Goal: Information Seeking & Learning: Check status

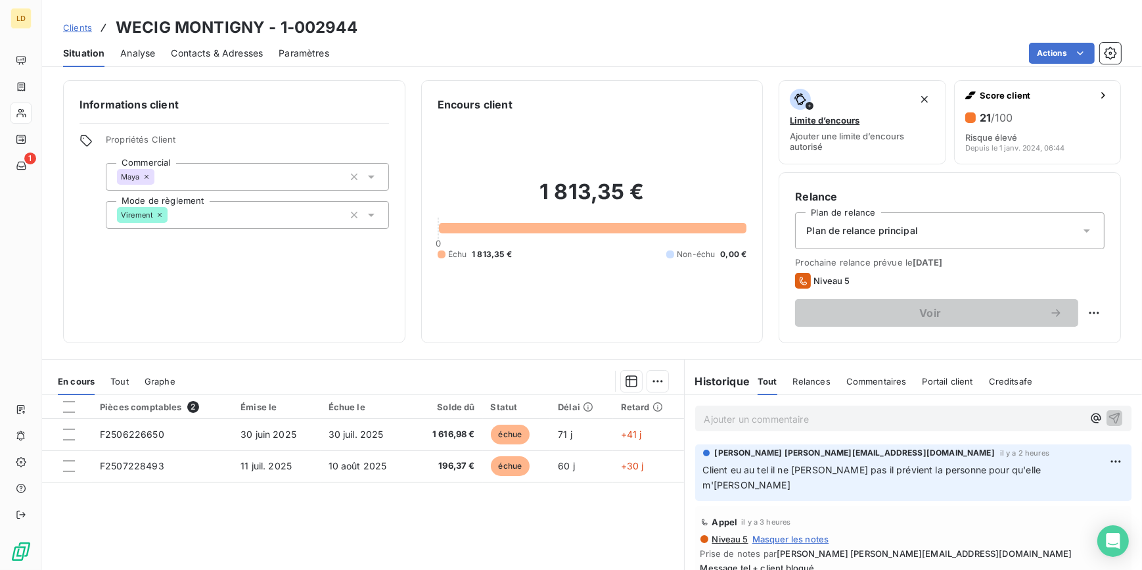
scroll to position [117, 0]
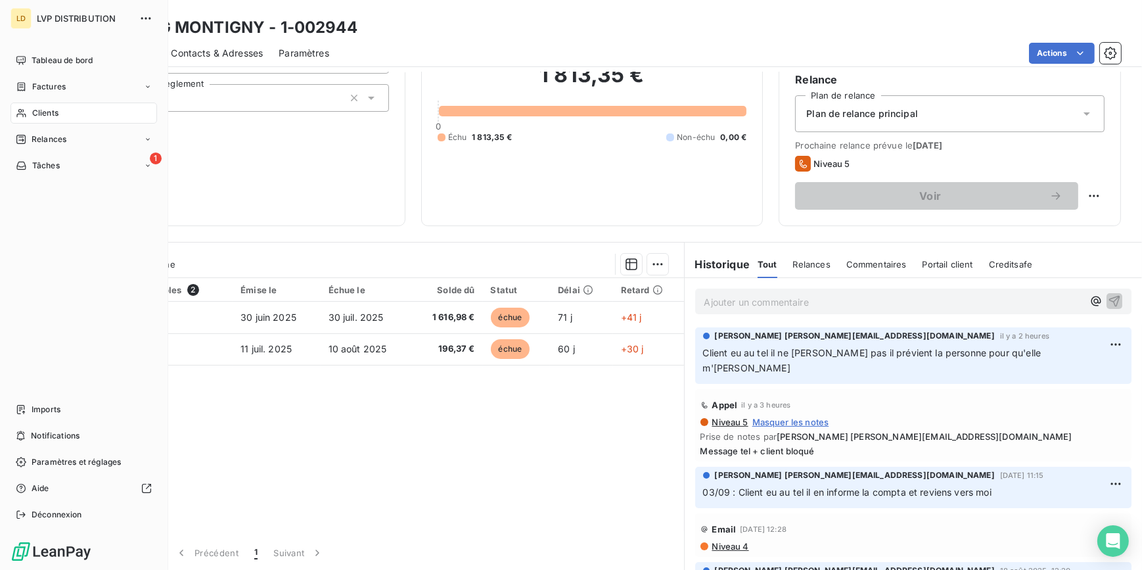
drag, startPoint x: 30, startPoint y: 110, endPoint x: 60, endPoint y: 109, distance: 30.9
click at [30, 110] on div "Clients" at bounding box center [84, 112] width 147 height 21
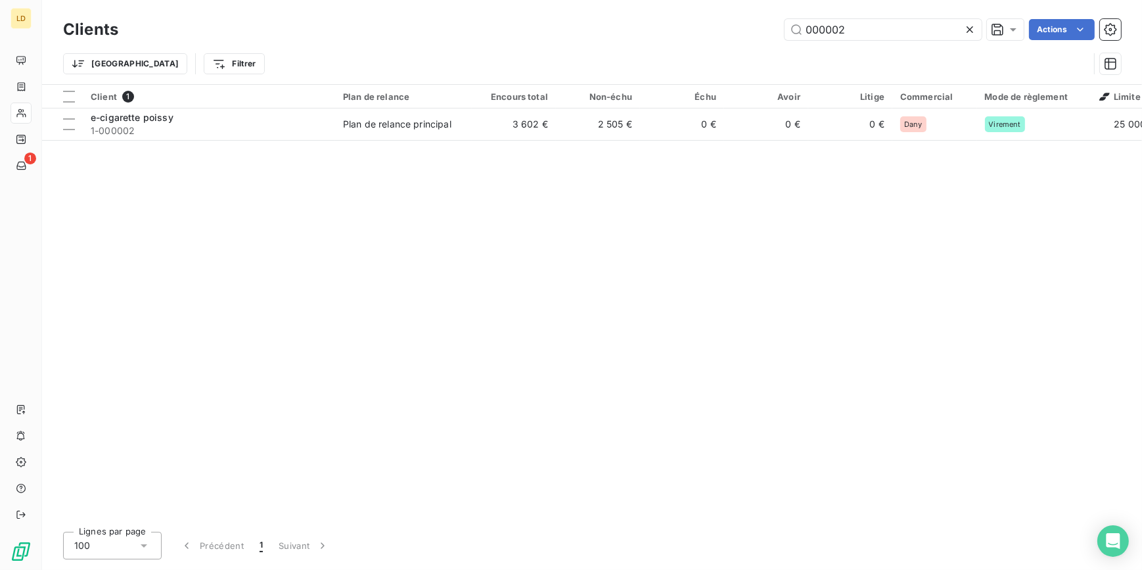
drag, startPoint x: 859, startPoint y: 32, endPoint x: 706, endPoint y: 30, distance: 153.1
click at [706, 30] on div "000002 Actions" at bounding box center [627, 29] width 987 height 21
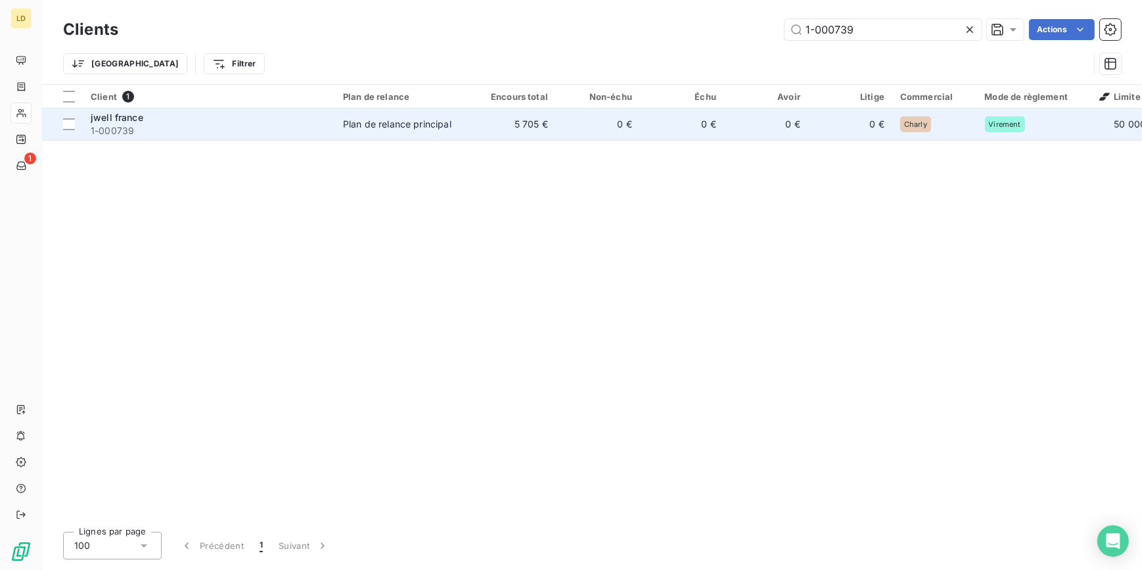
type input "1-000739"
click at [340, 138] on td "Plan de relance principal" at bounding box center [403, 124] width 137 height 32
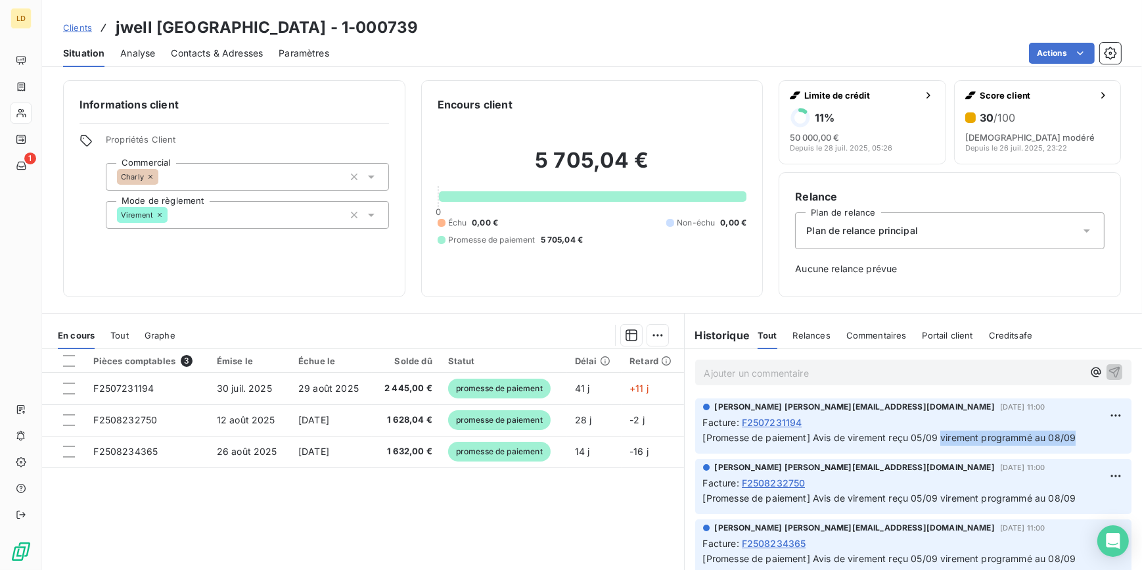
drag, startPoint x: 1077, startPoint y: 438, endPoint x: 939, endPoint y: 438, distance: 138.0
click at [939, 438] on p "[Promesse de paiement] Avis de virement reçu 05/09 virement programmé au 08/09" at bounding box center [913, 437] width 421 height 15
copy span "virement programmé au 08/09"
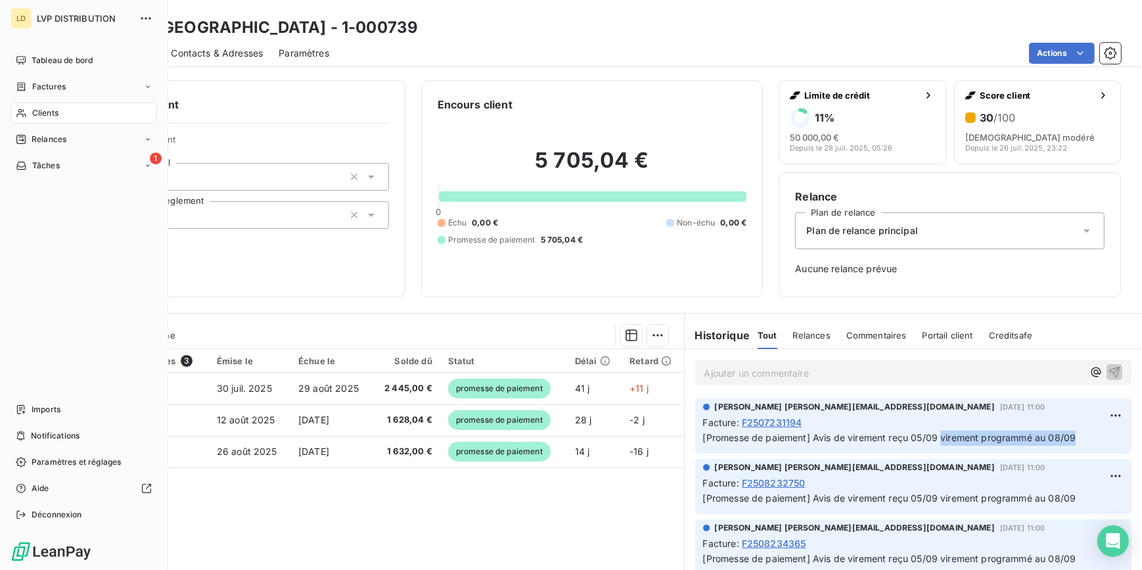
click at [33, 108] on span "Clients" at bounding box center [45, 113] width 26 height 12
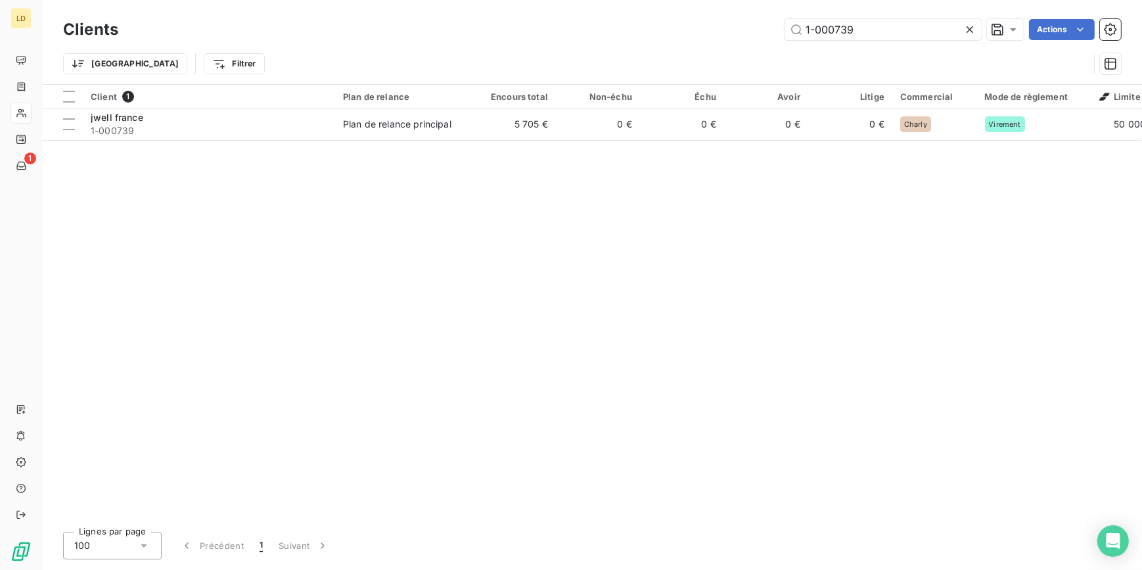
drag, startPoint x: 903, startPoint y: 30, endPoint x: 688, endPoint y: 30, distance: 215.5
click at [712, 28] on div "1-000739 Actions" at bounding box center [627, 29] width 987 height 21
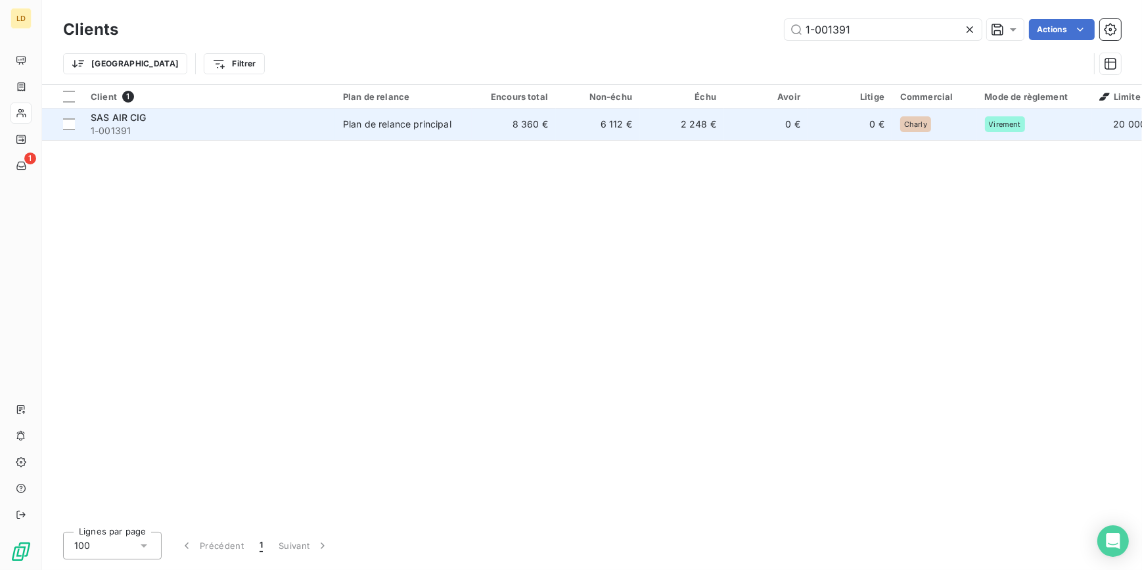
type input "1-001391"
click at [268, 119] on div "SAS AIR CIG" at bounding box center [209, 117] width 237 height 13
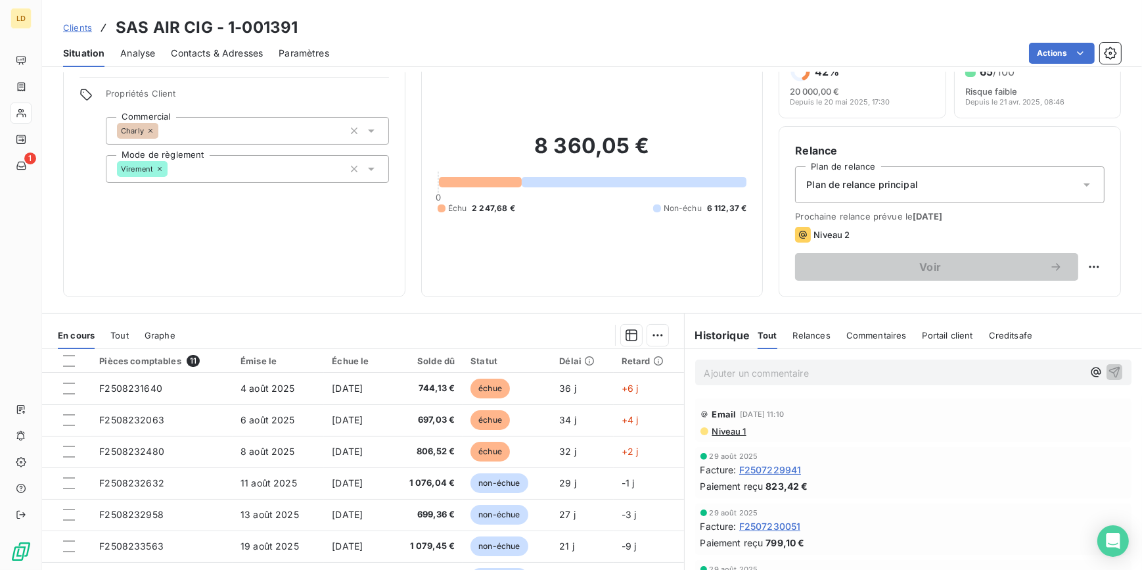
scroll to position [117, 0]
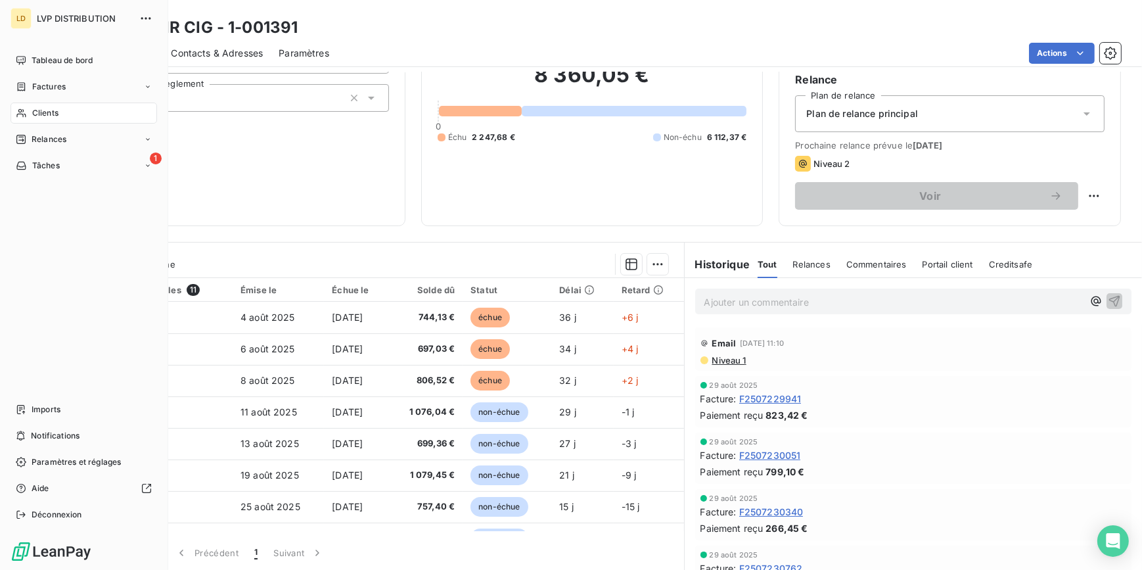
click at [24, 110] on icon at bounding box center [21, 113] width 11 height 11
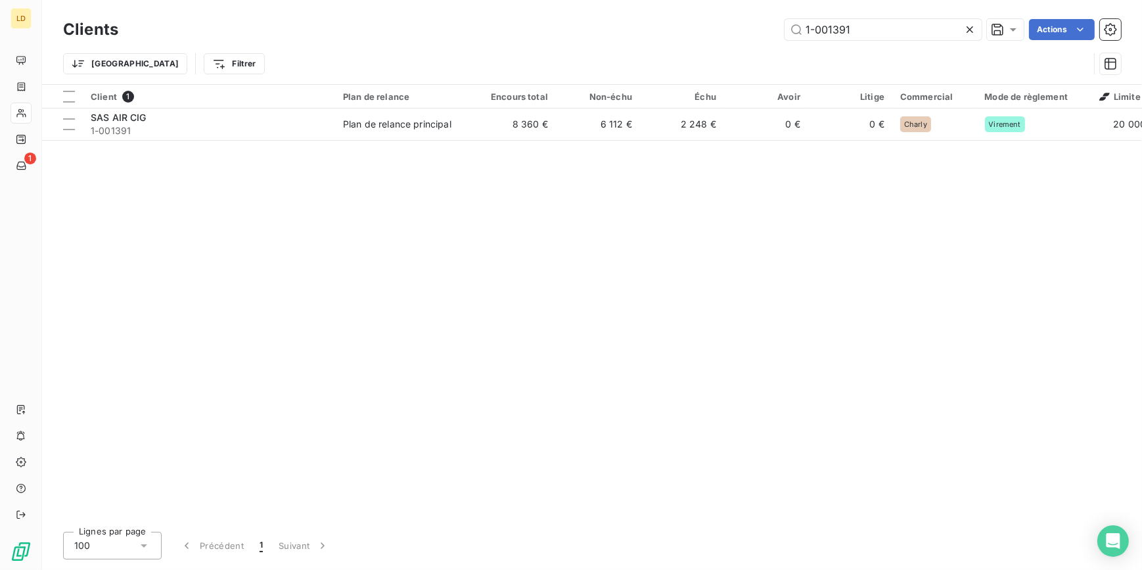
drag, startPoint x: 867, startPoint y: 26, endPoint x: 679, endPoint y: 25, distance: 188.6
click at [683, 25] on div "1-001391 Actions" at bounding box center [627, 29] width 987 height 21
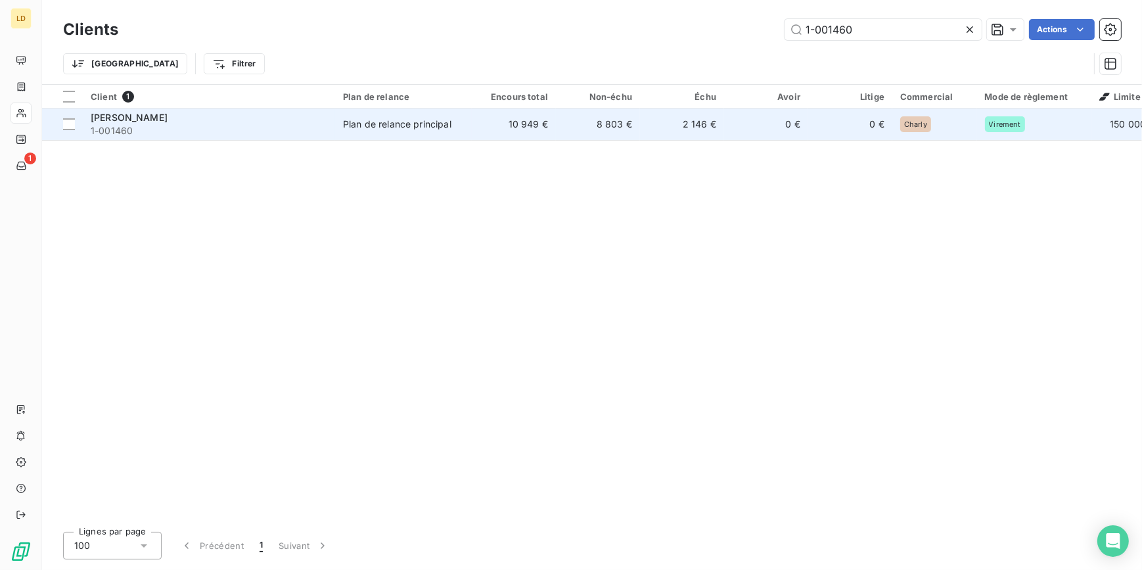
type input "1-001460"
click at [392, 131] on td "Plan de relance principal" at bounding box center [403, 124] width 137 height 32
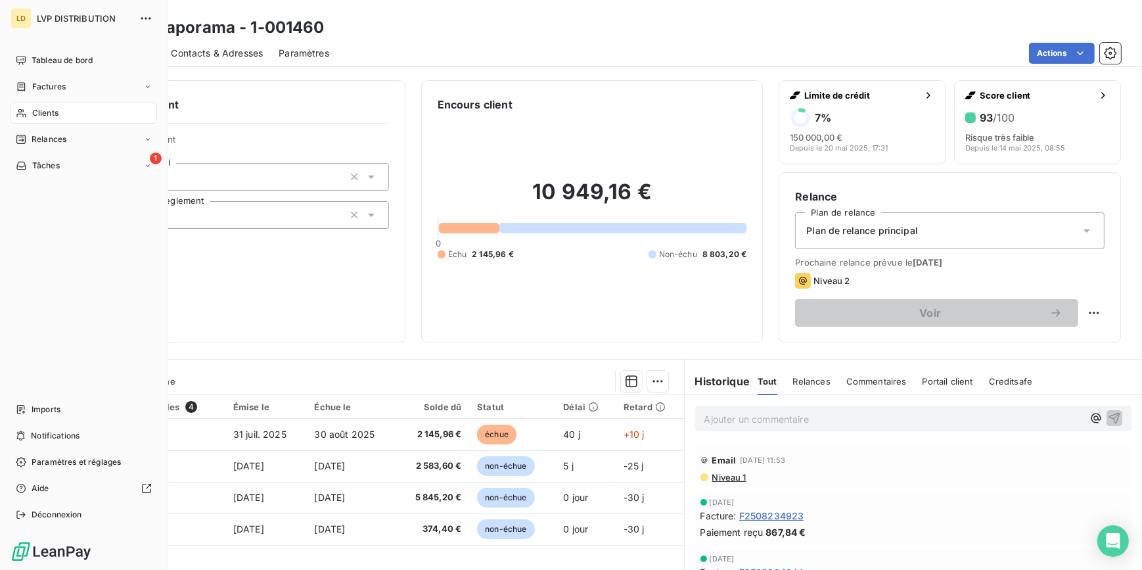
click at [21, 109] on icon at bounding box center [21, 113] width 11 height 11
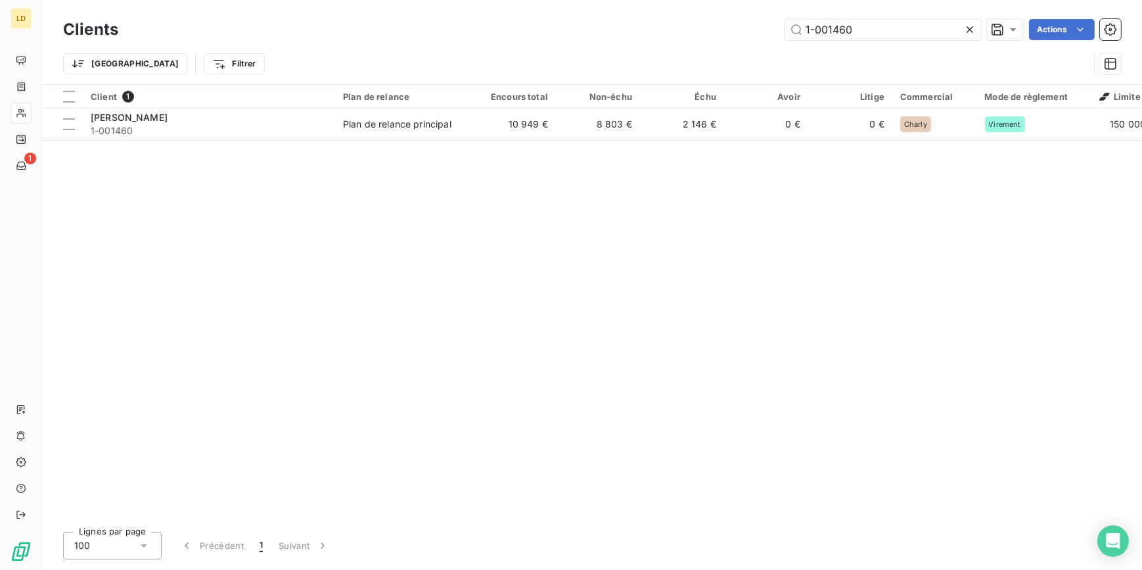
drag, startPoint x: 862, startPoint y: 24, endPoint x: 729, endPoint y: 28, distance: 132.8
click at [736, 28] on div "1-001460 Actions" at bounding box center [627, 29] width 987 height 21
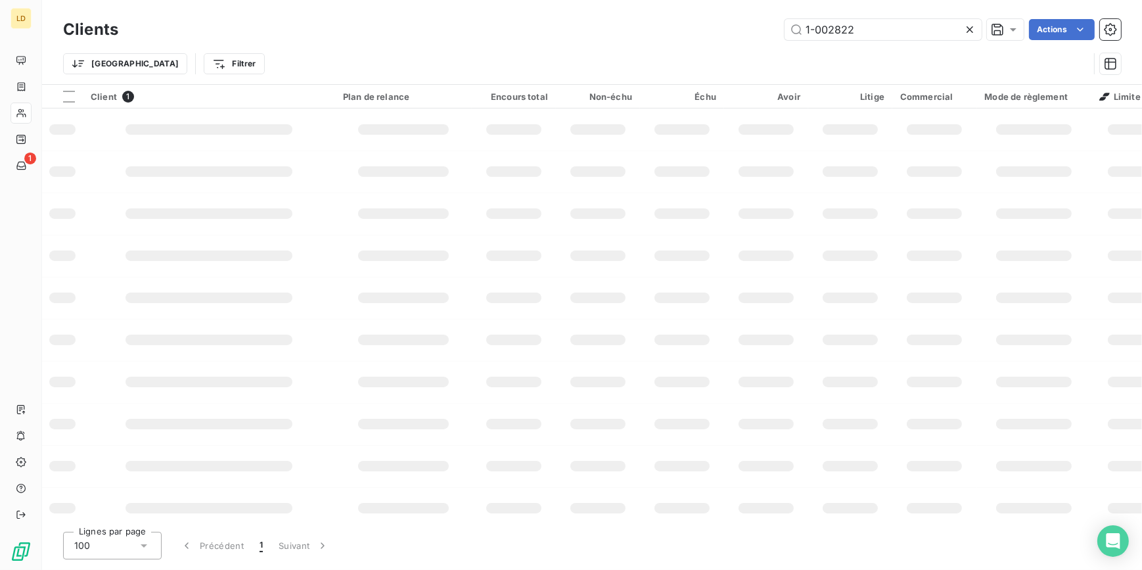
type input "1-002822"
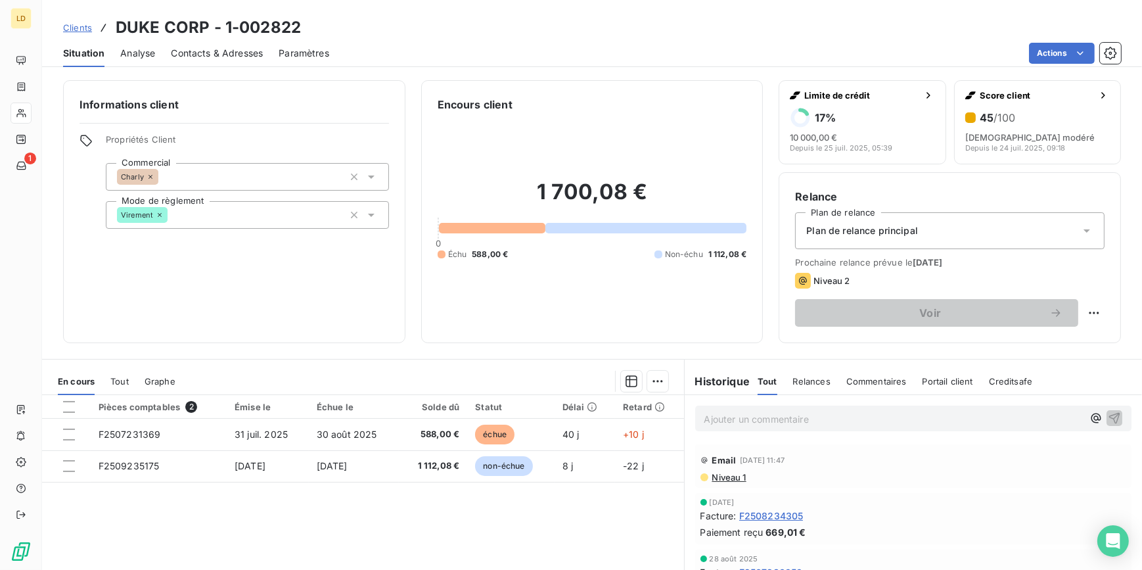
scroll to position [39, 0]
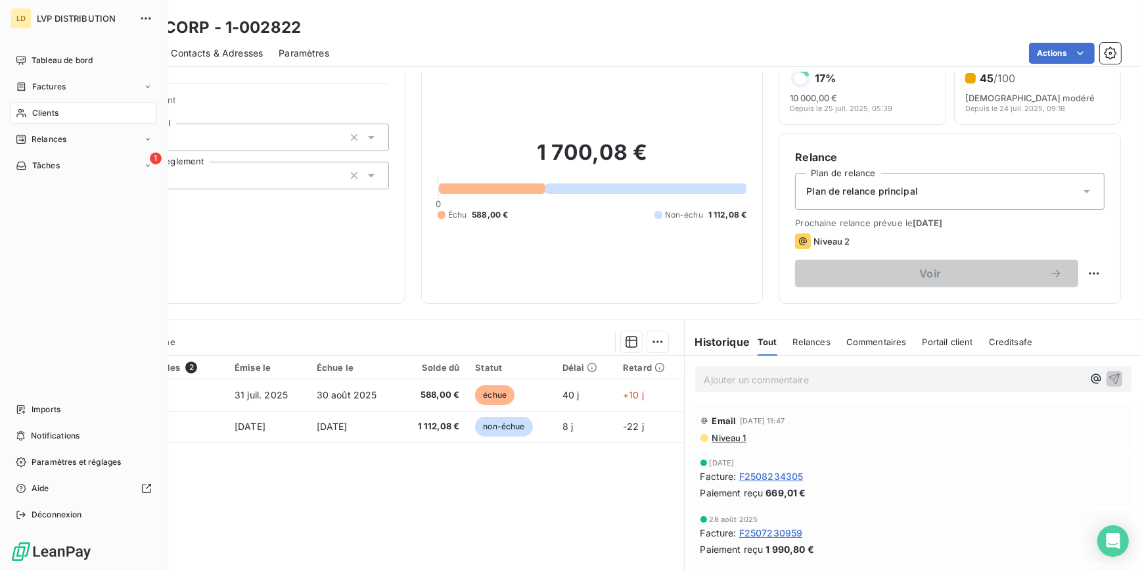
click at [37, 113] on span "Clients" at bounding box center [45, 113] width 26 height 12
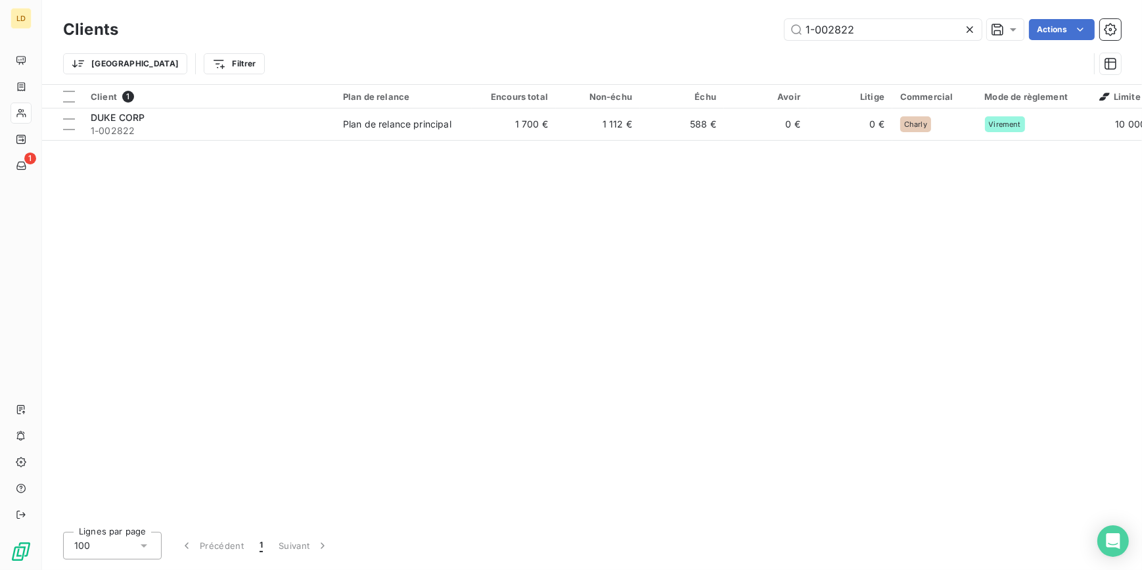
drag, startPoint x: 870, startPoint y: 22, endPoint x: 620, endPoint y: 28, distance: 250.4
click at [712, 22] on div "1-002822 Actions" at bounding box center [627, 29] width 987 height 21
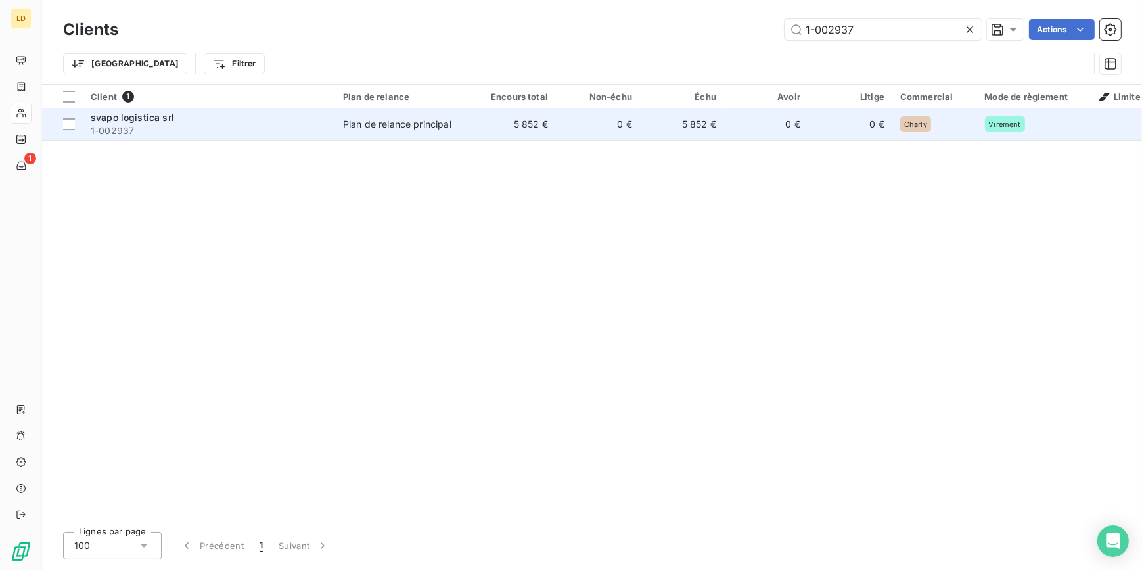
type input "1-002937"
click at [283, 130] on span "1-002937" at bounding box center [209, 130] width 237 height 13
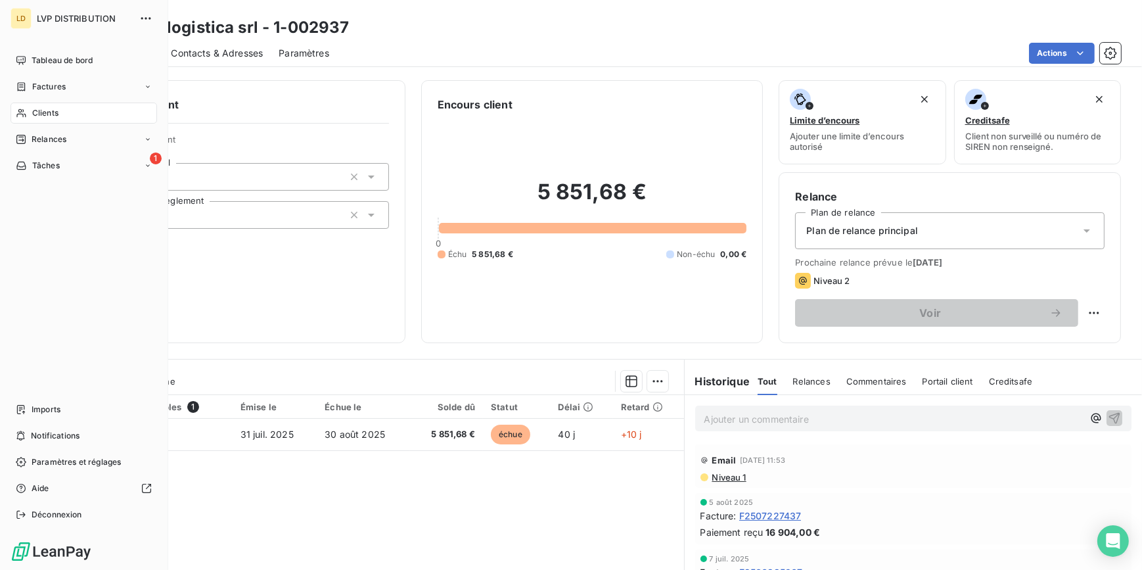
click at [41, 104] on div "Clients" at bounding box center [84, 112] width 147 height 21
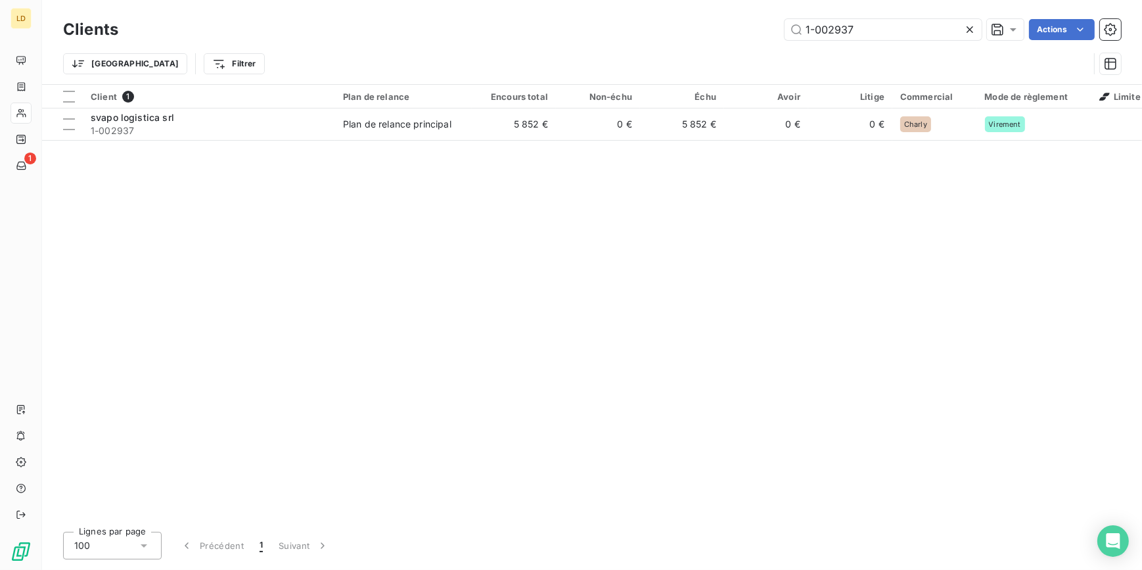
drag, startPoint x: 884, startPoint y: 22, endPoint x: 718, endPoint y: 25, distance: 165.6
click at [724, 25] on div "1-002937 Actions" at bounding box center [627, 29] width 987 height 21
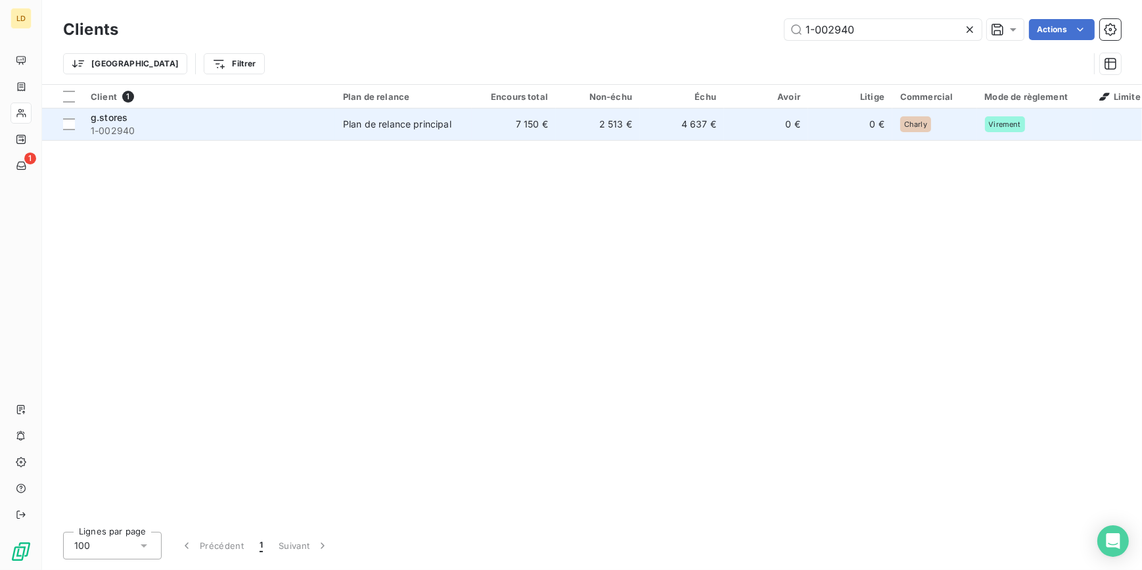
type input "1-002940"
click at [367, 126] on div "Plan de relance principal" at bounding box center [397, 124] width 108 height 13
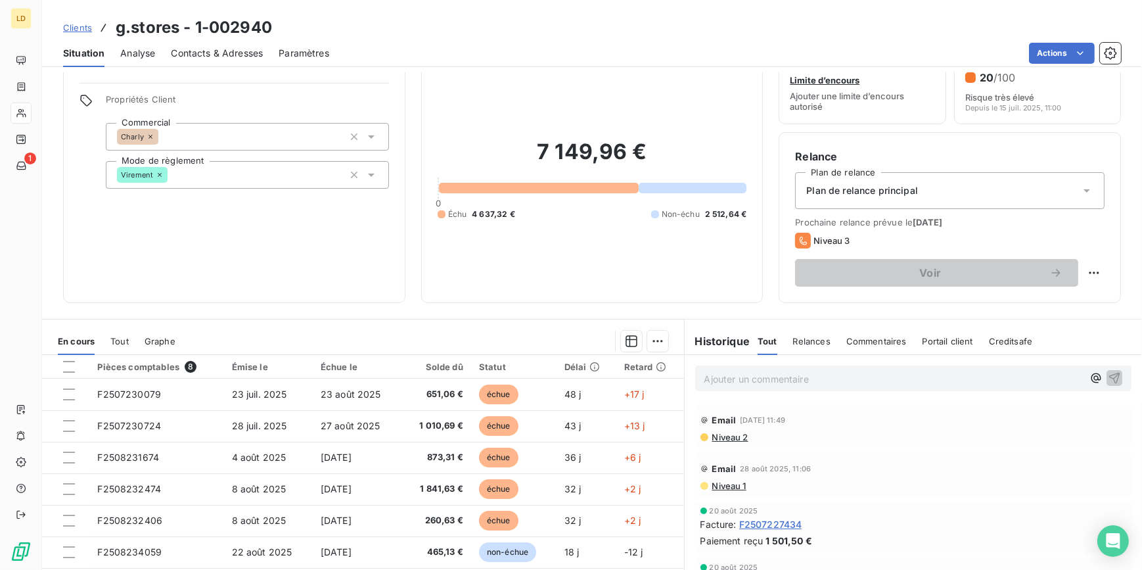
scroll to position [117, 0]
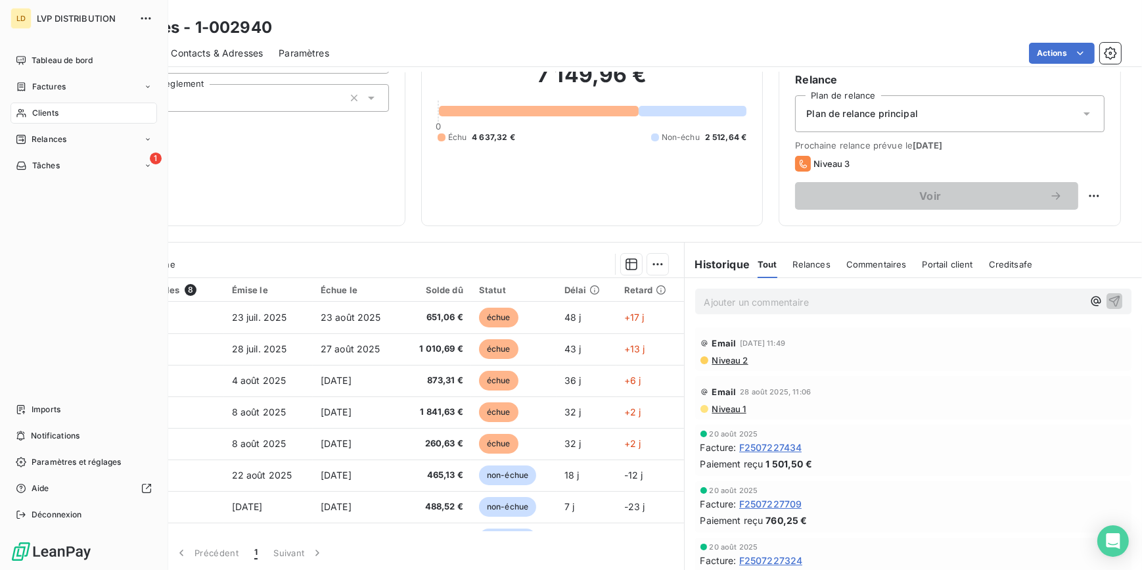
click at [20, 103] on div "Clients" at bounding box center [84, 112] width 147 height 21
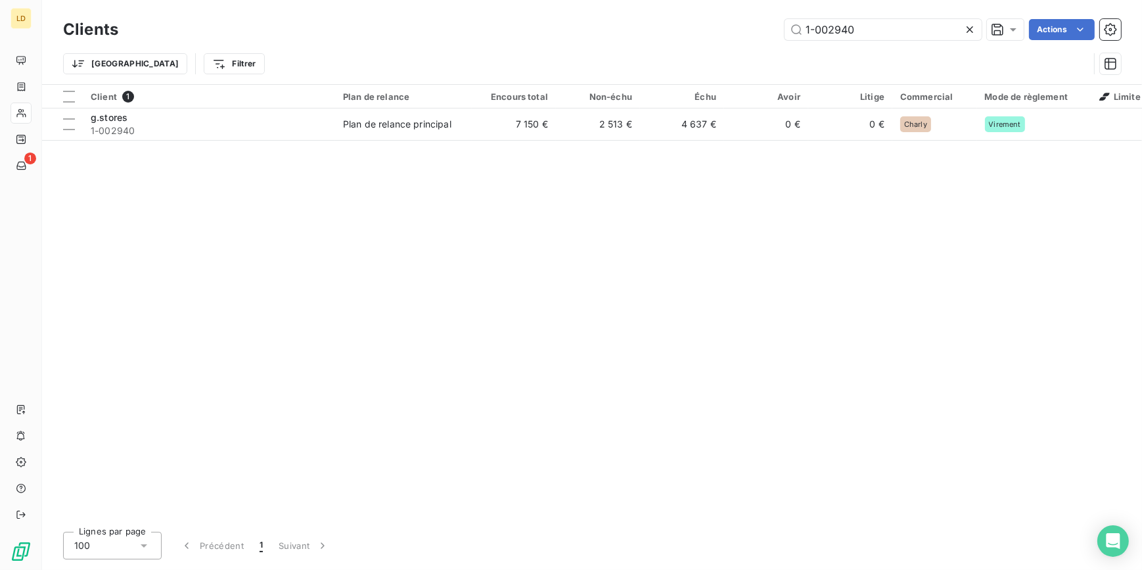
drag, startPoint x: 737, startPoint y: 12, endPoint x: 710, endPoint y: 17, distance: 27.4
click at [703, 11] on div "Clients 1-002940 Actions Trier Filtrer" at bounding box center [592, 42] width 1100 height 84
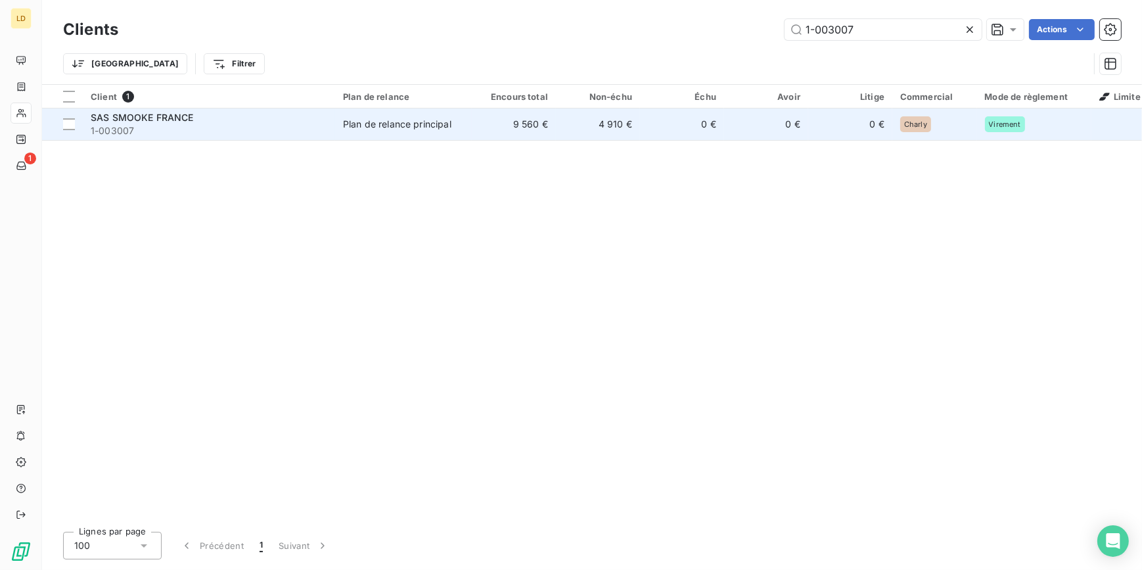
type input "1-003007"
click at [453, 126] on span "Plan de relance principal" at bounding box center [403, 124] width 121 height 13
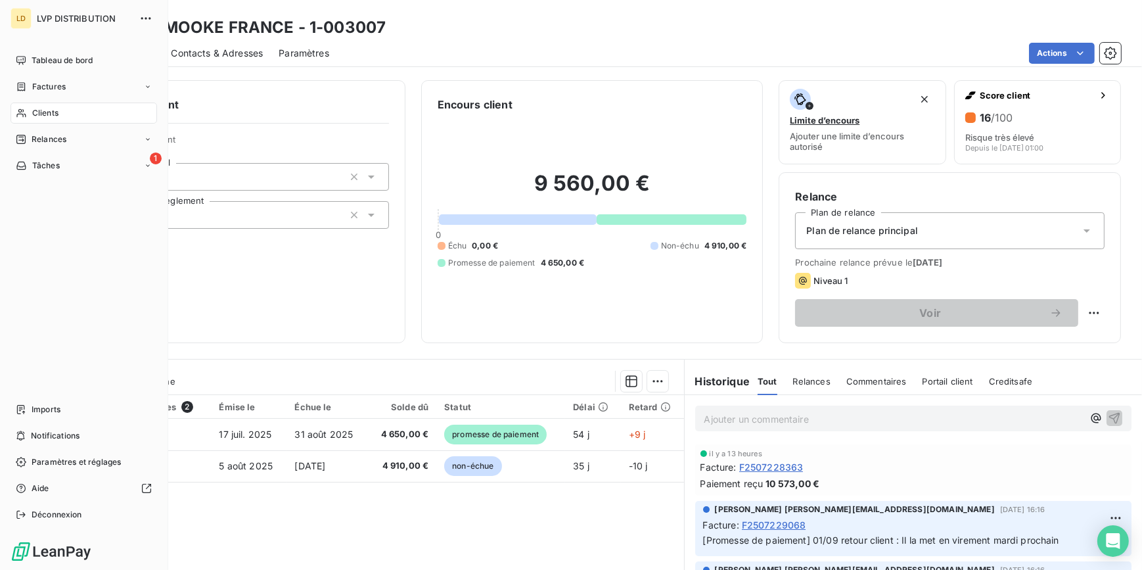
click at [24, 111] on icon at bounding box center [21, 113] width 11 height 11
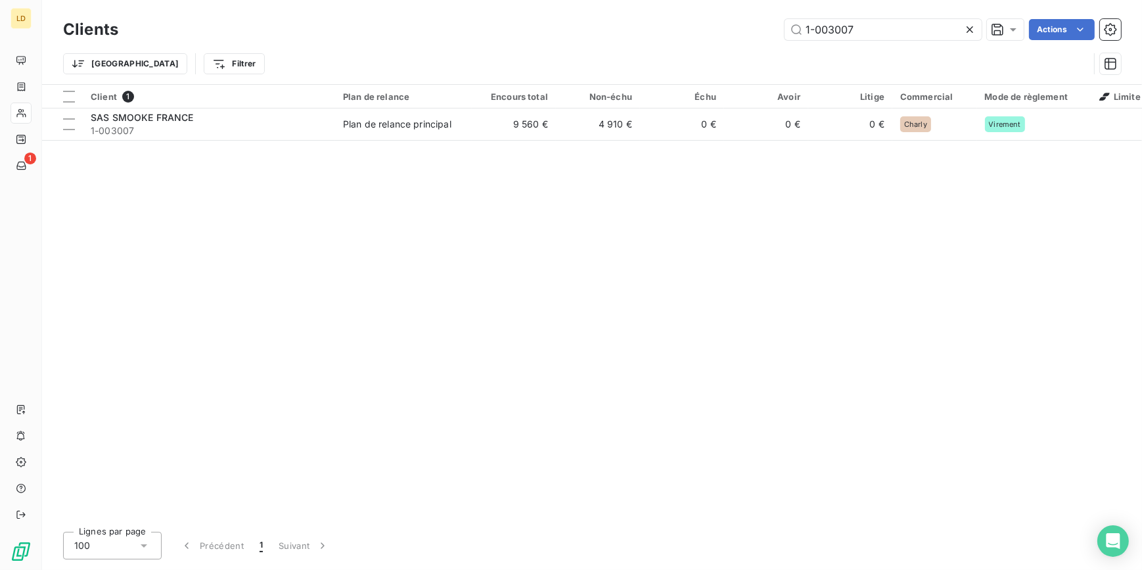
drag, startPoint x: 873, startPoint y: 29, endPoint x: 675, endPoint y: 32, distance: 198.4
click at [694, 31] on div "1-003007 Actions" at bounding box center [627, 29] width 987 height 21
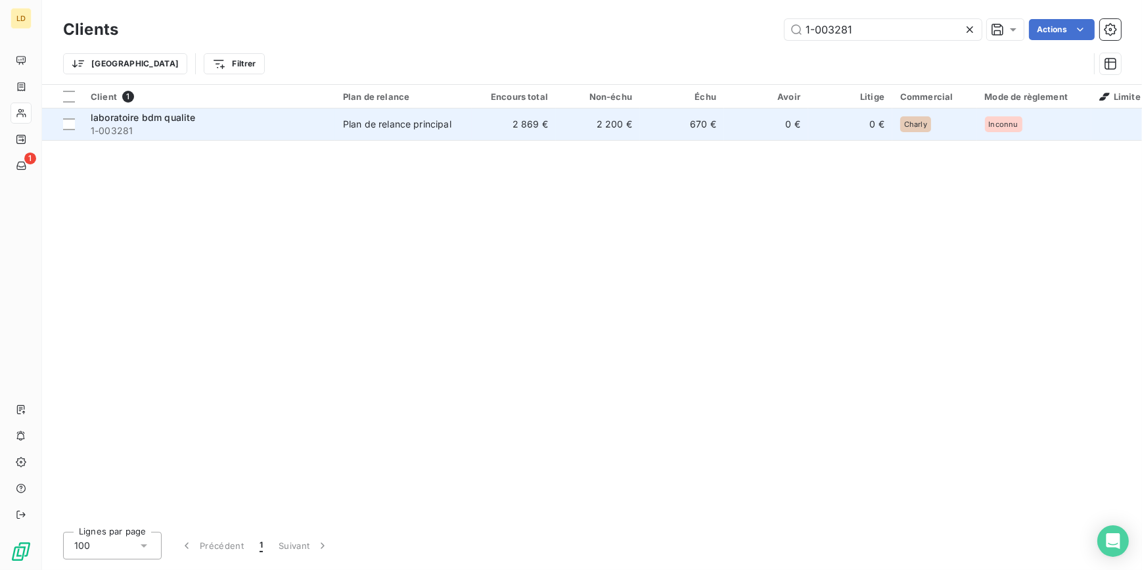
type input "1-003281"
click at [453, 118] on span "Plan de relance principal" at bounding box center [403, 124] width 121 height 13
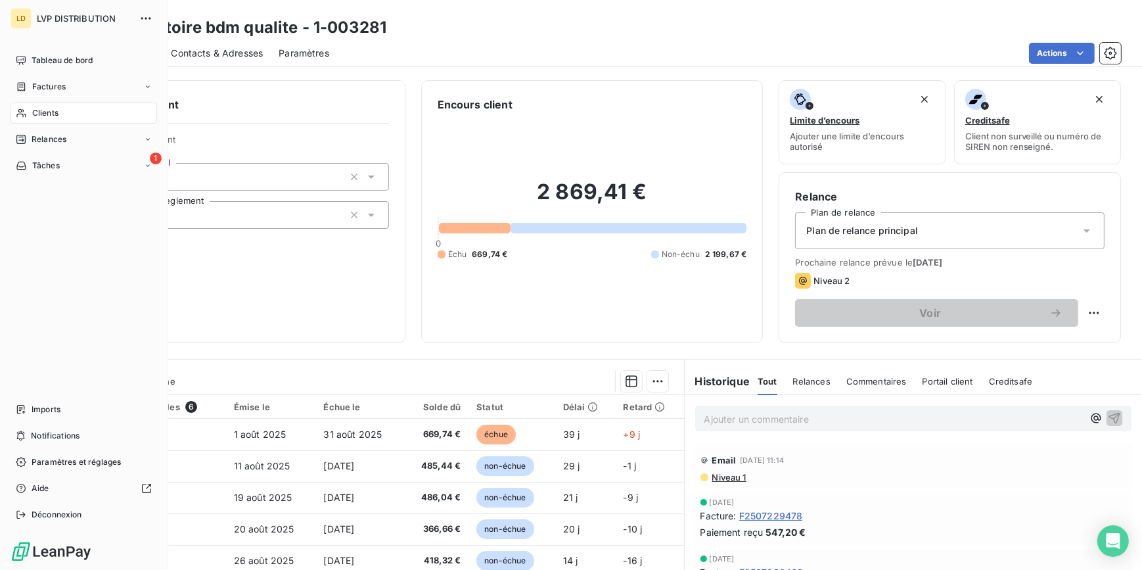
click at [29, 108] on div "Clients" at bounding box center [84, 112] width 147 height 21
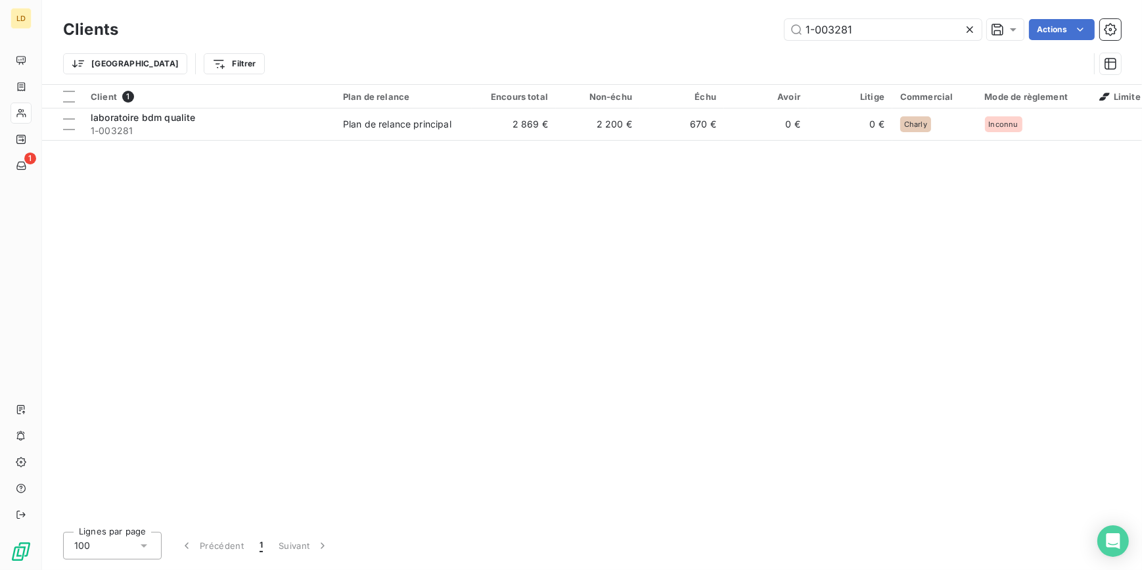
drag, startPoint x: 902, startPoint y: 32, endPoint x: 690, endPoint y: 34, distance: 212.2
click at [701, 34] on div "1-003281 Actions" at bounding box center [627, 29] width 987 height 21
type input "1-002973"
click at [483, 123] on td "1 248 €" at bounding box center [514, 124] width 84 height 32
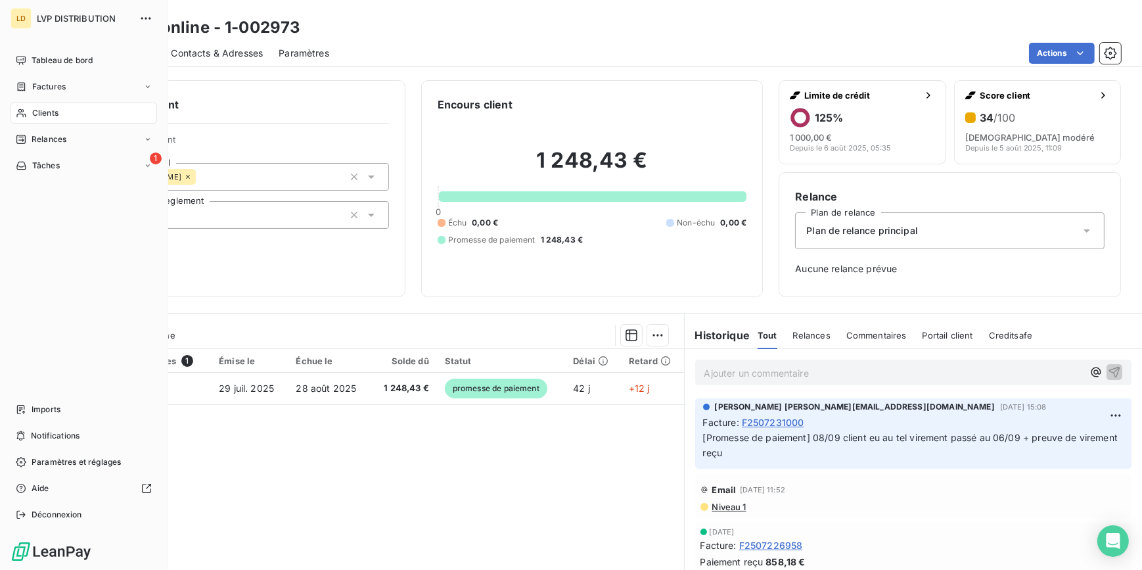
click at [37, 114] on span "Clients" at bounding box center [45, 113] width 26 height 12
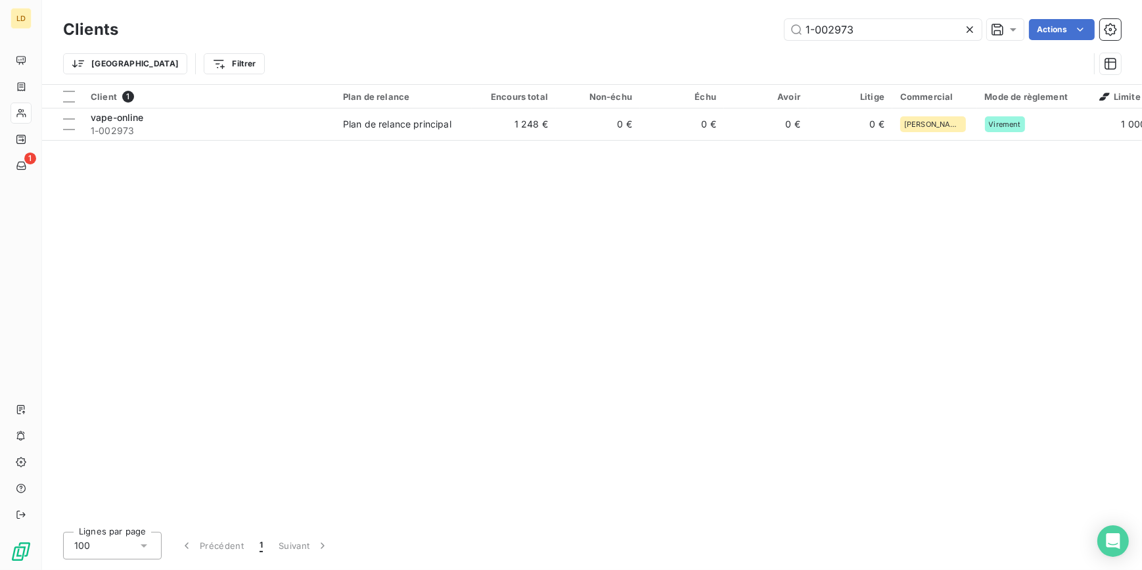
drag, startPoint x: 859, startPoint y: 26, endPoint x: 703, endPoint y: 16, distance: 156.0
click at [719, 17] on div "Clients 1-002973 Actions" at bounding box center [592, 30] width 1058 height 28
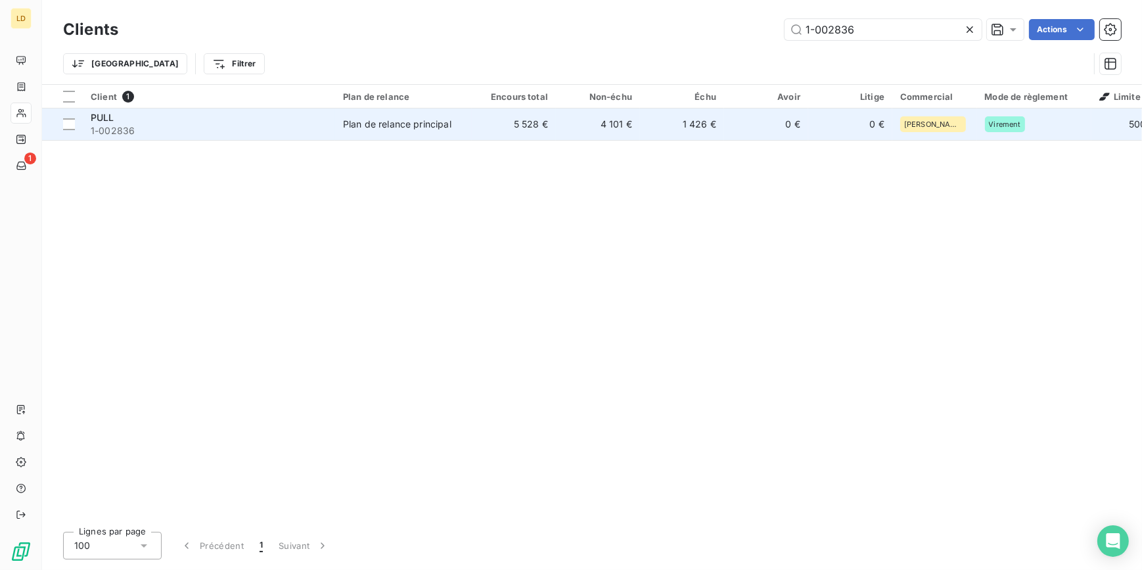
type input "1-002836"
click at [291, 120] on div "PULL" at bounding box center [209, 117] width 237 height 13
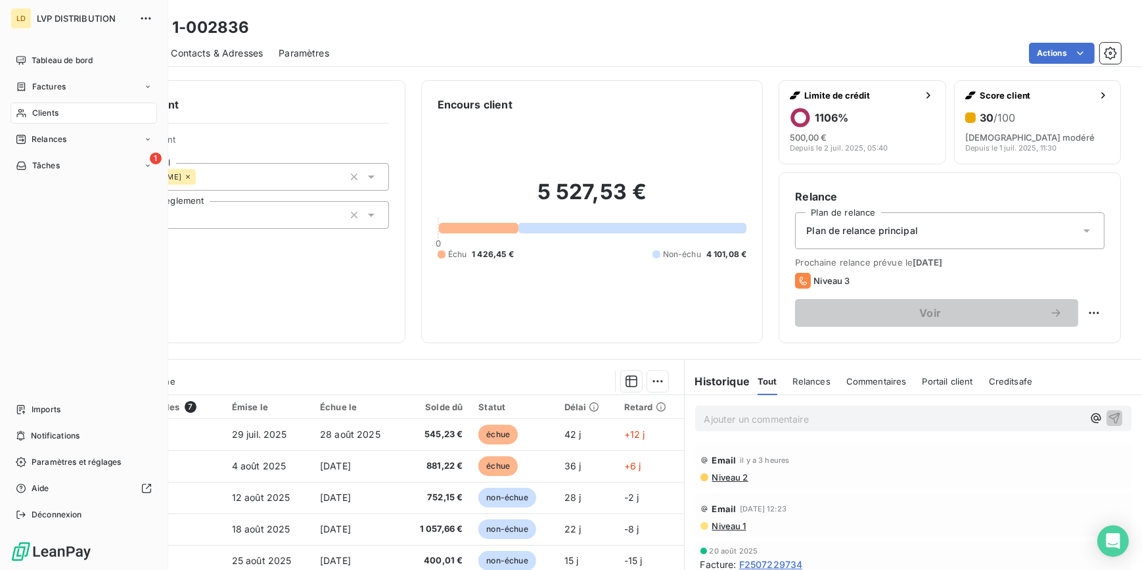
click at [19, 116] on icon at bounding box center [21, 113] width 11 height 11
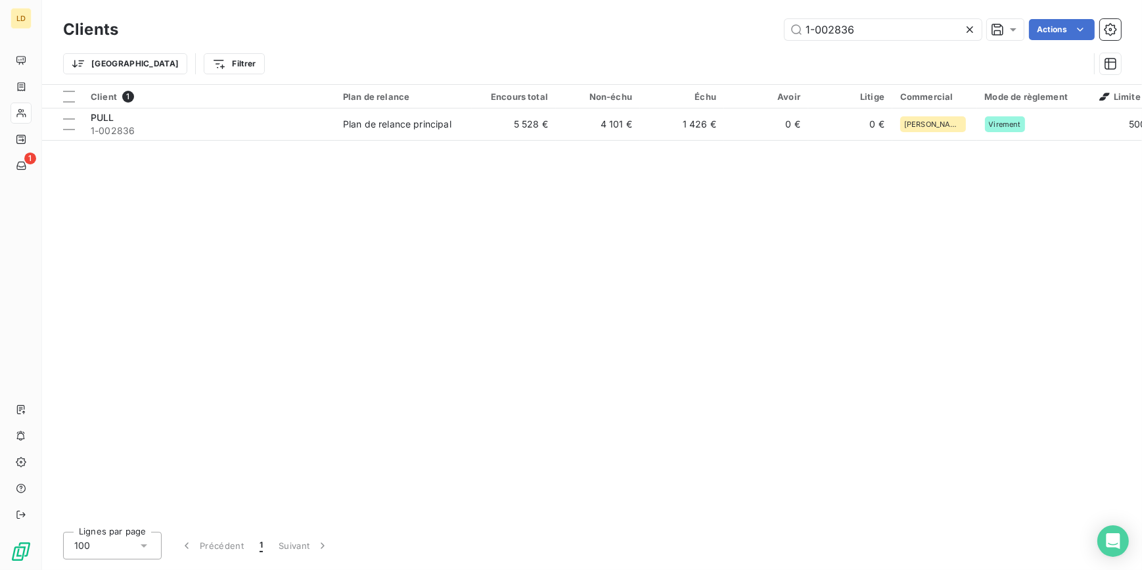
drag, startPoint x: 869, startPoint y: 30, endPoint x: 737, endPoint y: 33, distance: 132.8
click at [737, 33] on div "1-002836 Actions" at bounding box center [627, 29] width 987 height 21
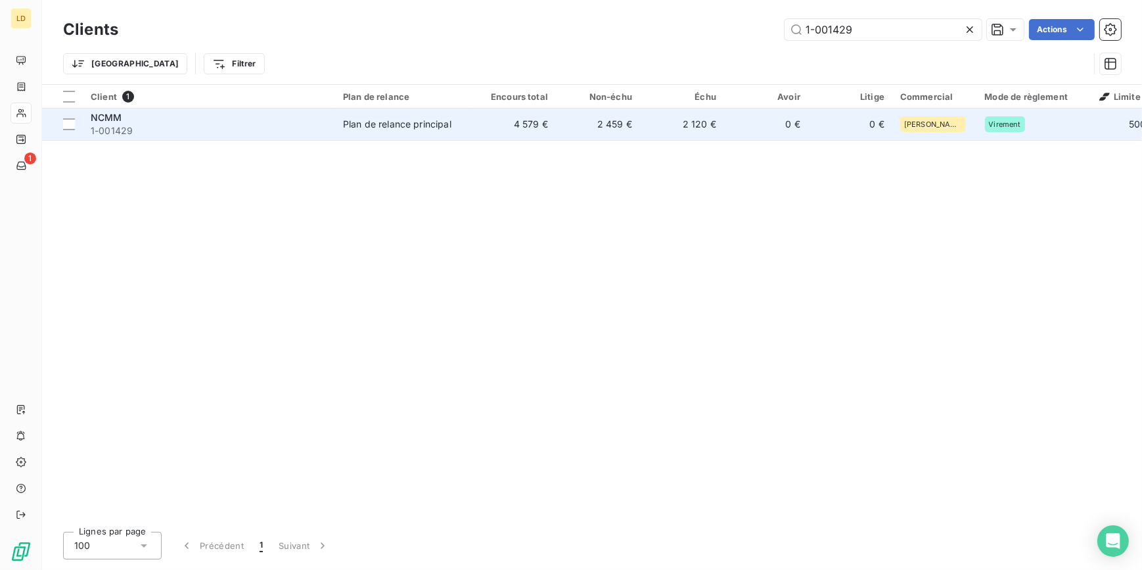
type input "1-001429"
click at [499, 122] on td "4 579 €" at bounding box center [514, 124] width 84 height 32
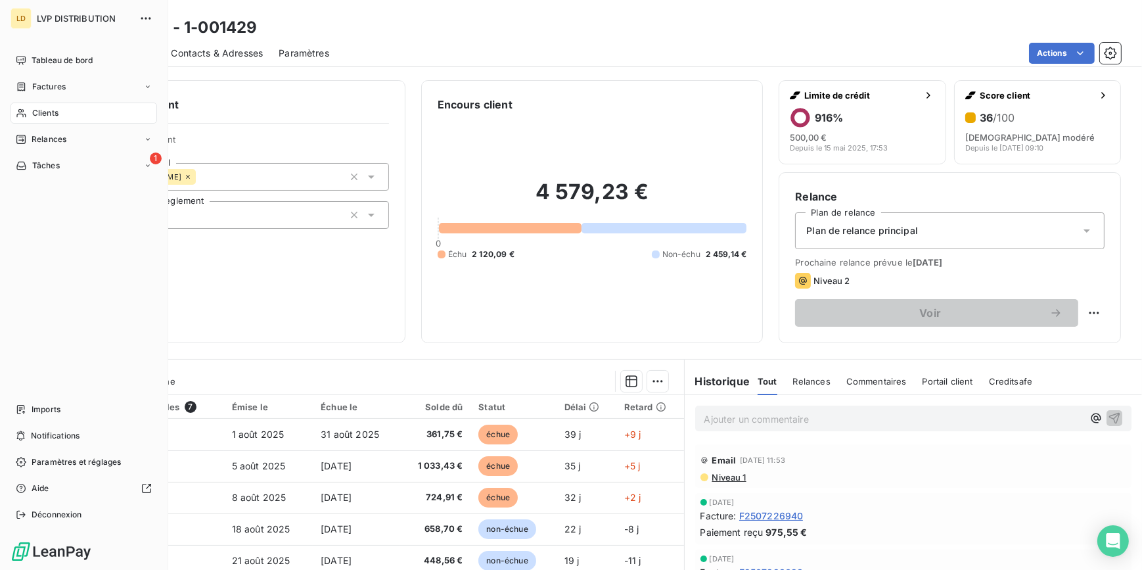
click at [39, 114] on span "Clients" at bounding box center [45, 113] width 26 height 12
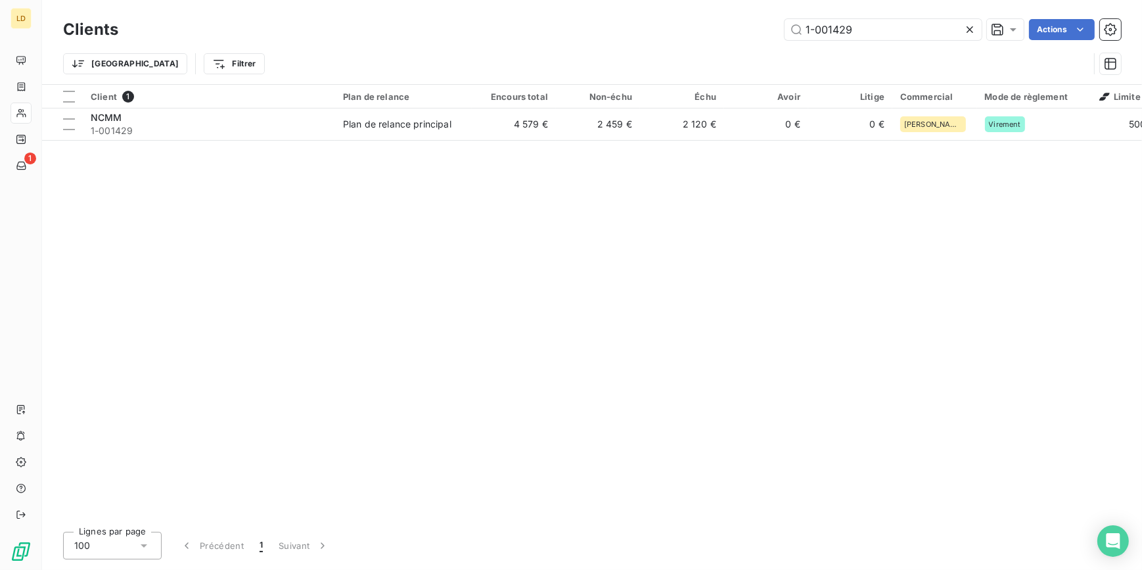
drag, startPoint x: 869, startPoint y: 26, endPoint x: 681, endPoint y: 24, distance: 187.9
click at [703, 24] on div "1-001429 Actions" at bounding box center [627, 29] width 987 height 21
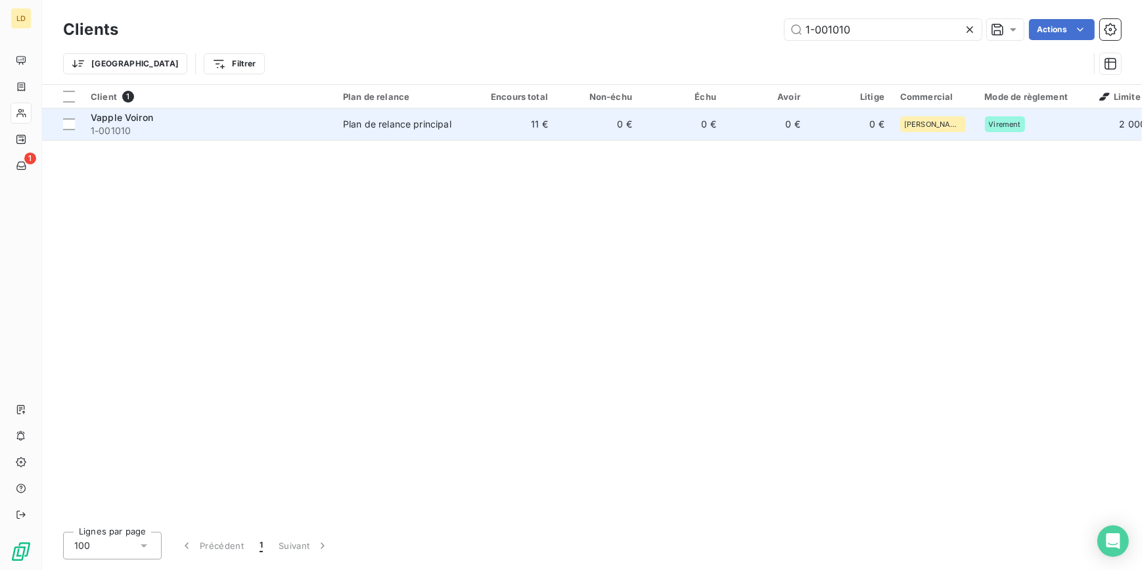
type input "1-001010"
click at [420, 118] on div "Plan de relance principal" at bounding box center [397, 124] width 108 height 13
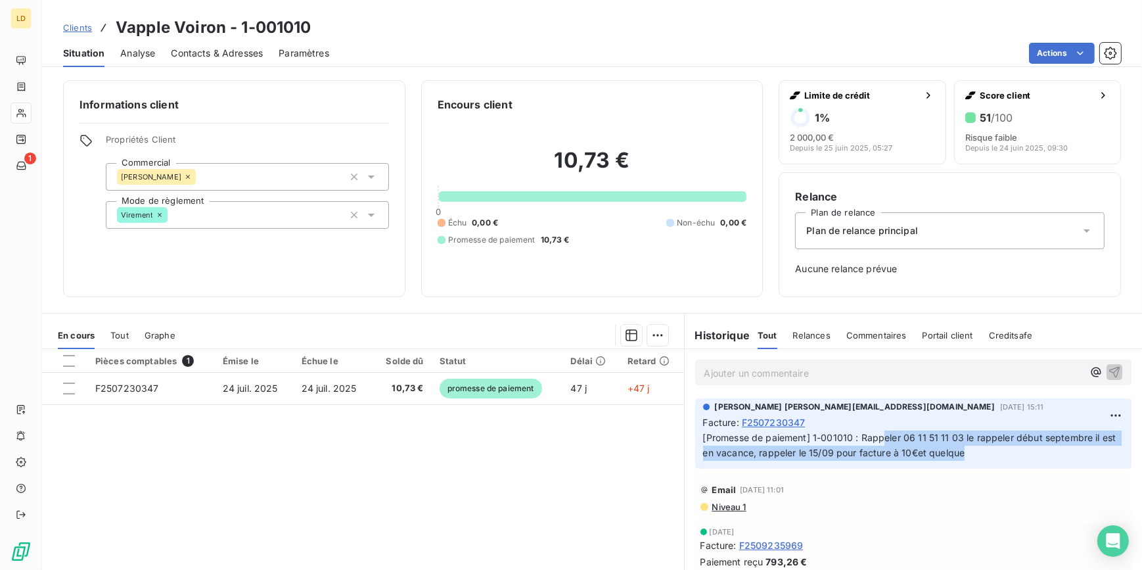
drag, startPoint x: 993, startPoint y: 461, endPoint x: 879, endPoint y: 442, distance: 115.4
click at [879, 442] on div "[PERSON_NAME] [PERSON_NAME][EMAIL_ADDRESS][DOMAIN_NAME][DATE] 15:11 Facture : F…" at bounding box center [913, 433] width 437 height 70
drag, startPoint x: 879, startPoint y: 442, endPoint x: 957, endPoint y: 455, distance: 79.3
click at [957, 455] on span "[Promesse de paiement] 1-001010 : Rappeler 06 11 51 11 03 le rappeler début sep…" at bounding box center [911, 445] width 416 height 26
drag, startPoint x: 986, startPoint y: 454, endPoint x: 770, endPoint y: 453, distance: 215.5
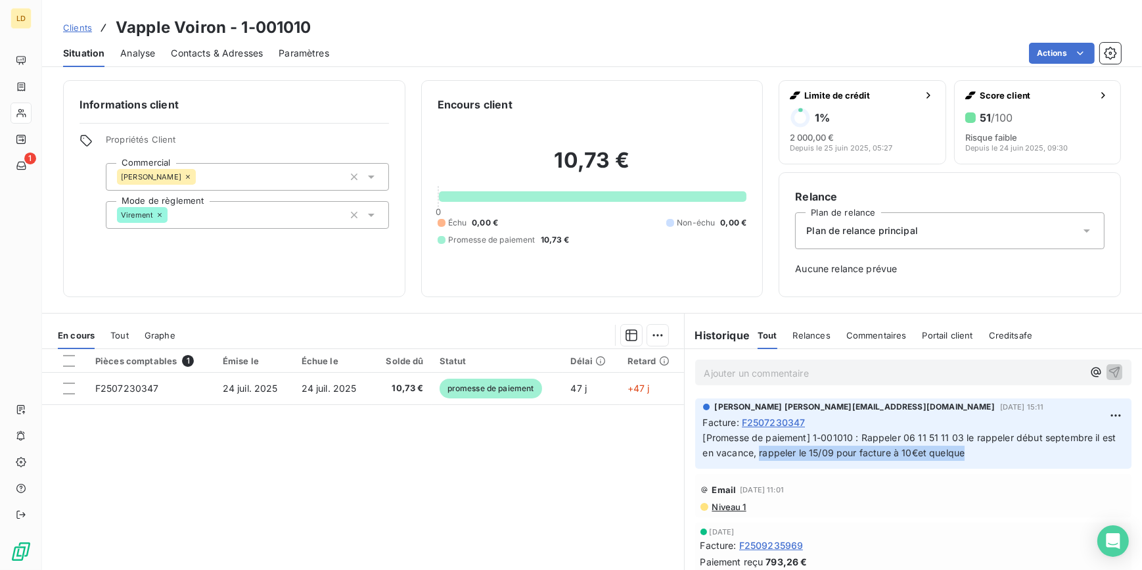
click at [770, 453] on p "[Promesse de paiement] 1-001010 : Rappeler 06 11 51 11 03 le rappeler début sep…" at bounding box center [913, 445] width 421 height 30
copy span "rappeler le 15/09 pour facture à 10€et quelque"
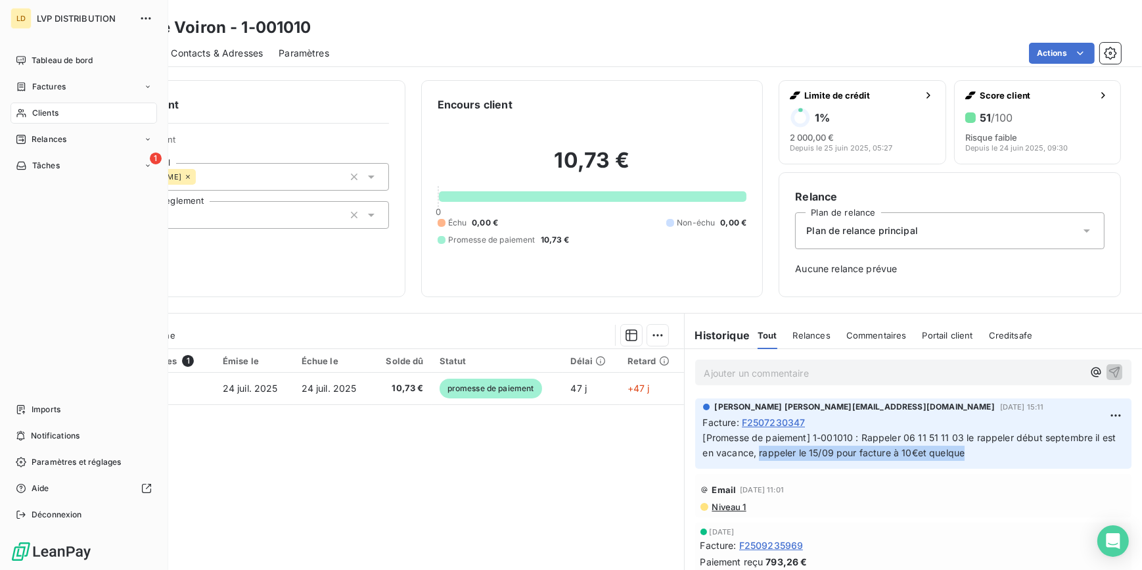
click at [27, 105] on div "Clients" at bounding box center [84, 112] width 147 height 21
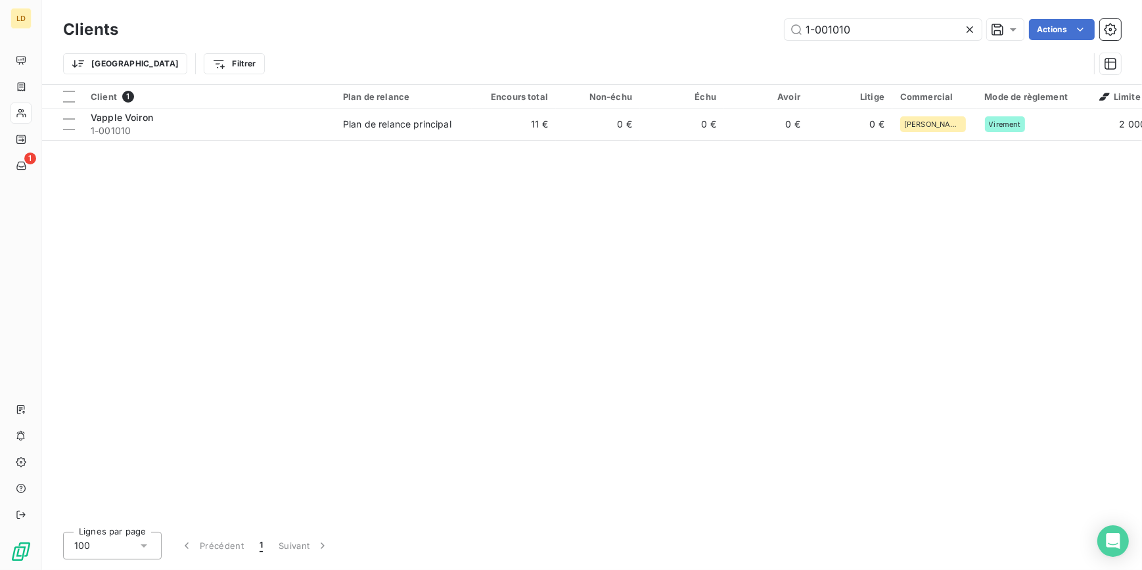
drag, startPoint x: 880, startPoint y: 28, endPoint x: 711, endPoint y: 25, distance: 169.5
click at [725, 25] on div "1-001010 Actions" at bounding box center [627, 29] width 987 height 21
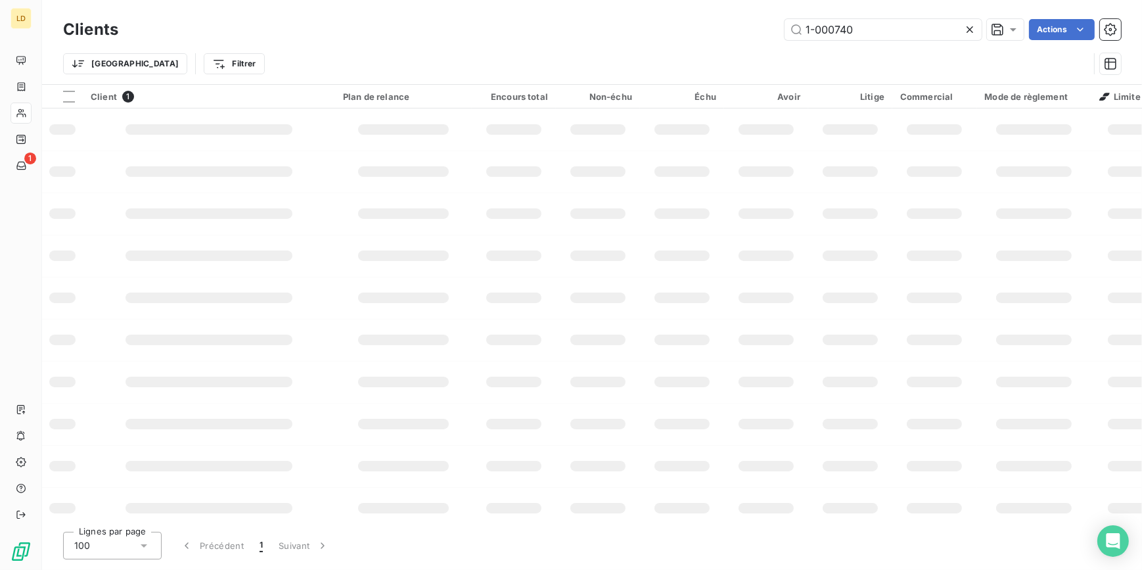
type input "1-000740"
click at [519, 125] on div at bounding box center [513, 129] width 55 height 11
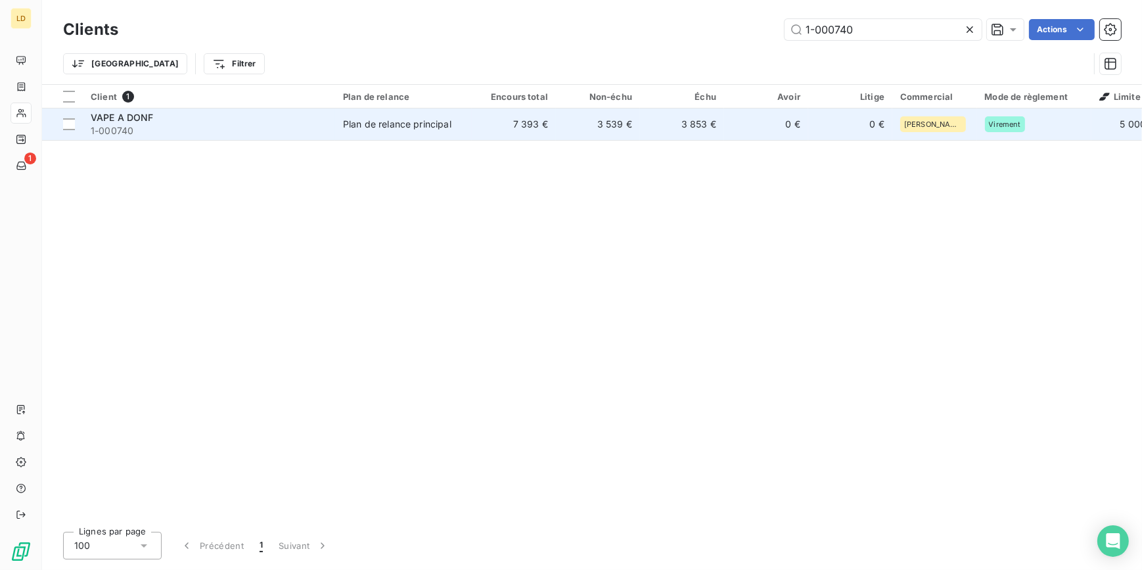
click at [252, 127] on span "1-000740" at bounding box center [209, 130] width 237 height 13
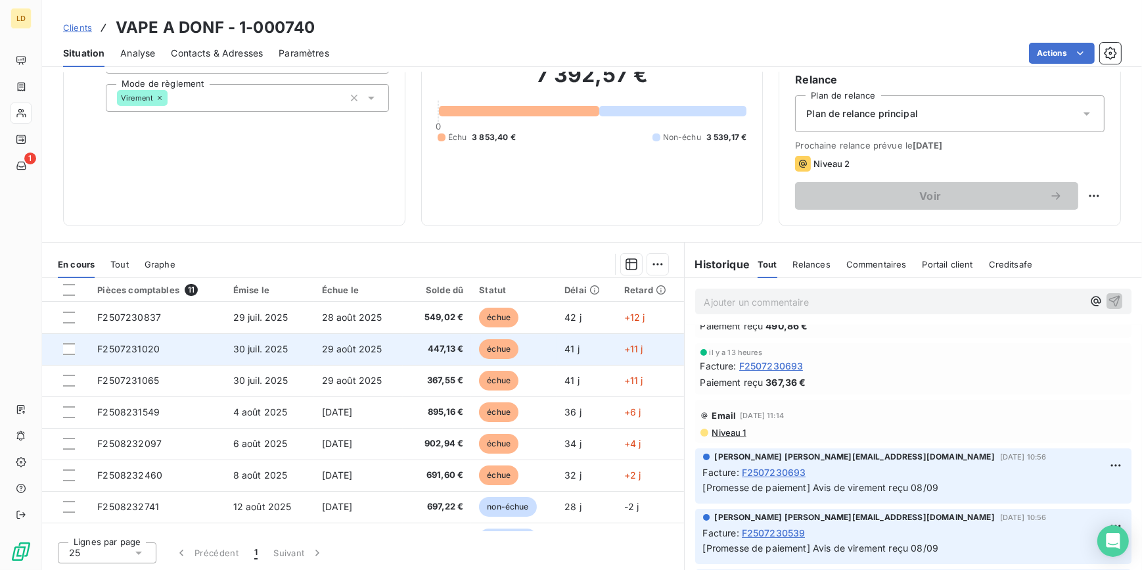
scroll to position [438, 0]
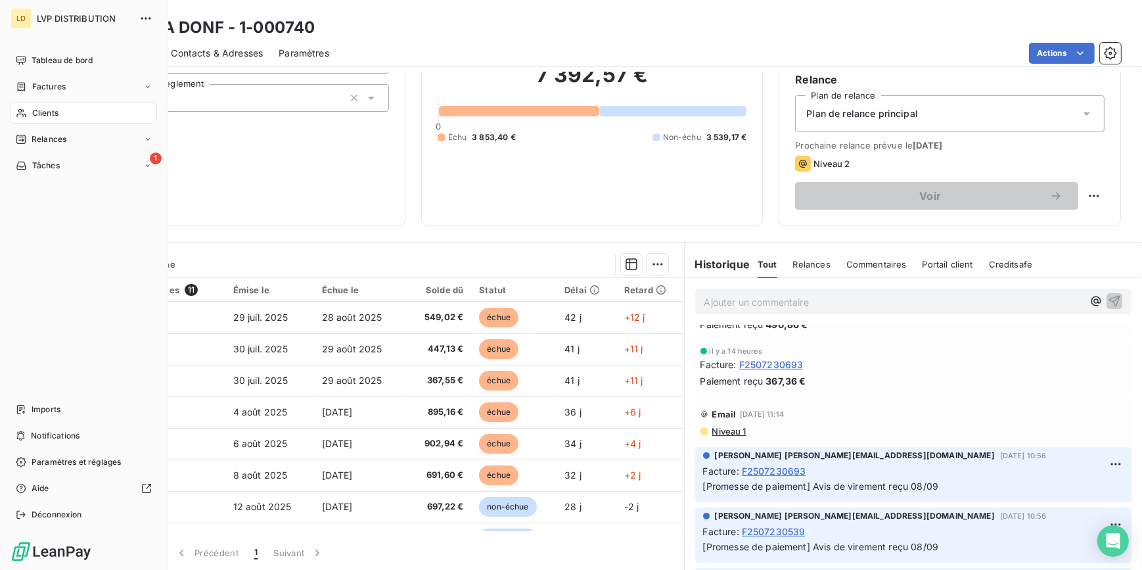
click at [26, 116] on icon at bounding box center [21, 113] width 11 height 11
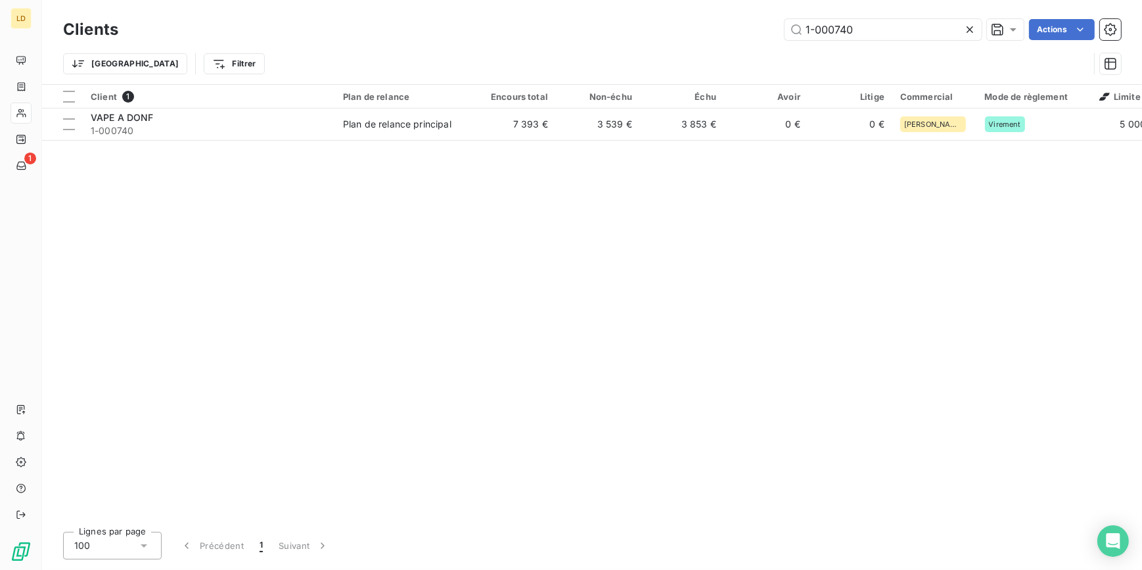
drag, startPoint x: 877, startPoint y: 39, endPoint x: 702, endPoint y: 29, distance: 175.7
click at [705, 28] on div "1-000740 Actions" at bounding box center [627, 29] width 987 height 21
type input "1-000020"
click at [367, 116] on td "Plan de relance principal" at bounding box center [403, 124] width 137 height 32
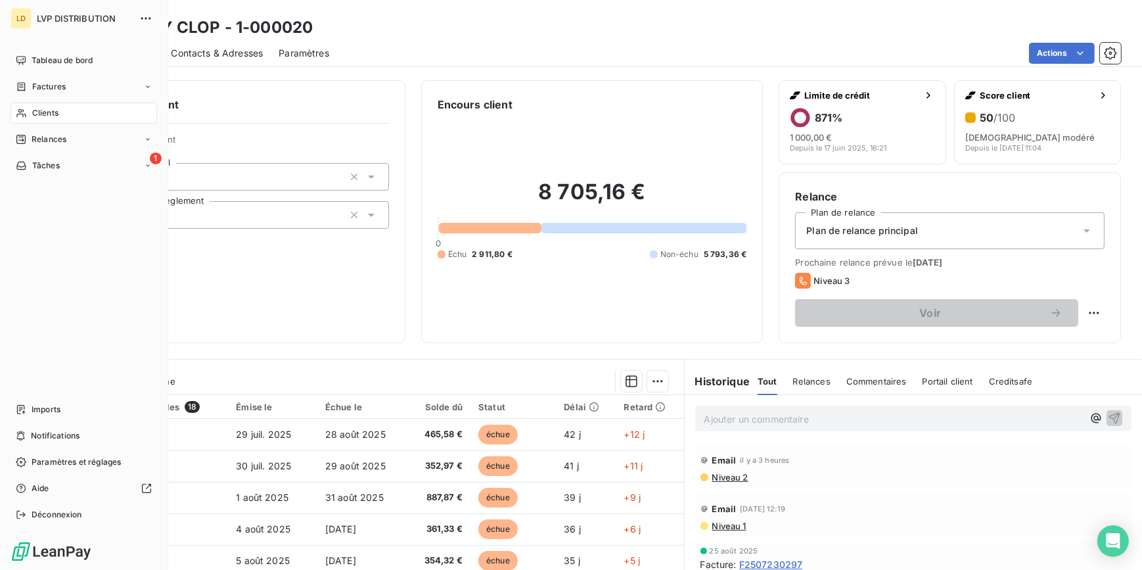
click at [35, 109] on span "Clients" at bounding box center [45, 113] width 26 height 12
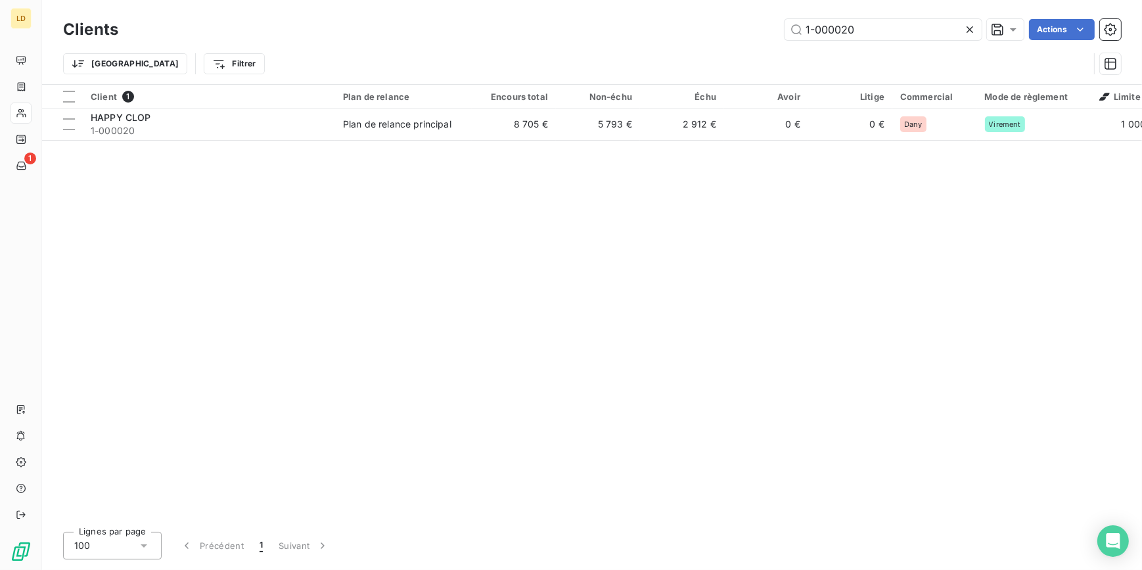
drag, startPoint x: 797, startPoint y: 30, endPoint x: 710, endPoint y: 32, distance: 87.4
click at [721, 31] on div "1-000020 Actions" at bounding box center [627, 29] width 987 height 21
type input "1-000021"
click at [428, 137] on td "[PERSON_NAME] CB" at bounding box center [403, 124] width 137 height 32
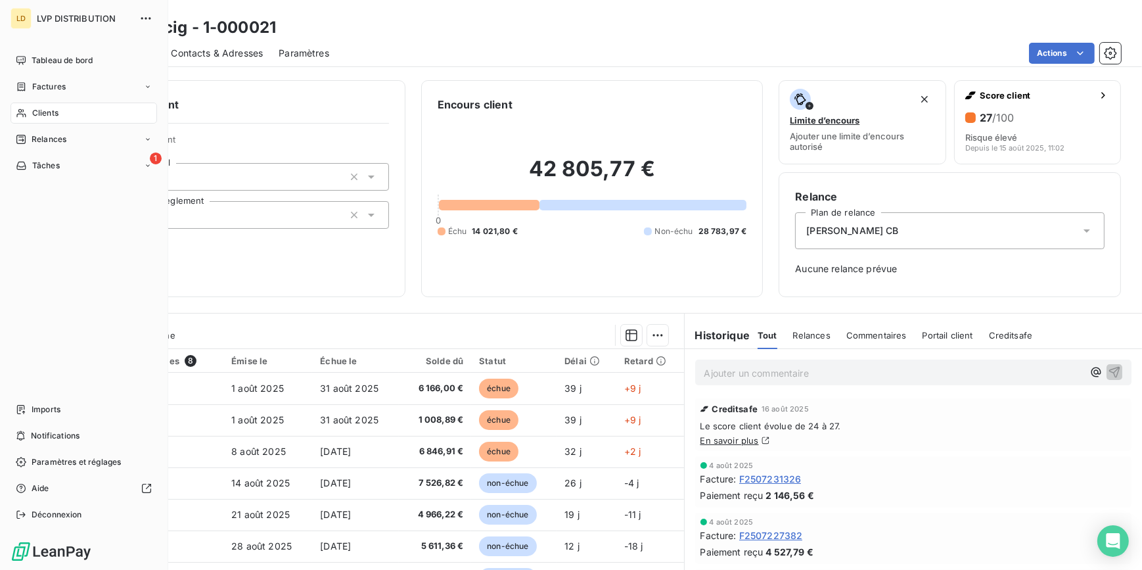
click at [26, 114] on icon at bounding box center [21, 113] width 11 height 11
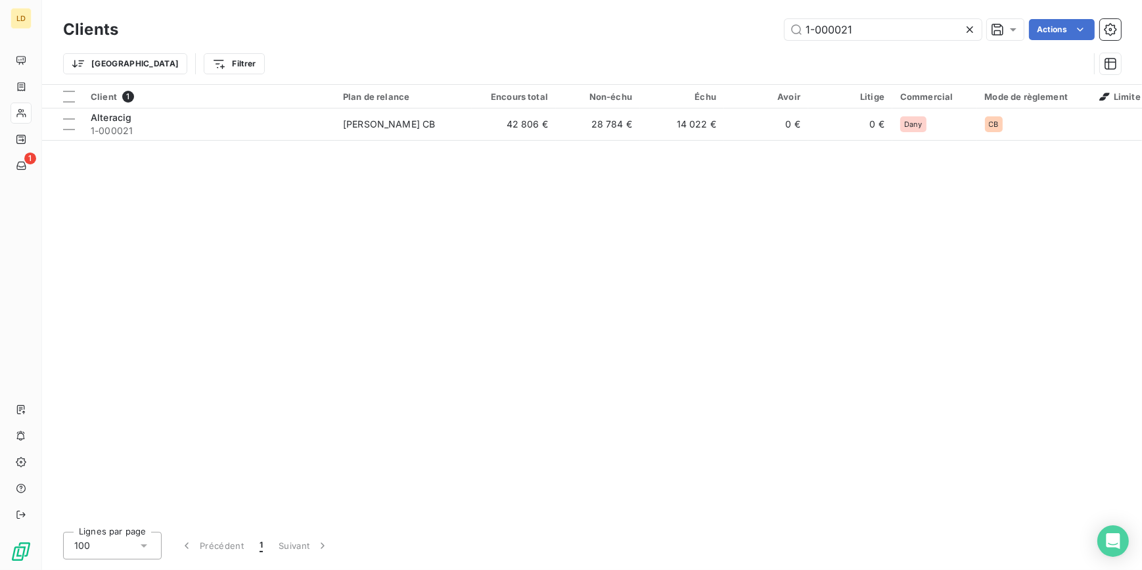
drag, startPoint x: 796, startPoint y: 25, endPoint x: 703, endPoint y: 26, distance: 92.6
click at [721, 24] on div "1-000021 Actions" at bounding box center [627, 29] width 987 height 21
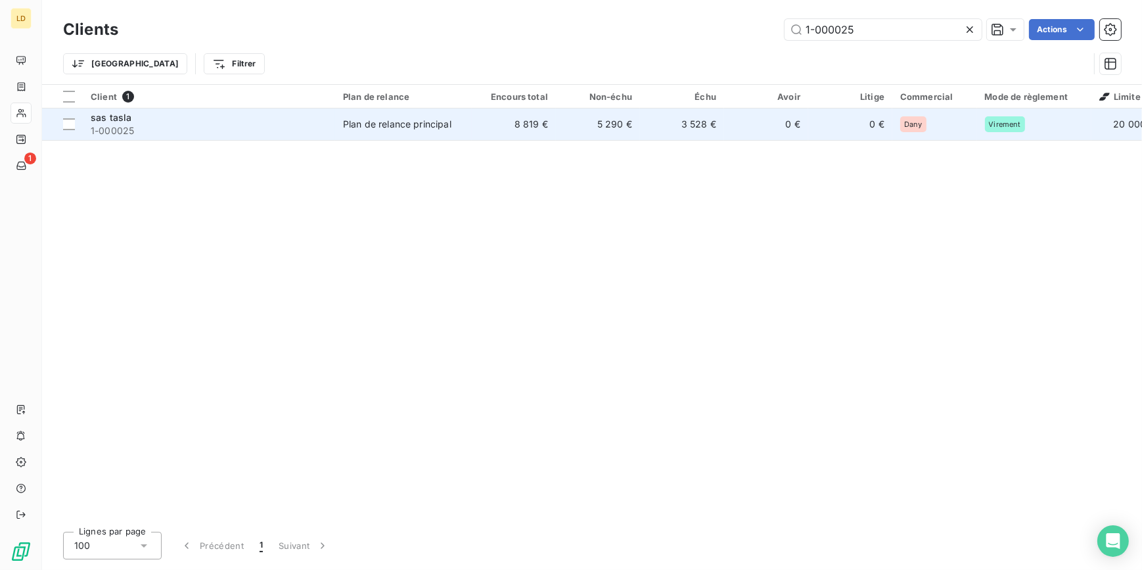
type input "1-000025"
click at [395, 138] on td "Plan de relance principal" at bounding box center [403, 124] width 137 height 32
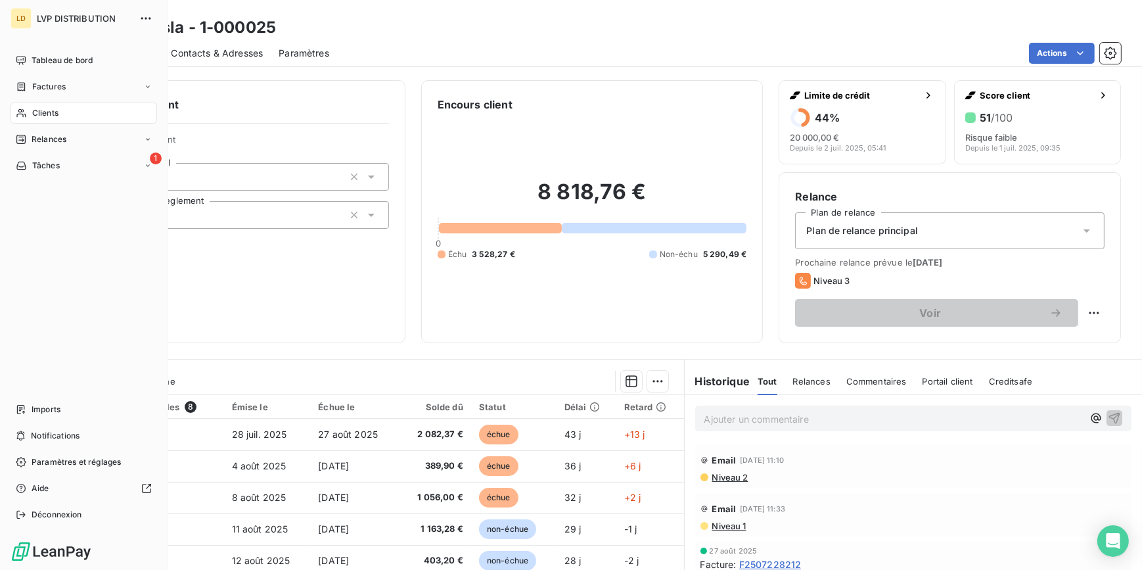
drag, startPoint x: 16, startPoint y: 118, endPoint x: 125, endPoint y: 107, distance: 109.6
click at [16, 117] on div "Clients" at bounding box center [84, 112] width 147 height 21
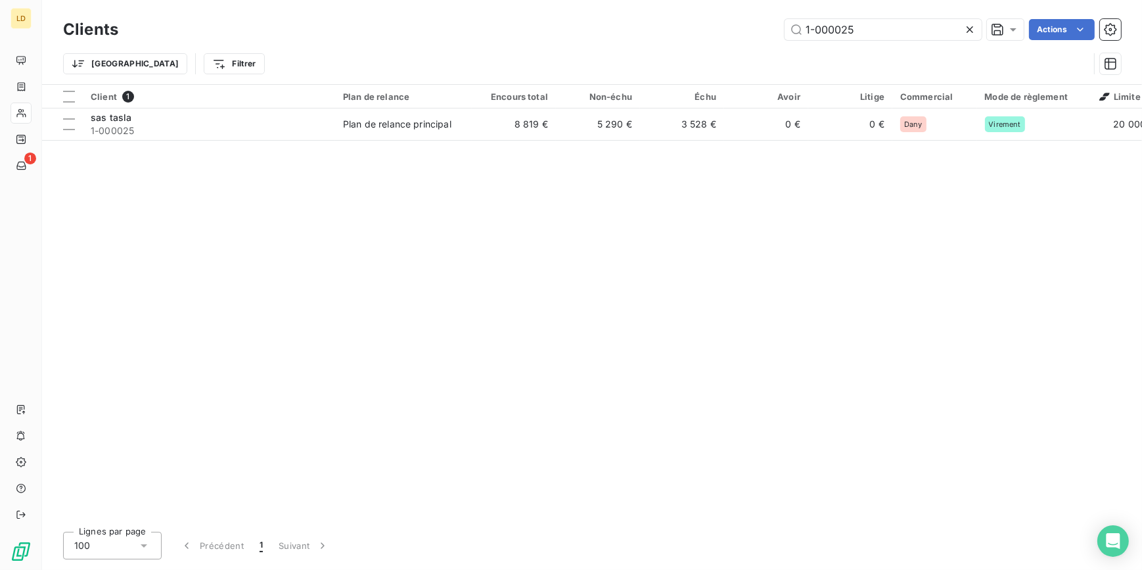
drag, startPoint x: 769, startPoint y: 28, endPoint x: 662, endPoint y: 30, distance: 107.1
click at [710, 27] on div "1-000025 Actions" at bounding box center [627, 29] width 987 height 21
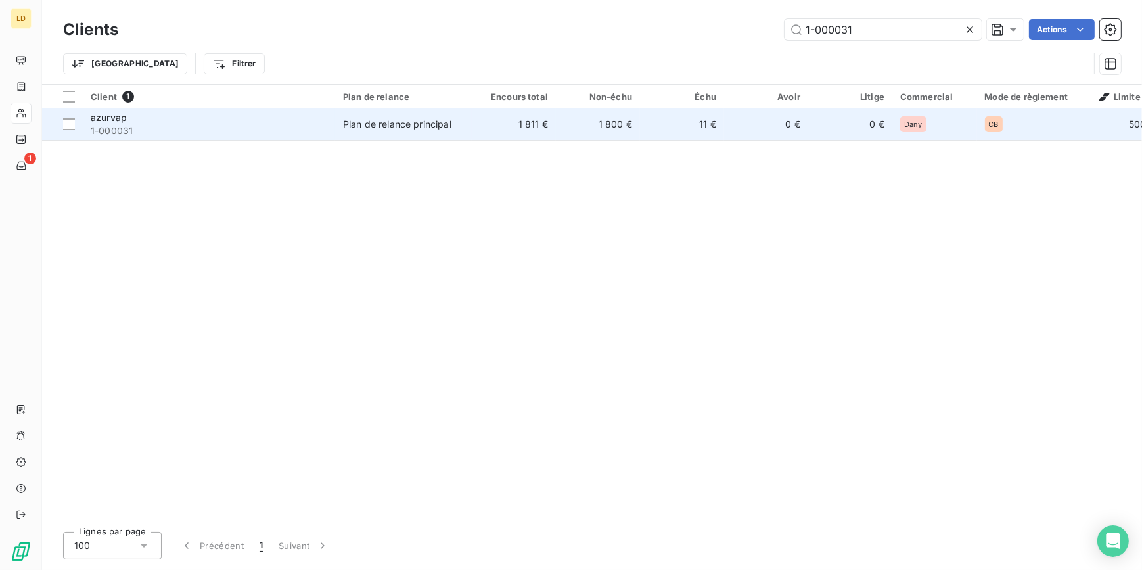
type input "1-000031"
click at [505, 138] on td "1 811 €" at bounding box center [514, 124] width 84 height 32
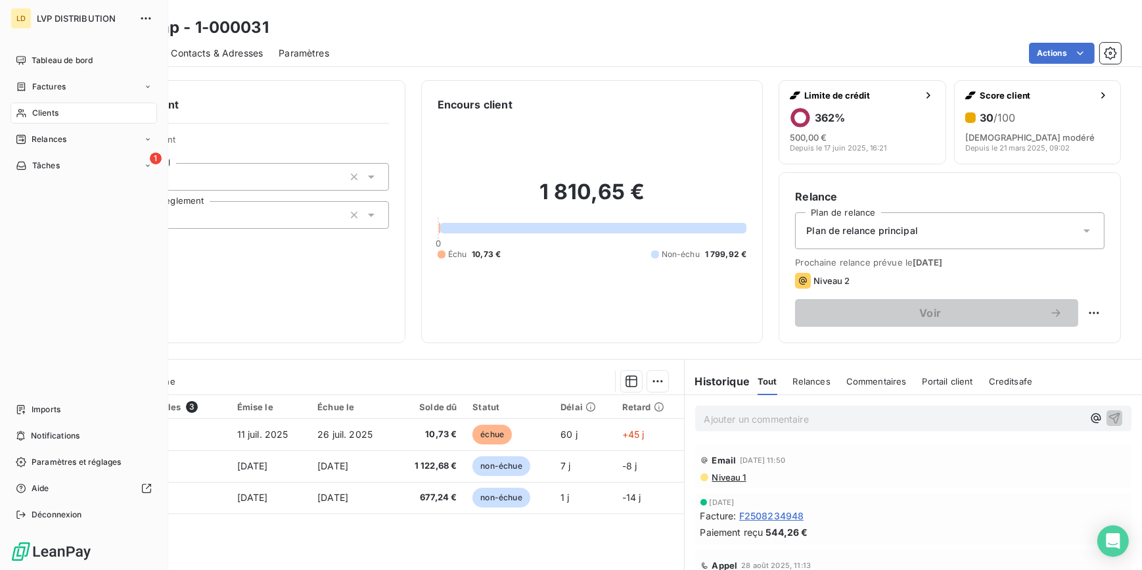
click at [30, 109] on div "Clients" at bounding box center [84, 112] width 147 height 21
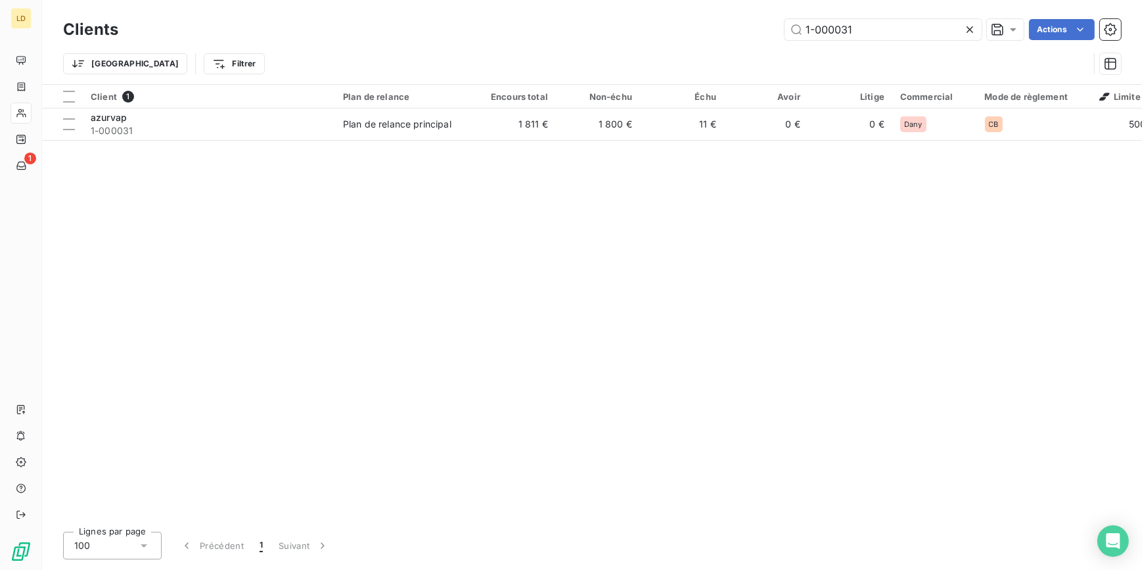
drag, startPoint x: 794, startPoint y: 37, endPoint x: 702, endPoint y: 38, distance: 92.6
click at [744, 37] on div "1-000031 Actions" at bounding box center [627, 29] width 987 height 21
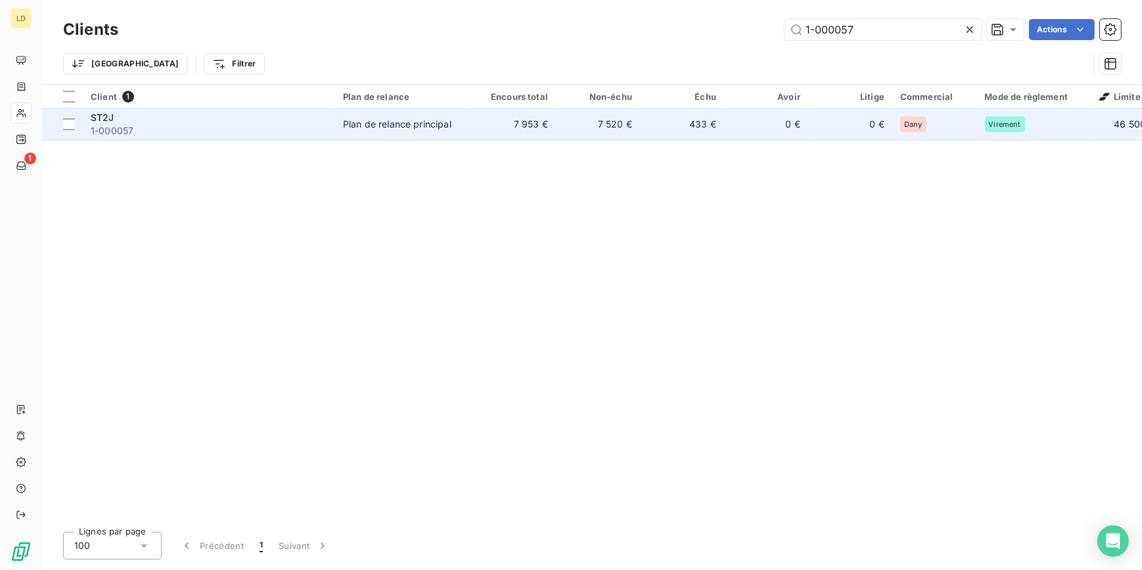
type input "1-000057"
click at [541, 124] on td "7 953 €" at bounding box center [514, 124] width 84 height 32
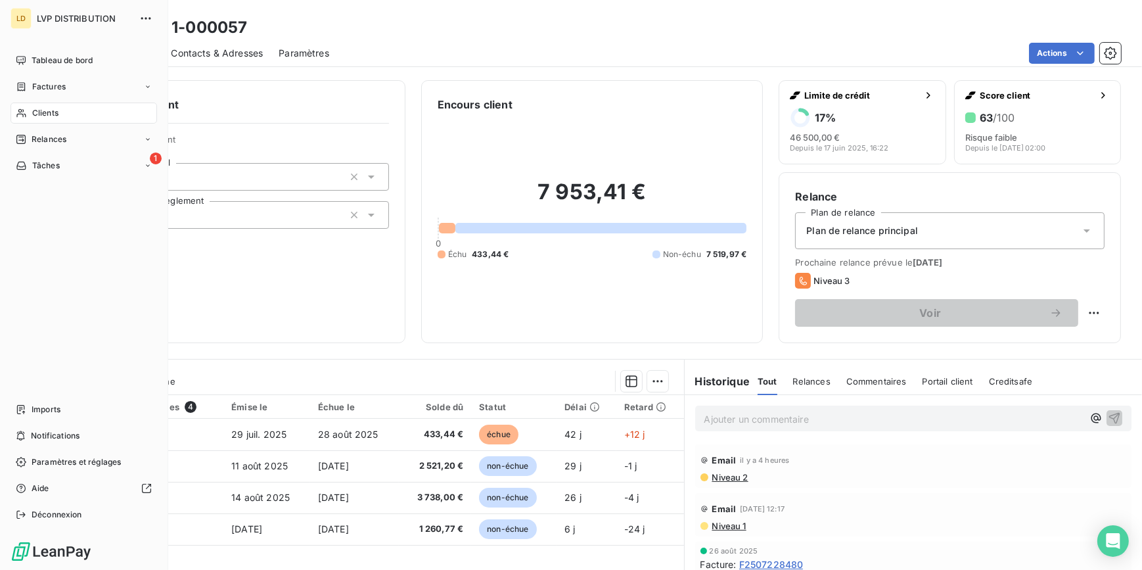
click at [31, 117] on div "Clients" at bounding box center [84, 112] width 147 height 21
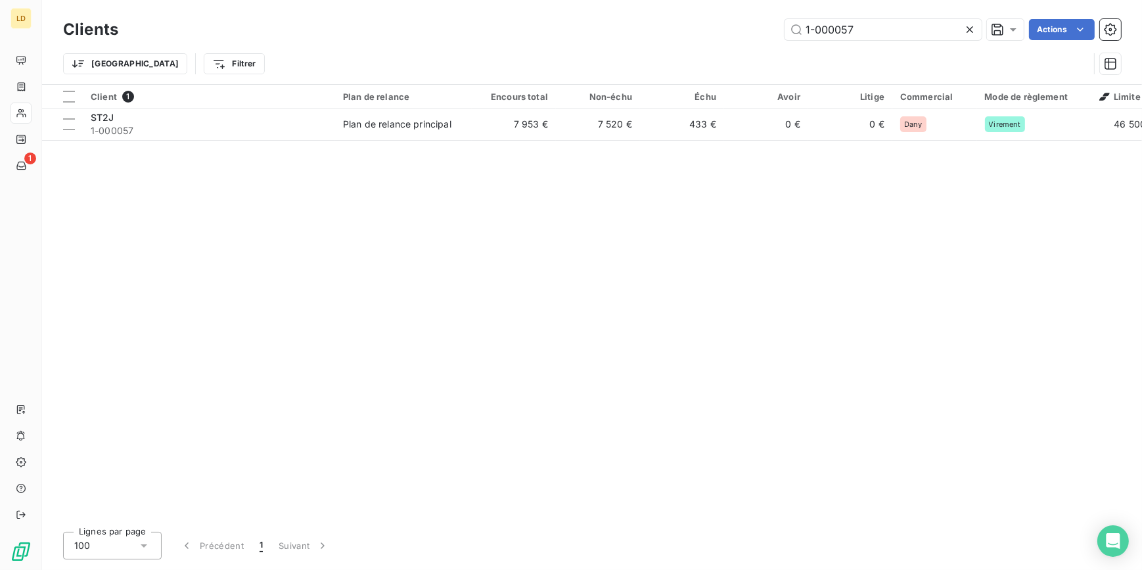
drag, startPoint x: 859, startPoint y: 34, endPoint x: 660, endPoint y: 33, distance: 199.1
click at [715, 33] on div "1-000057 Actions" at bounding box center [627, 29] width 987 height 21
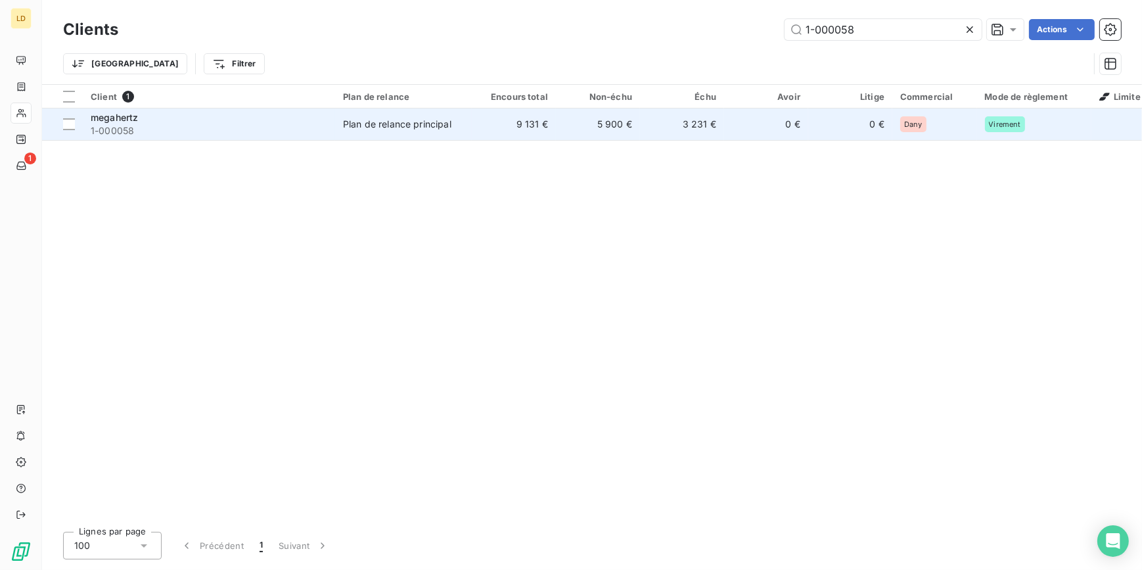
type input "1-000058"
click at [402, 134] on td "Plan de relance principal" at bounding box center [403, 124] width 137 height 32
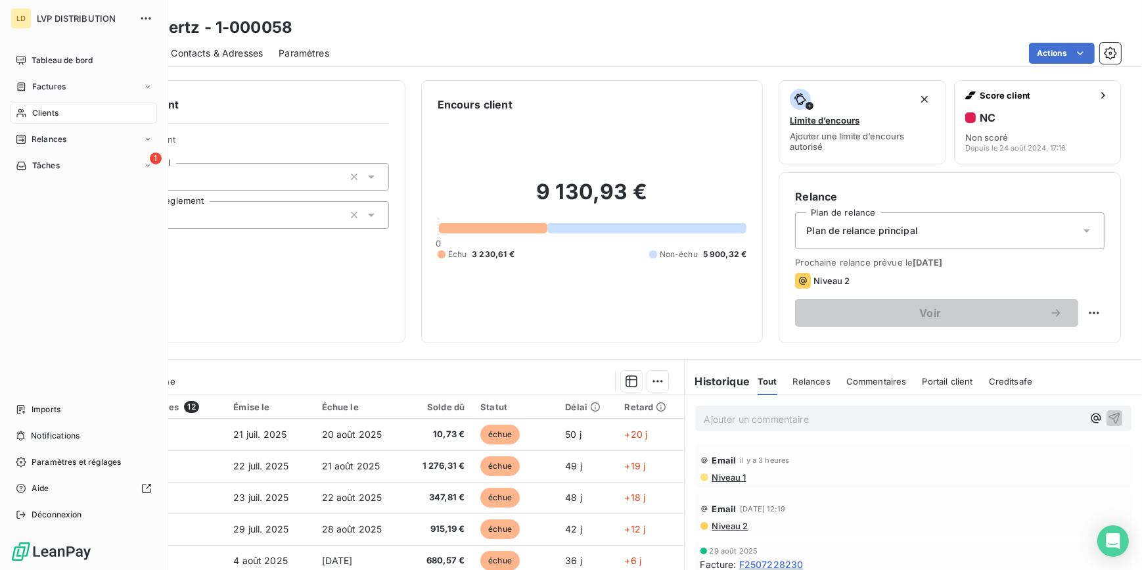
drag, startPoint x: 28, startPoint y: 112, endPoint x: 102, endPoint y: 109, distance: 74.3
click at [28, 112] on div "Clients" at bounding box center [84, 112] width 147 height 21
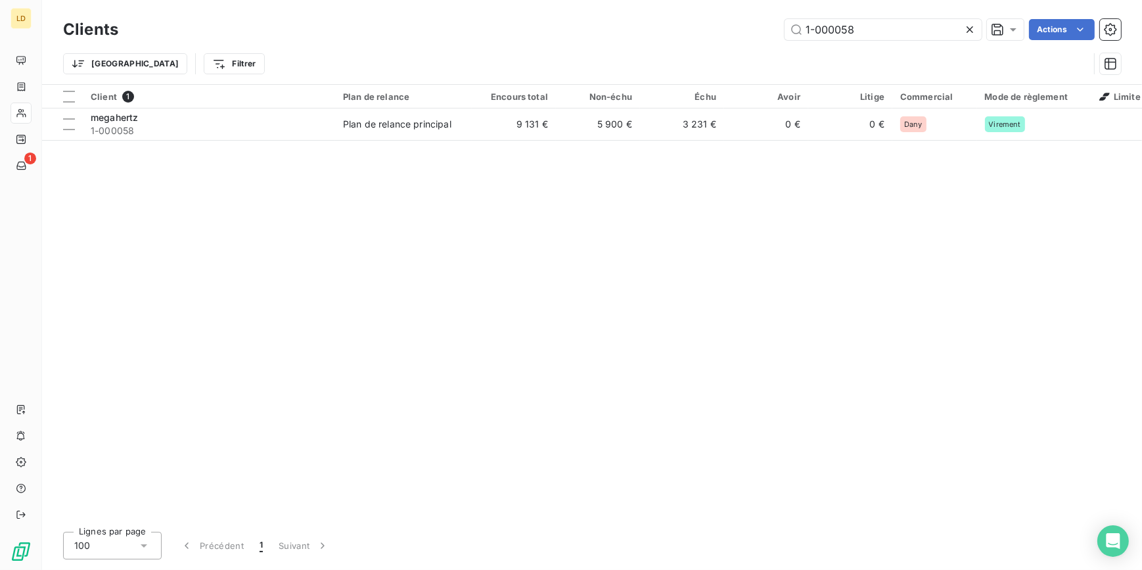
drag, startPoint x: 854, startPoint y: 27, endPoint x: 698, endPoint y: 19, distance: 155.9
click at [709, 19] on div "1-000058 Actions" at bounding box center [627, 29] width 987 height 21
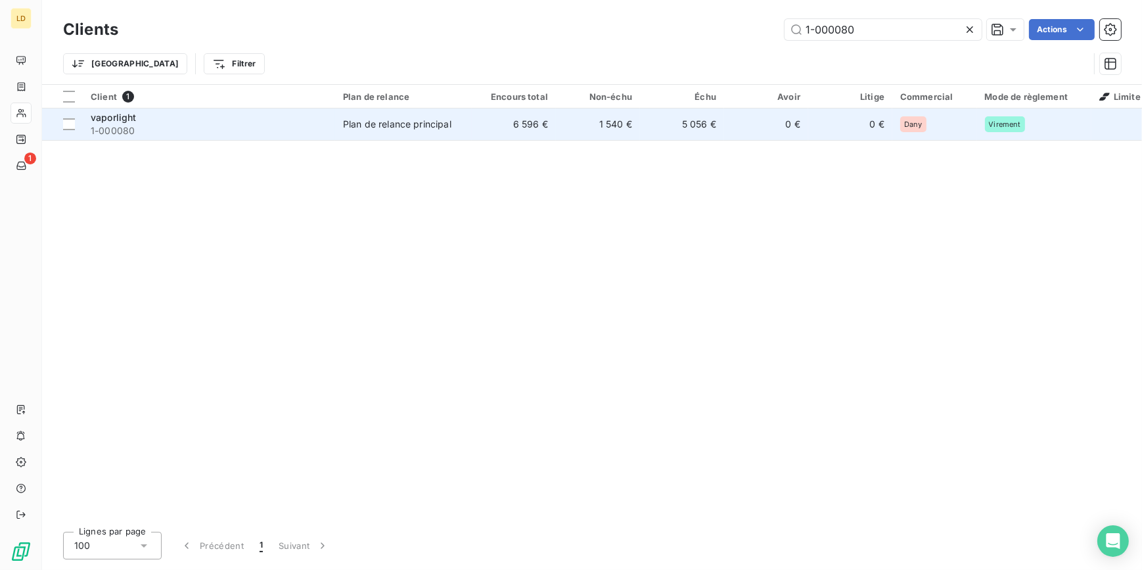
type input "1-000080"
click at [528, 131] on td "6 596 €" at bounding box center [514, 124] width 84 height 32
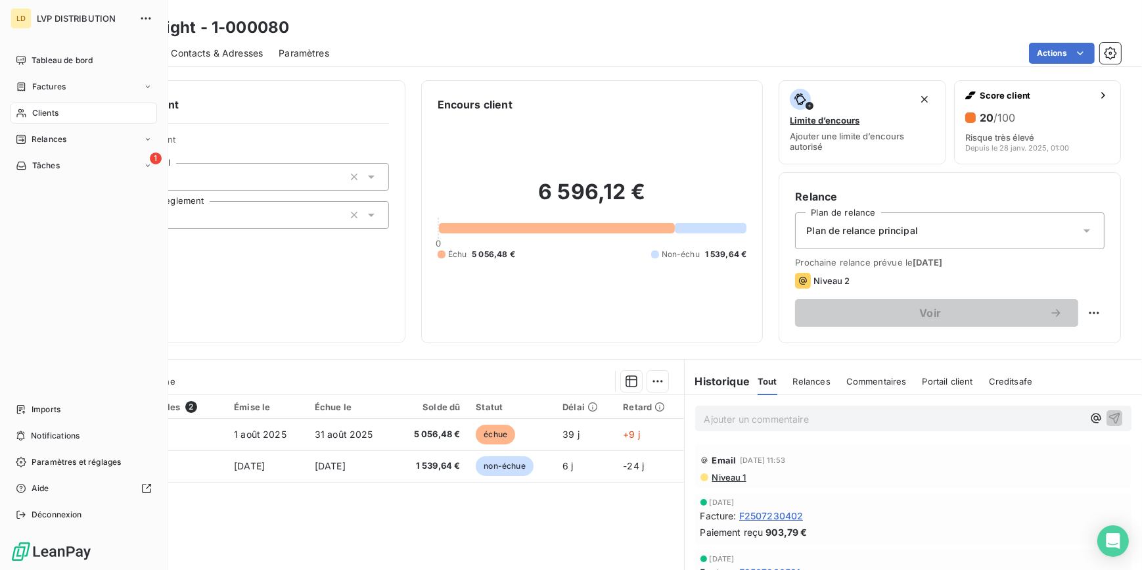
drag, startPoint x: 39, startPoint y: 111, endPoint x: 119, endPoint y: 115, distance: 79.6
click at [32, 116] on span "Clients" at bounding box center [45, 113] width 26 height 12
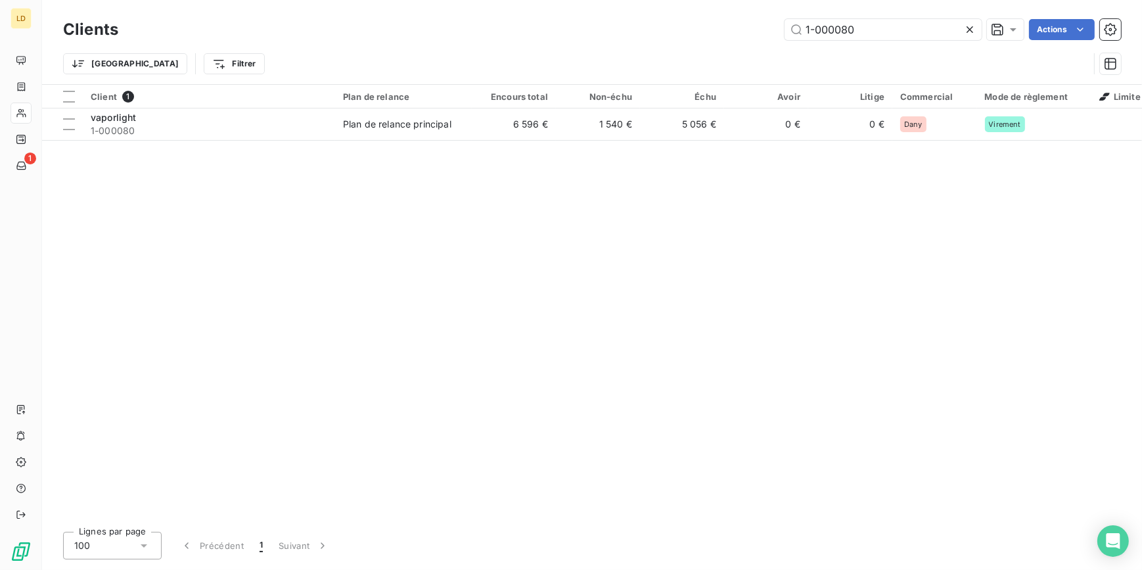
drag, startPoint x: 788, startPoint y: 25, endPoint x: 687, endPoint y: 35, distance: 101.0
click at [710, 27] on div "1-000080 Actions" at bounding box center [627, 29] width 987 height 21
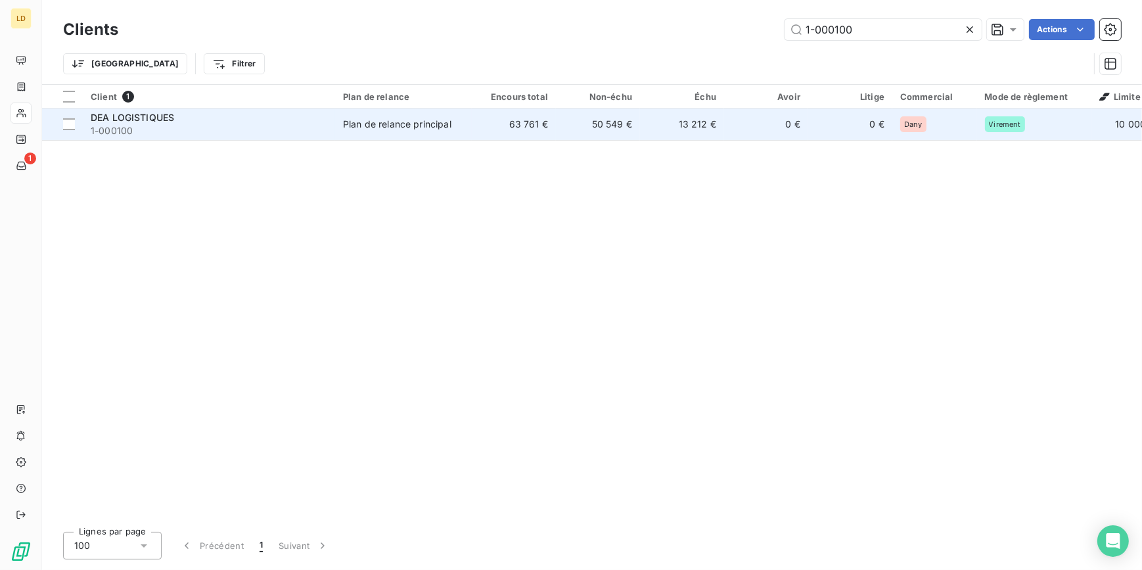
type input "1-000100"
click at [493, 134] on td "63 761 €" at bounding box center [514, 124] width 84 height 32
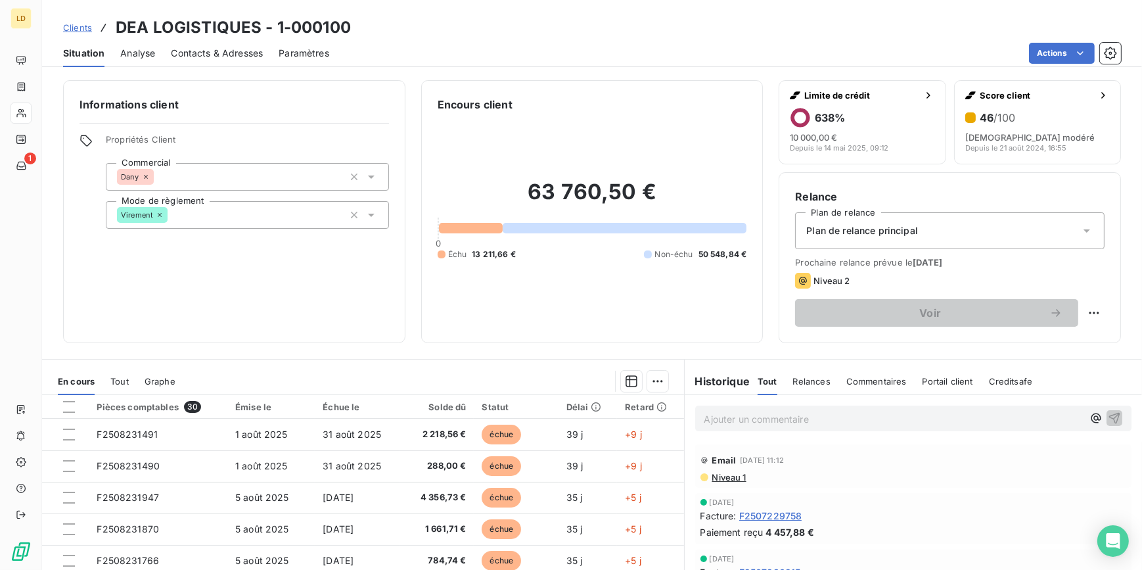
click at [24, 114] on icon at bounding box center [20, 113] width 9 height 9
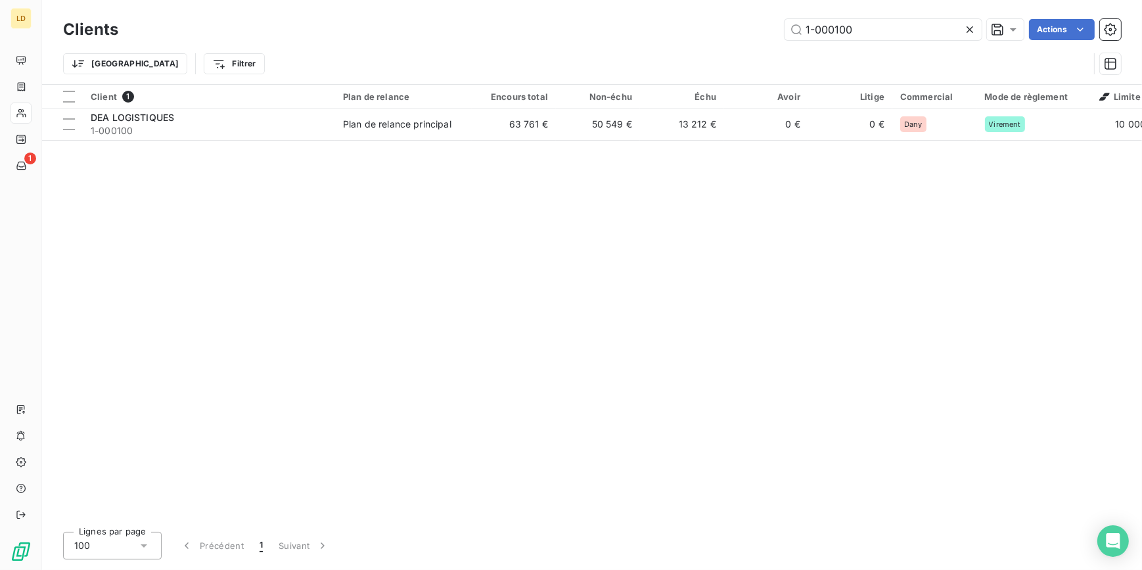
drag, startPoint x: 880, startPoint y: 33, endPoint x: 635, endPoint y: 28, distance: 244.5
click at [706, 25] on div "1-000100 Actions" at bounding box center [627, 29] width 987 height 21
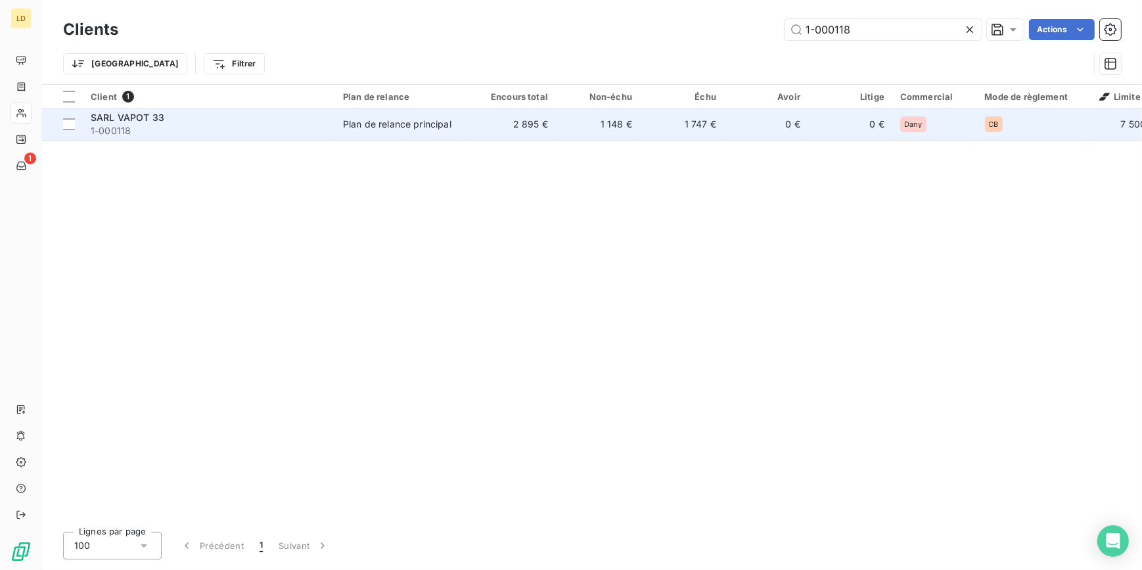
type input "1-000118"
click at [450, 124] on div "Plan de relance principal" at bounding box center [397, 124] width 108 height 13
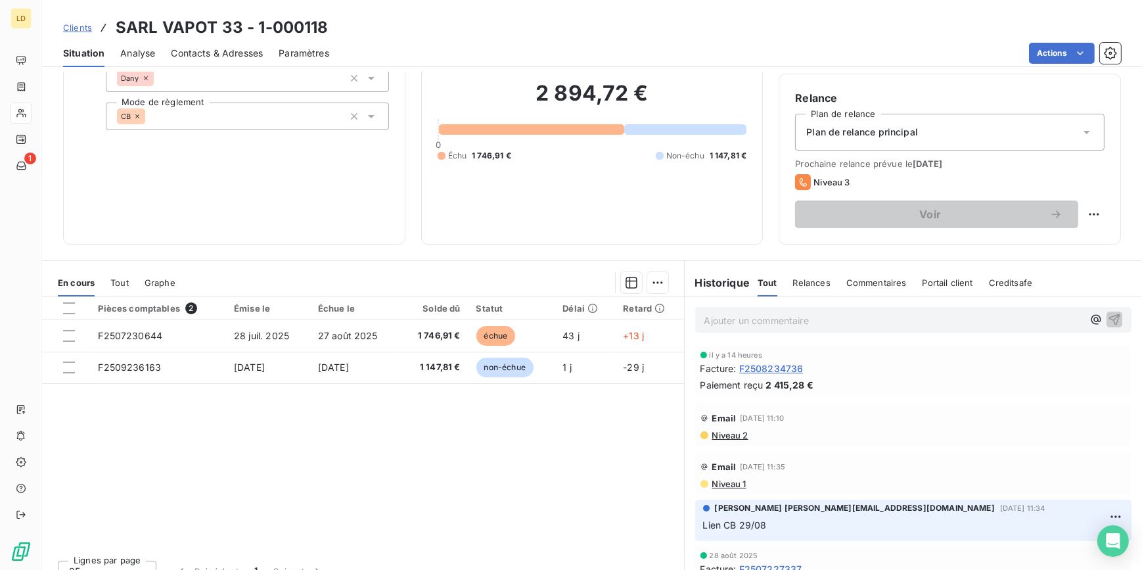
scroll to position [117, 0]
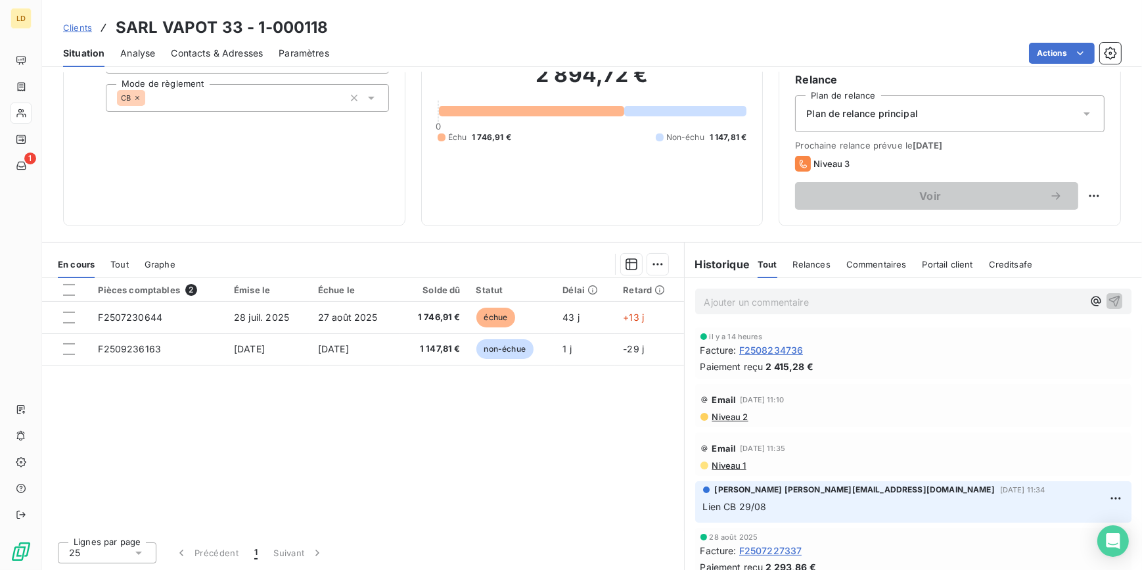
click at [26, 112] on div at bounding box center [21, 112] width 21 height 21
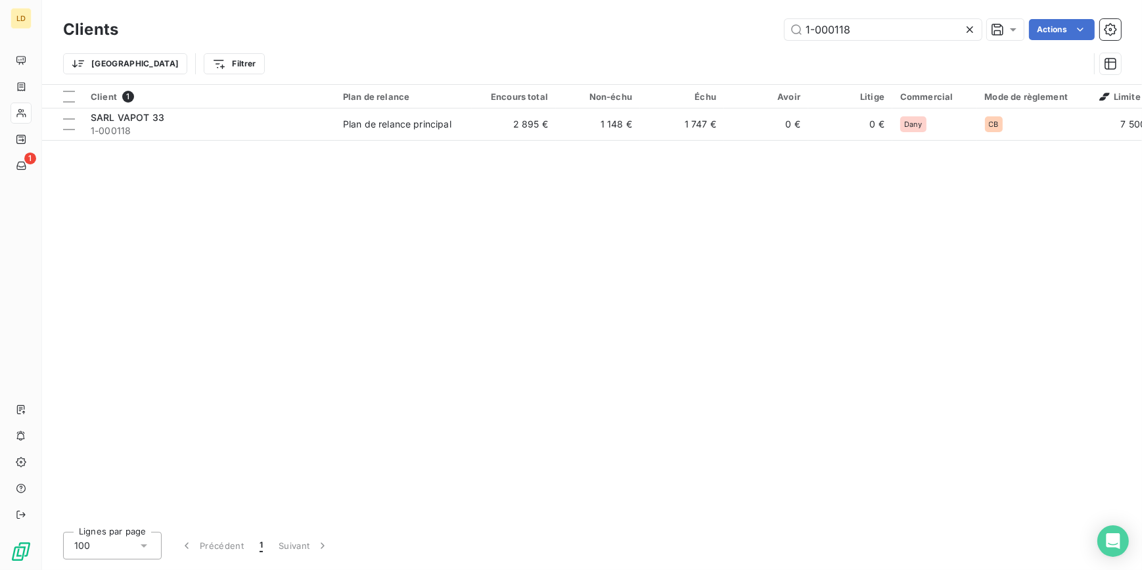
drag, startPoint x: 905, startPoint y: 24, endPoint x: 723, endPoint y: 19, distance: 181.4
click at [748, 19] on div "1-000118 Actions" at bounding box center [627, 29] width 987 height 21
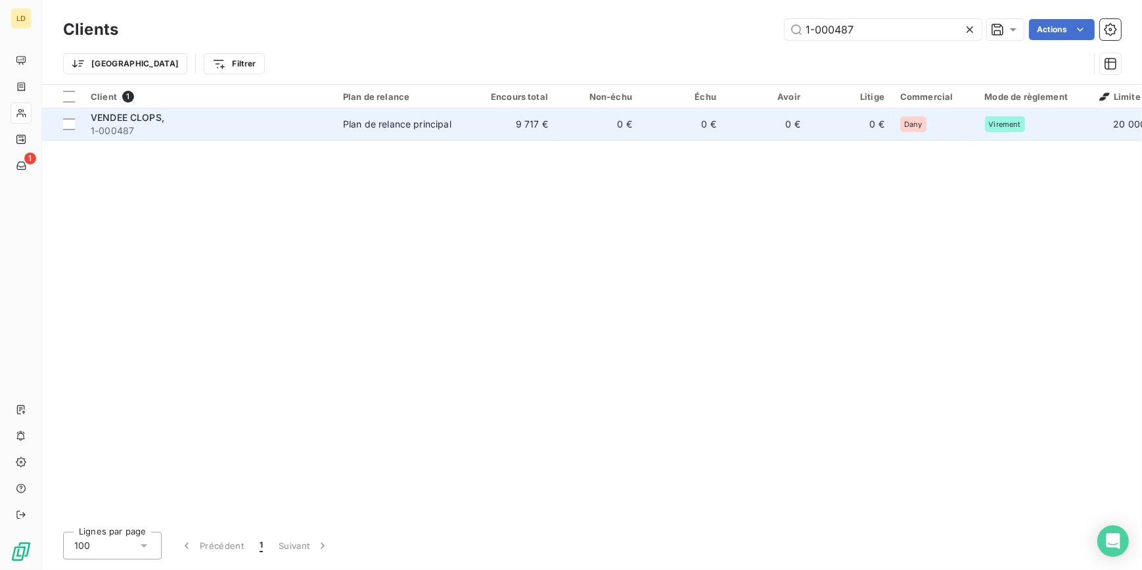
type input "1-000487"
click at [342, 133] on td "Plan de relance principal" at bounding box center [403, 124] width 137 height 32
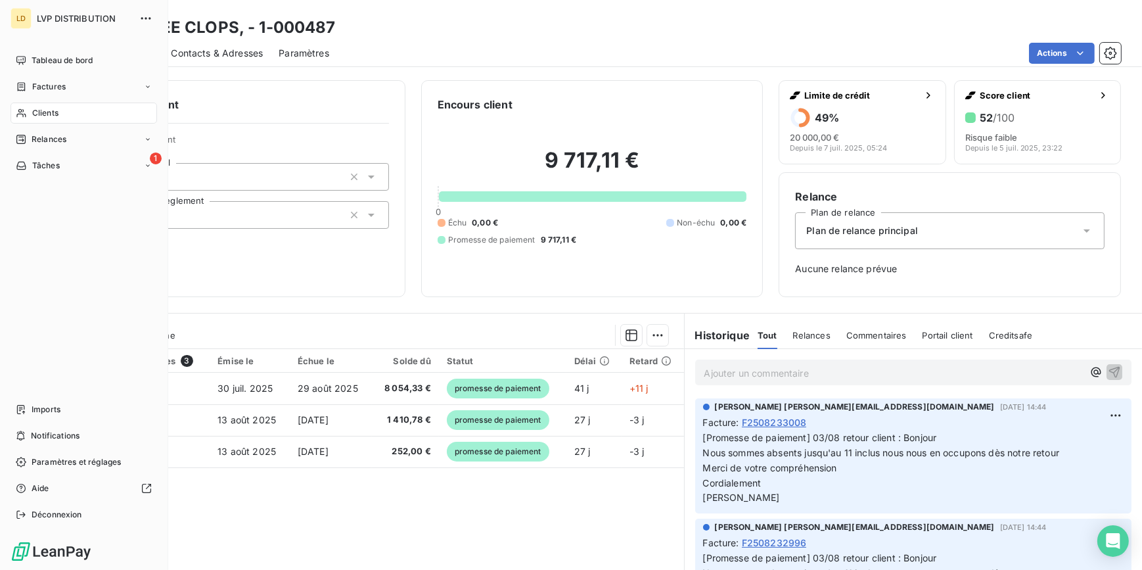
drag, startPoint x: 49, startPoint y: 116, endPoint x: 57, endPoint y: 114, distance: 8.0
click at [49, 116] on span "Clients" at bounding box center [45, 113] width 26 height 12
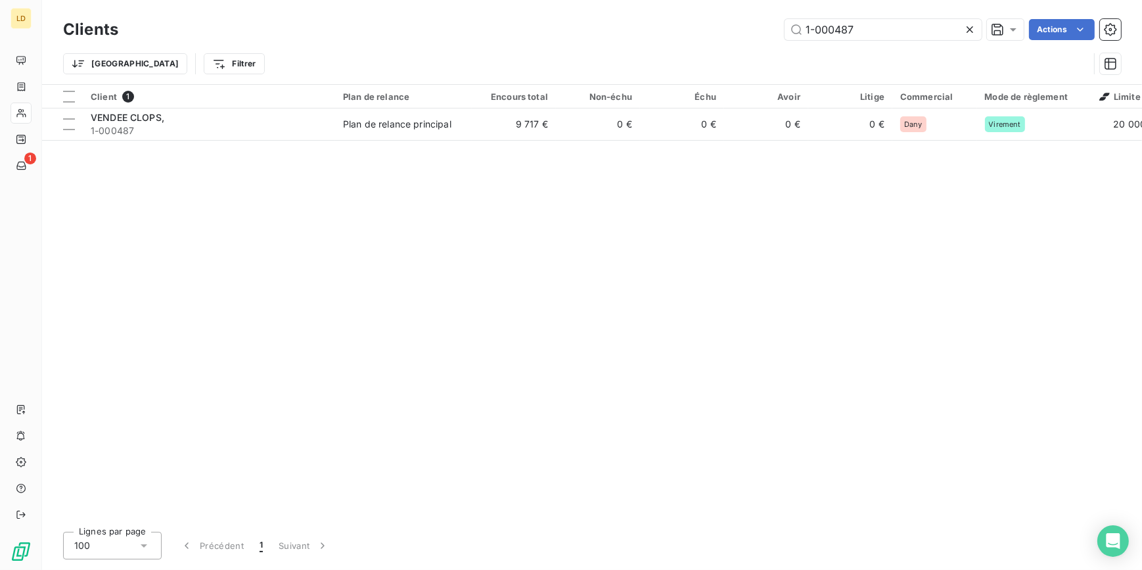
drag, startPoint x: 880, startPoint y: 32, endPoint x: 700, endPoint y: 34, distance: 180.0
click at [724, 34] on div "1-000487 Actions" at bounding box center [627, 29] width 987 height 21
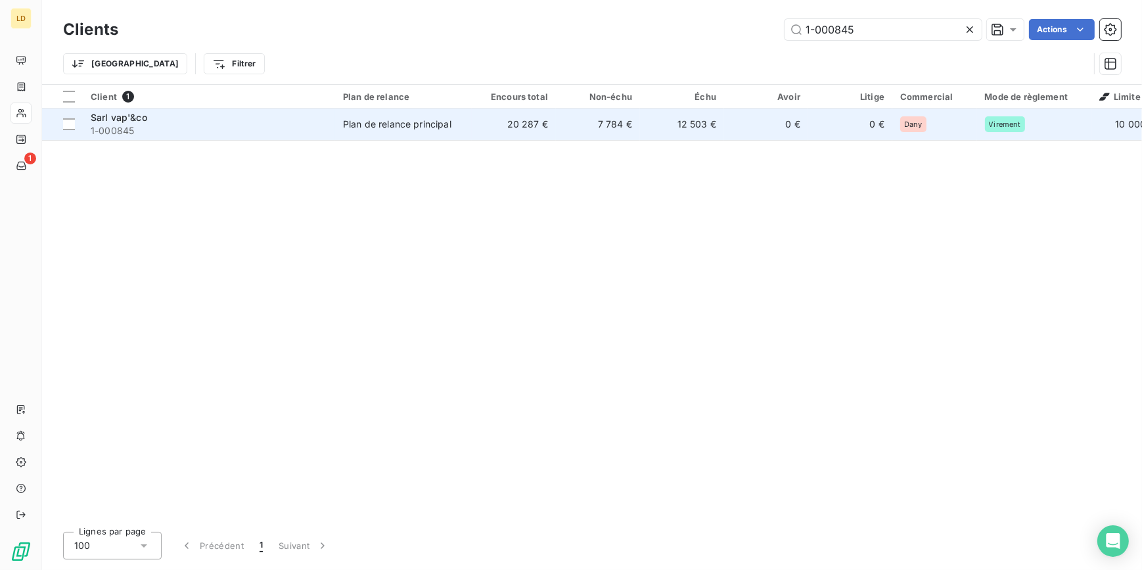
type input "1-000845"
click at [497, 125] on td "20 287 €" at bounding box center [514, 124] width 84 height 32
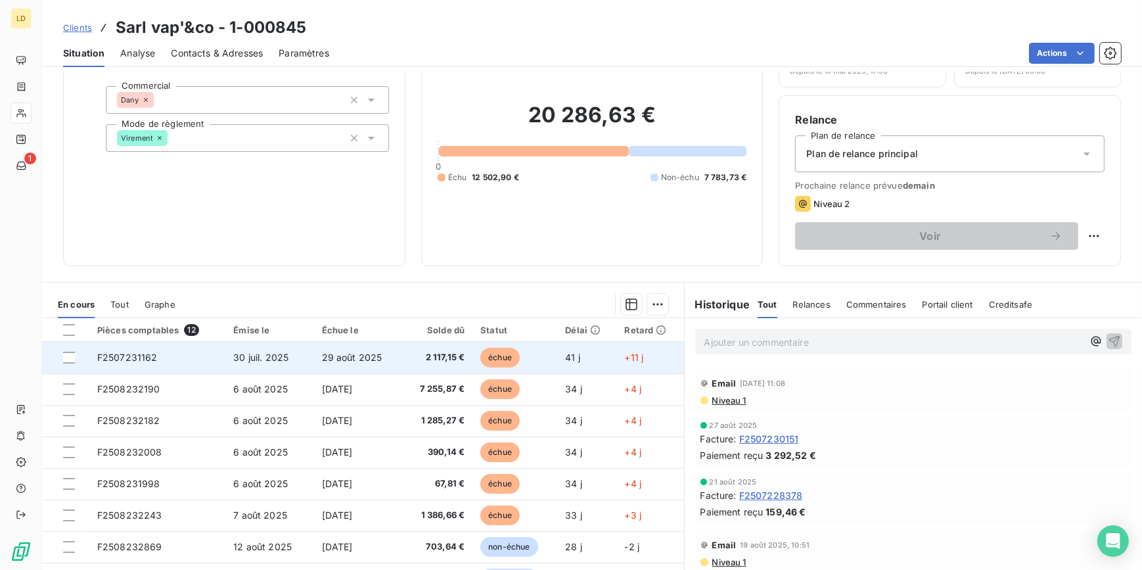
scroll to position [79, 0]
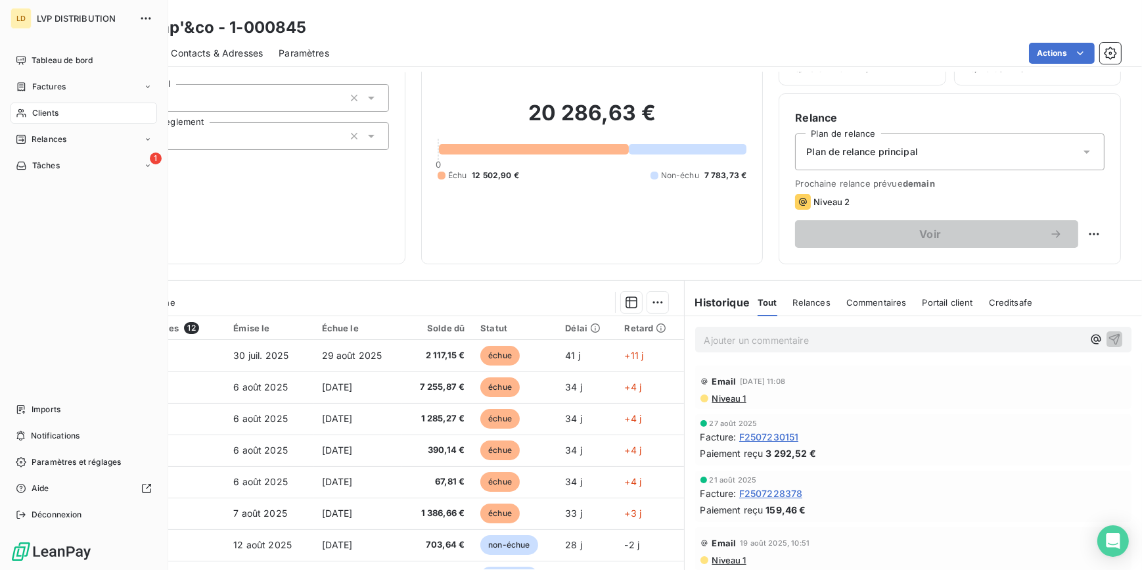
click at [17, 108] on icon at bounding box center [21, 113] width 11 height 11
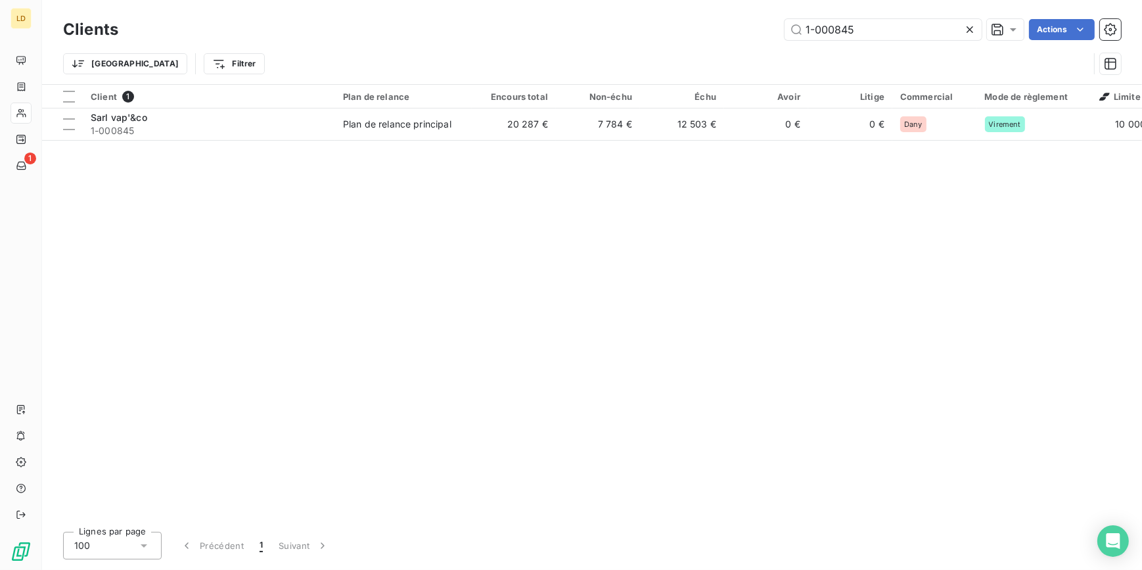
drag, startPoint x: 743, startPoint y: 30, endPoint x: 631, endPoint y: 44, distance: 112.5
click at [677, 38] on div "1-000845 Actions" at bounding box center [627, 29] width 987 height 21
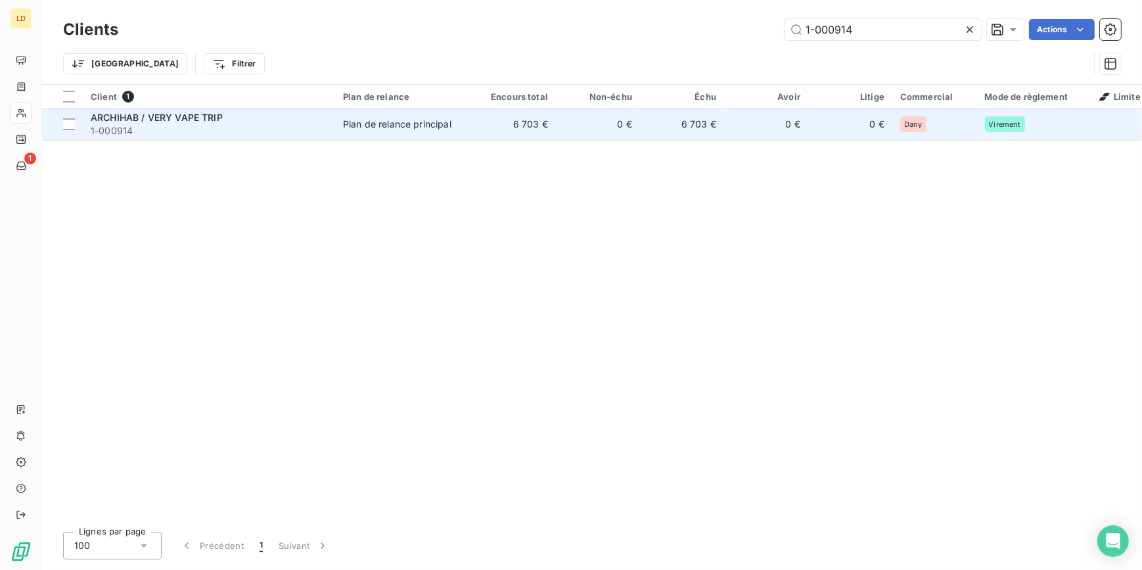
type input "1-000914"
click at [468, 131] on td "Plan de relance principal" at bounding box center [403, 124] width 137 height 32
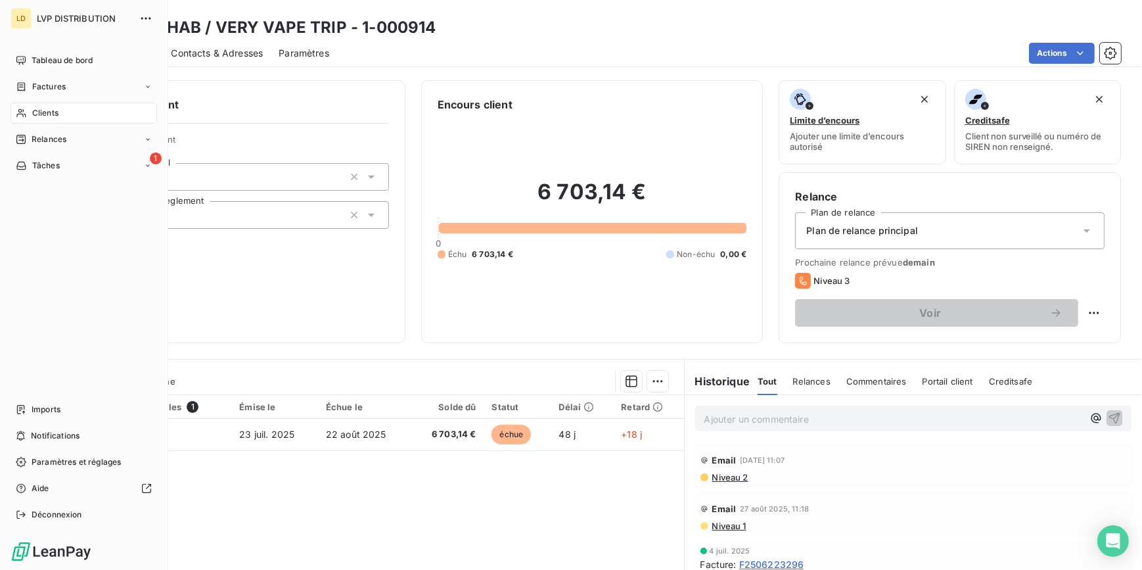
click at [32, 114] on span "Clients" at bounding box center [45, 113] width 26 height 12
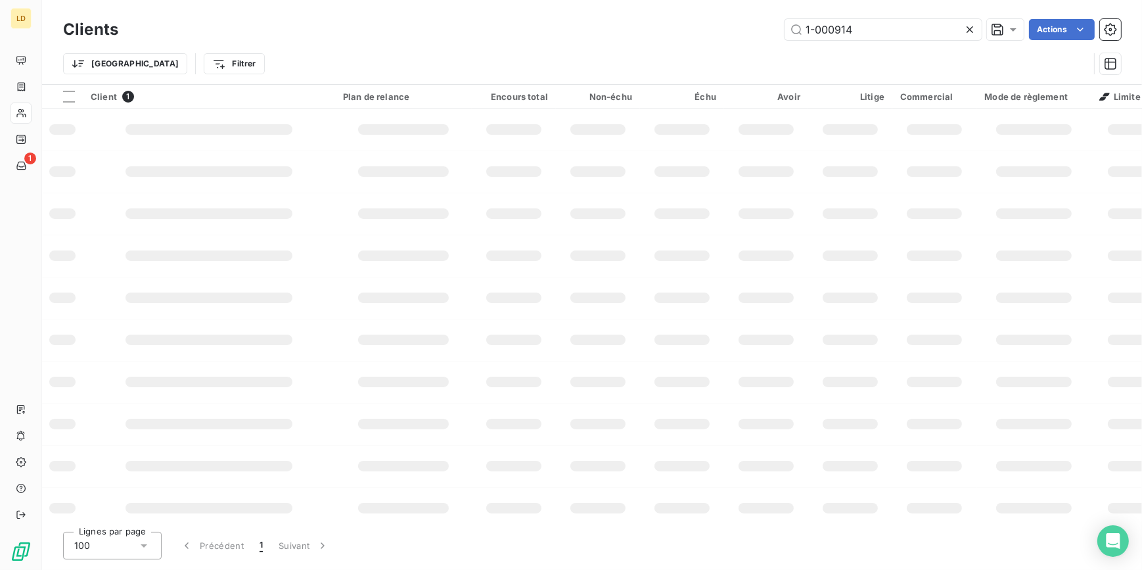
drag, startPoint x: 876, startPoint y: 32, endPoint x: 656, endPoint y: 36, distance: 219.5
click at [705, 32] on div "1-000914 Actions" at bounding box center [627, 29] width 987 height 21
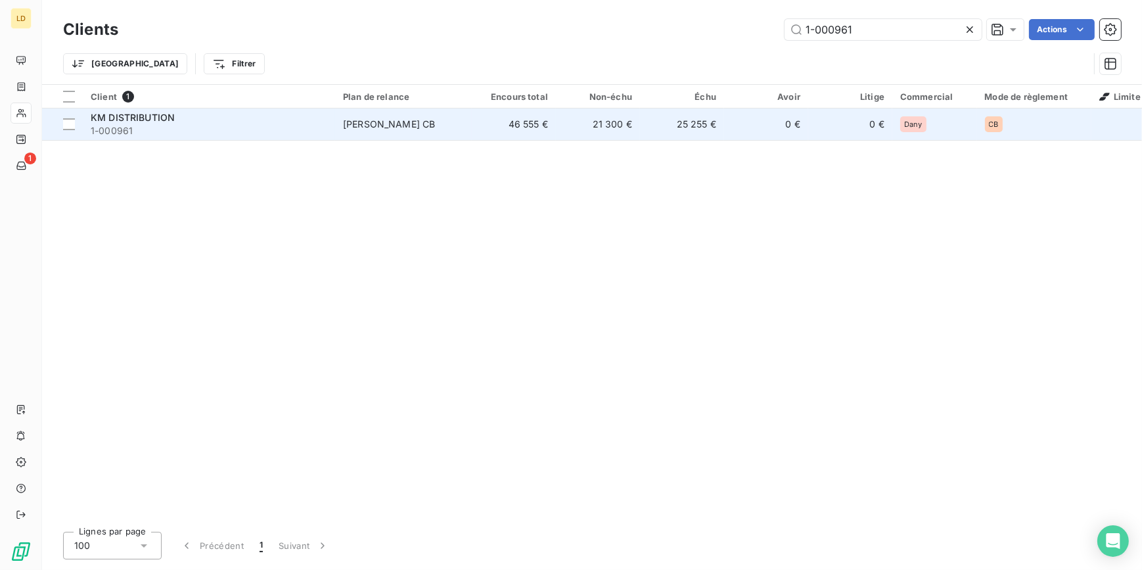
type input "1-000961"
click at [565, 122] on td "21 300 €" at bounding box center [598, 124] width 84 height 32
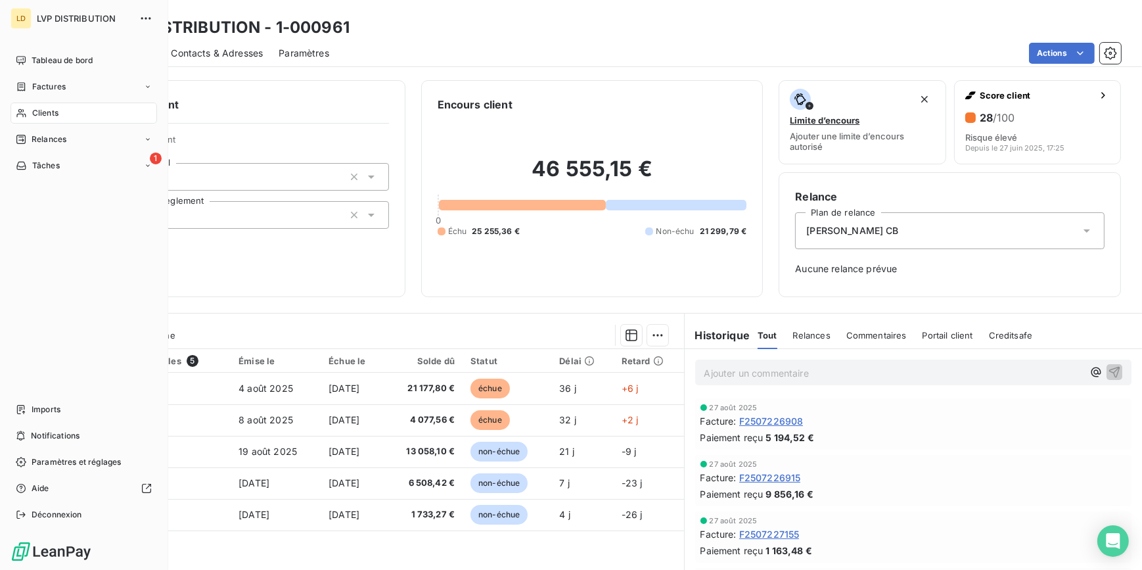
click at [26, 108] on icon at bounding box center [21, 113] width 11 height 11
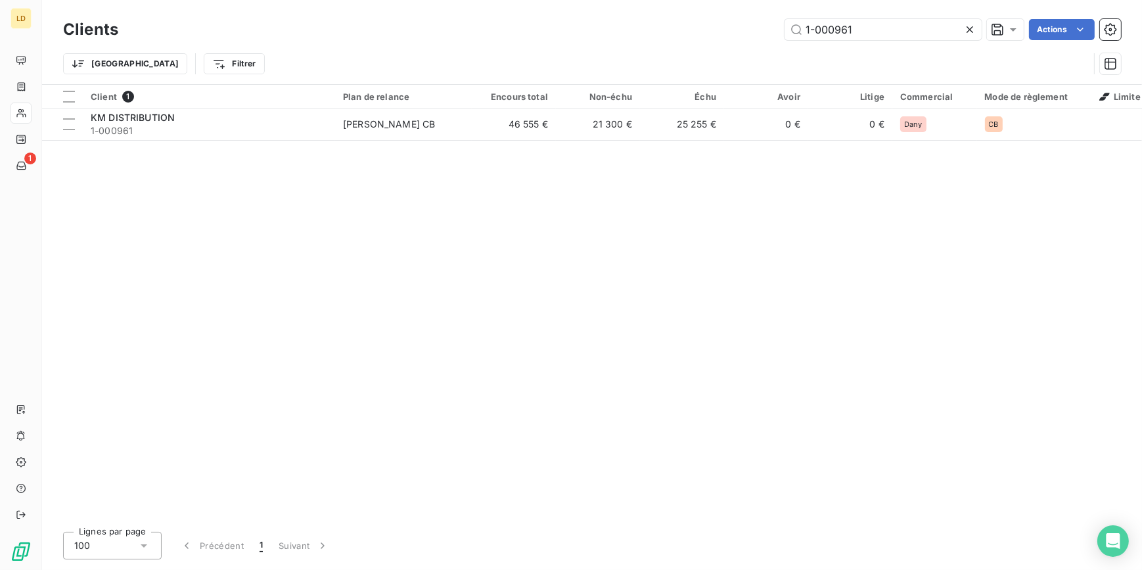
drag, startPoint x: 897, startPoint y: 30, endPoint x: 716, endPoint y: 28, distance: 180.7
click at [749, 28] on div "1-000961 Actions" at bounding box center [627, 29] width 987 height 21
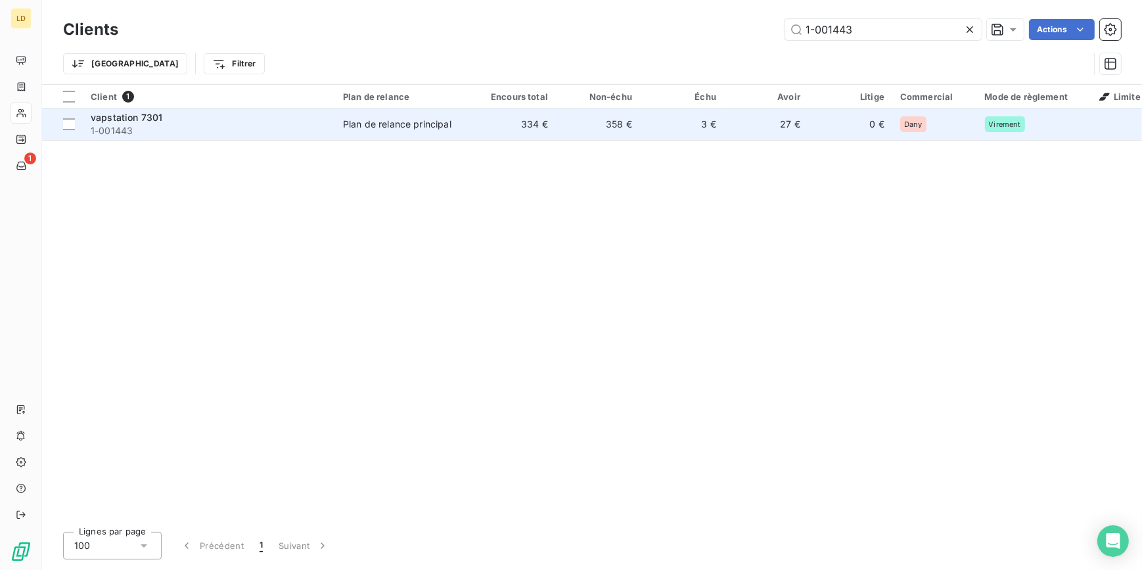
type input "1-001443"
click at [522, 132] on td "334 €" at bounding box center [514, 124] width 84 height 32
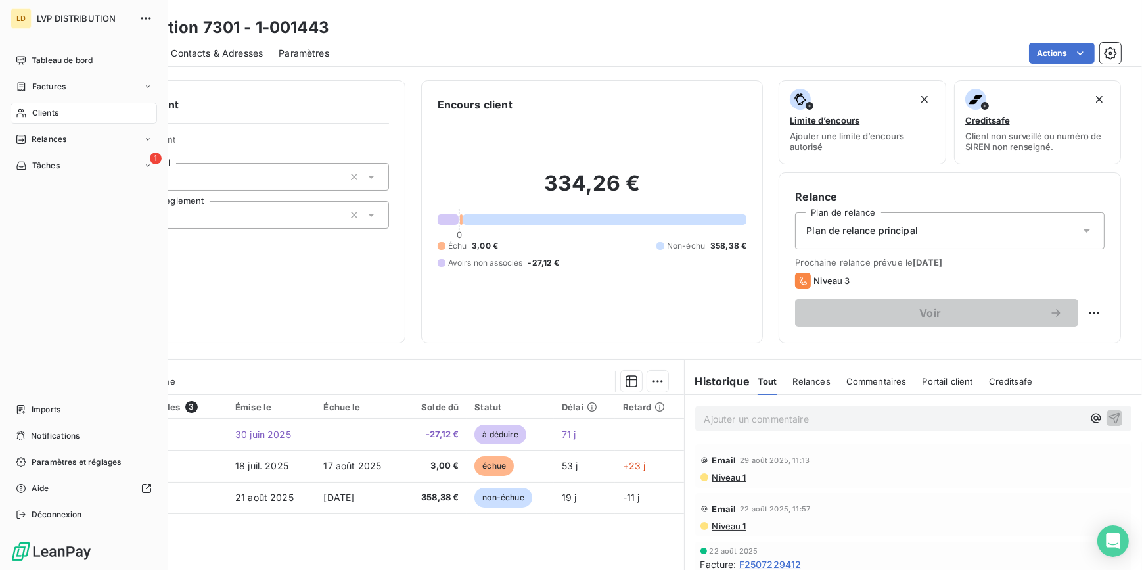
click at [14, 111] on div "Clients" at bounding box center [84, 112] width 147 height 21
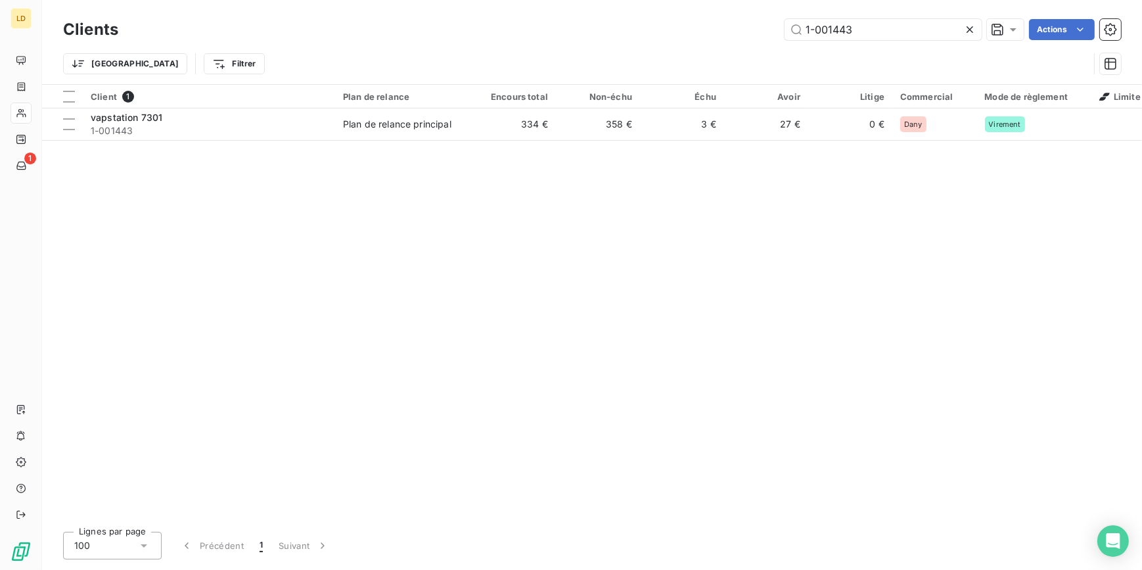
drag, startPoint x: 867, startPoint y: 22, endPoint x: 746, endPoint y: 22, distance: 120.9
click at [762, 23] on div "1-001443 Actions" at bounding box center [627, 29] width 987 height 21
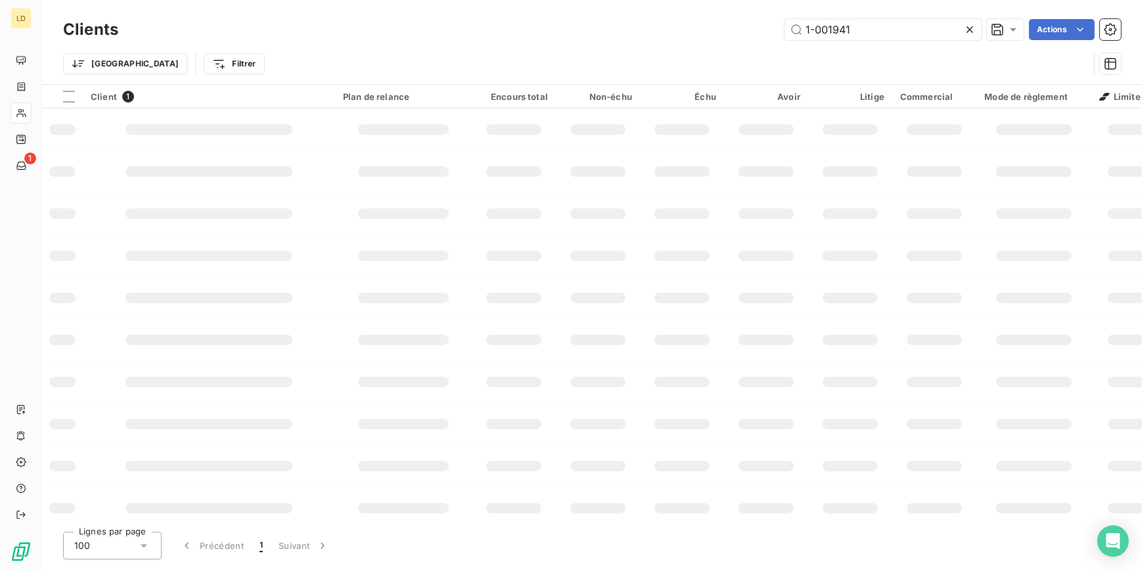
type input "1-001941"
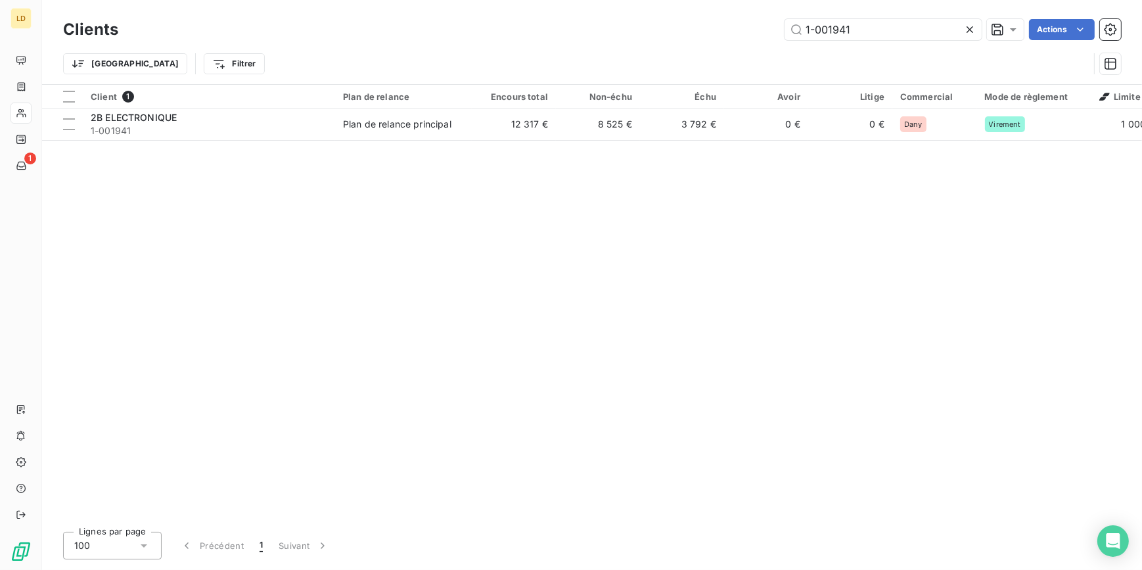
click at [422, 122] on div "Plan de relance principal" at bounding box center [397, 124] width 108 height 13
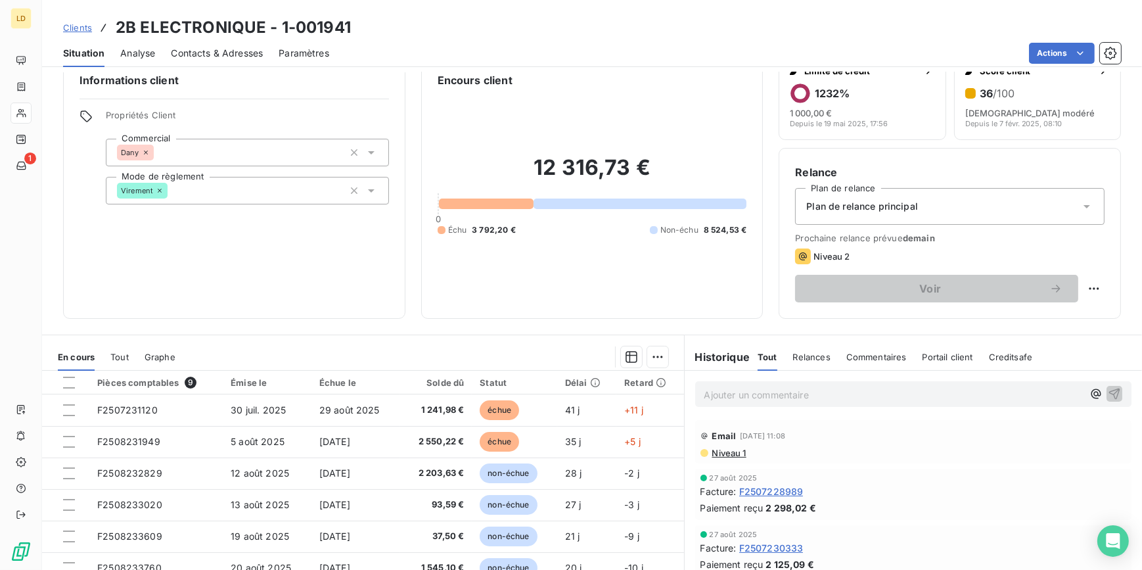
scroll to position [117, 0]
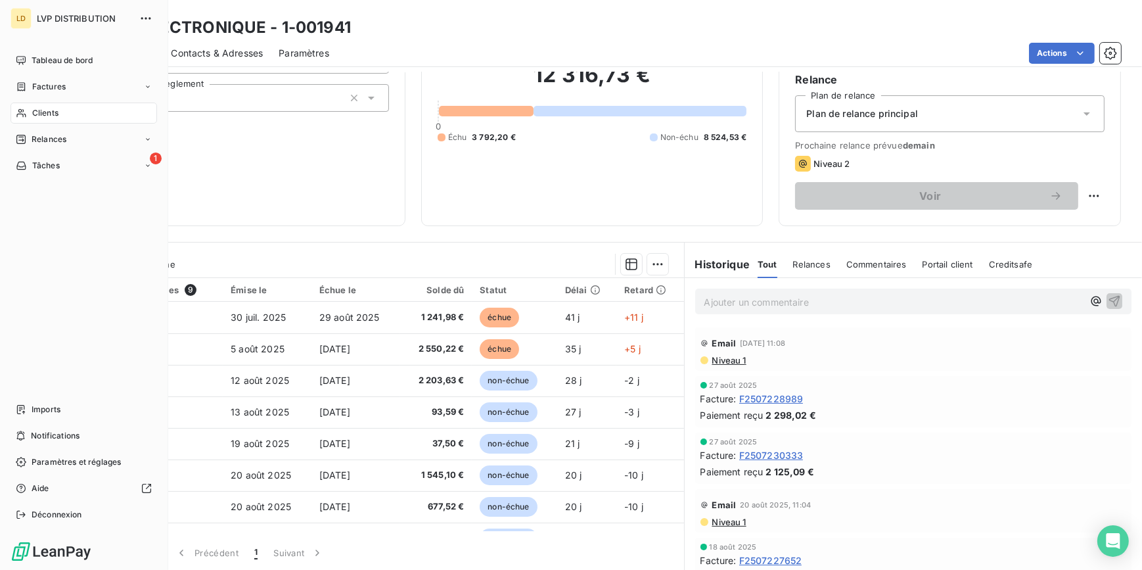
click at [37, 107] on span "Clients" at bounding box center [45, 113] width 26 height 12
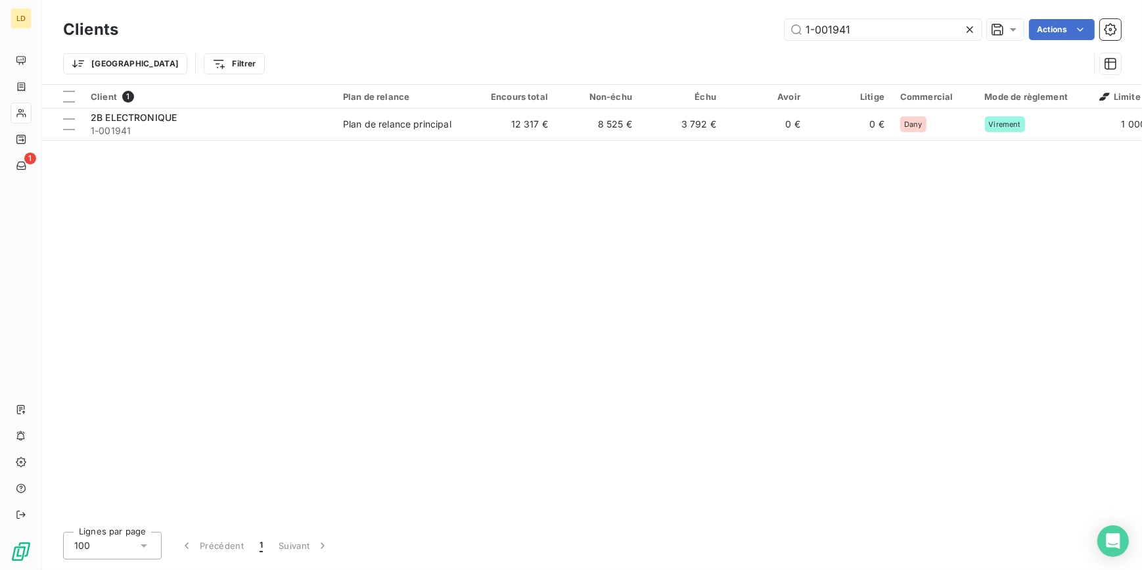
drag, startPoint x: 854, startPoint y: 39, endPoint x: 680, endPoint y: 30, distance: 174.3
click at [690, 30] on div "1-001941 Actions" at bounding box center [627, 29] width 987 height 21
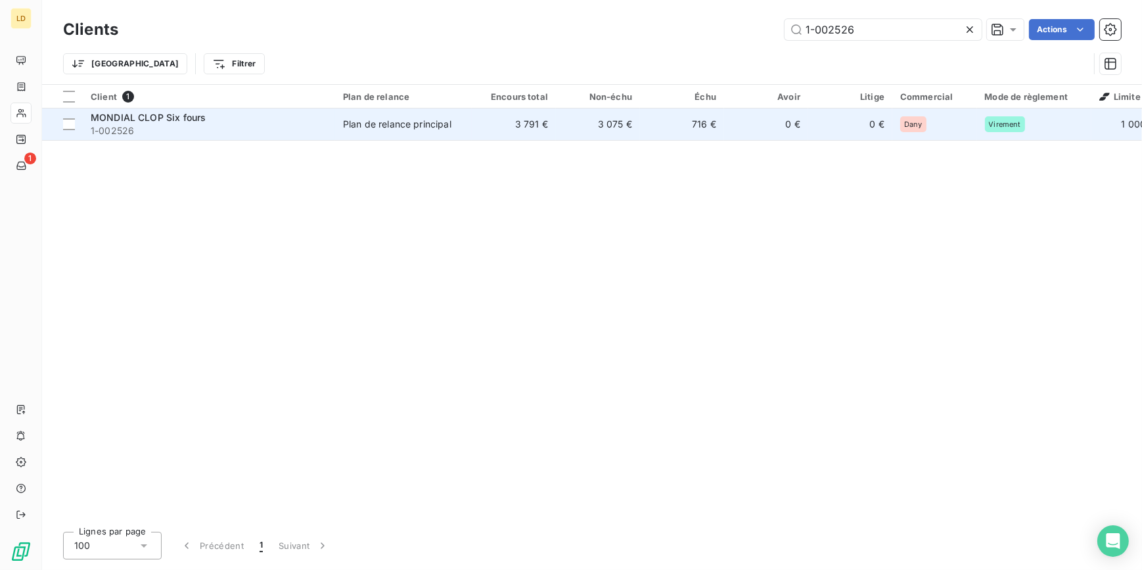
type input "1-002526"
click at [482, 129] on td "3 791 €" at bounding box center [514, 124] width 84 height 32
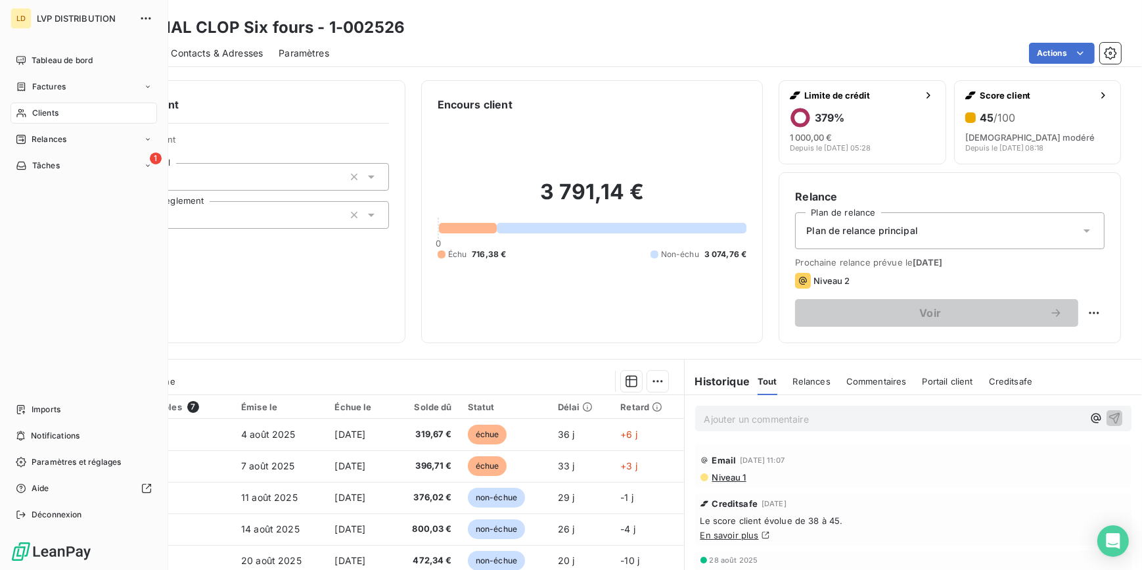
drag, startPoint x: 30, startPoint y: 110, endPoint x: 72, endPoint y: 104, distance: 43.1
click at [30, 110] on div "Clients" at bounding box center [84, 112] width 147 height 21
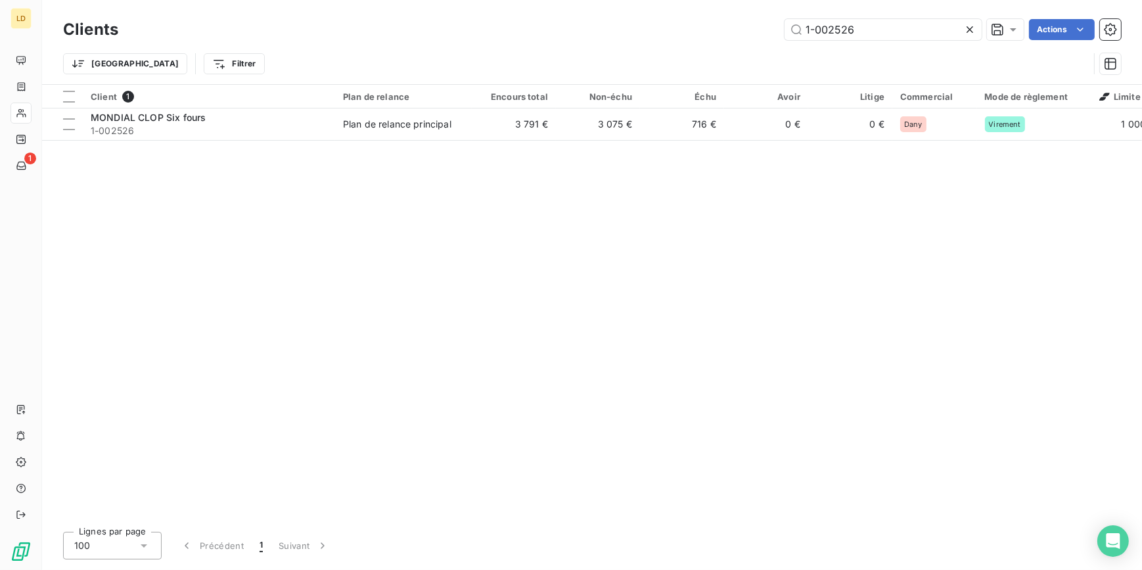
drag, startPoint x: 756, startPoint y: 29, endPoint x: 719, endPoint y: 29, distance: 36.1
click at [733, 29] on div "1-002526 Actions" at bounding box center [627, 29] width 987 height 21
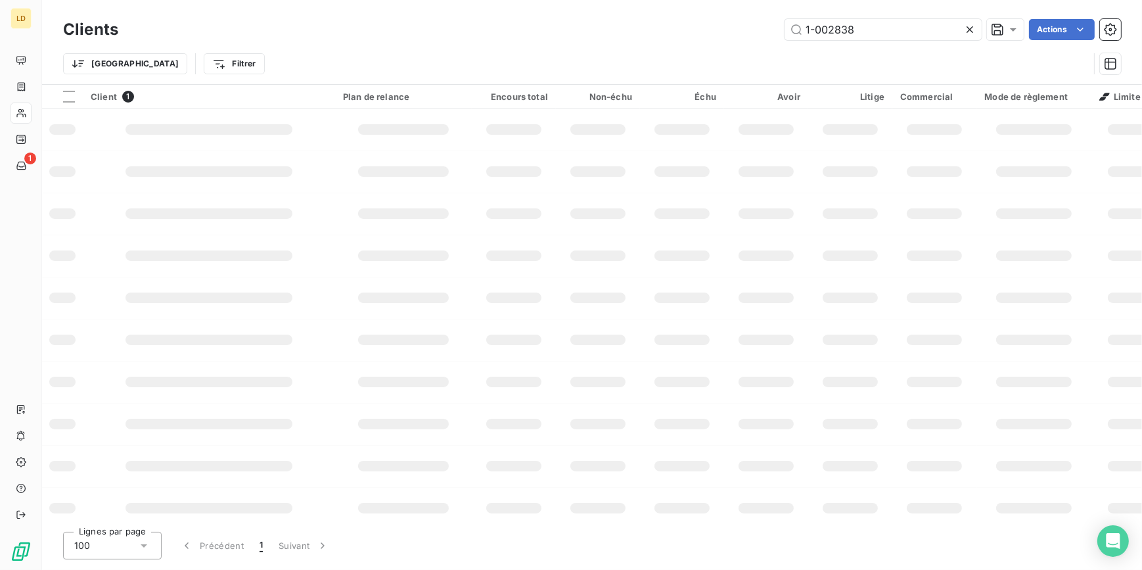
type input "1-002838"
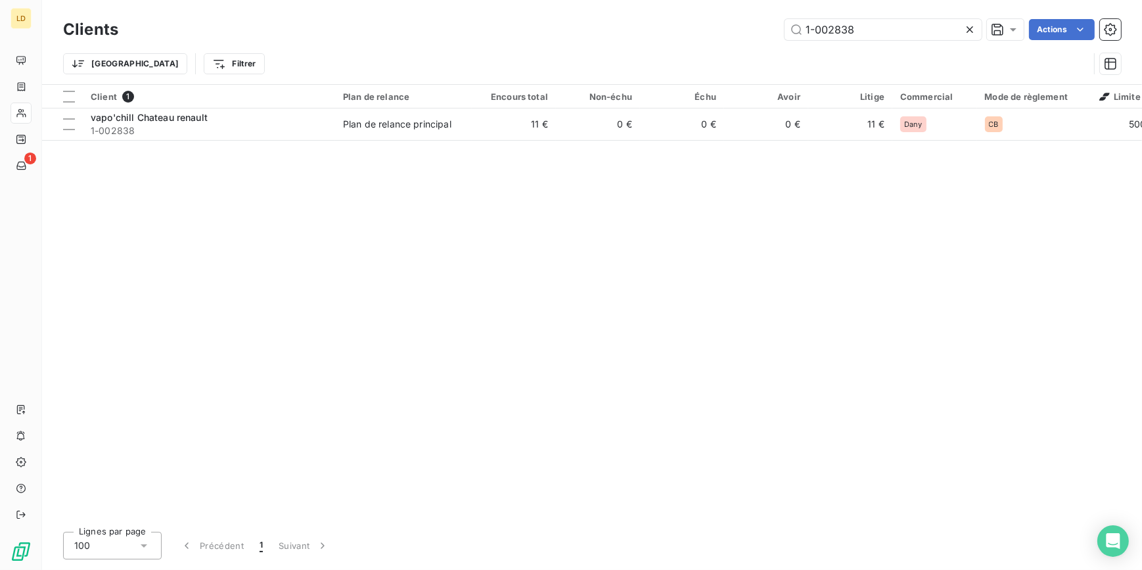
click at [332, 114] on td "vapo'chill Chateau renault 1-002838" at bounding box center [209, 124] width 252 height 32
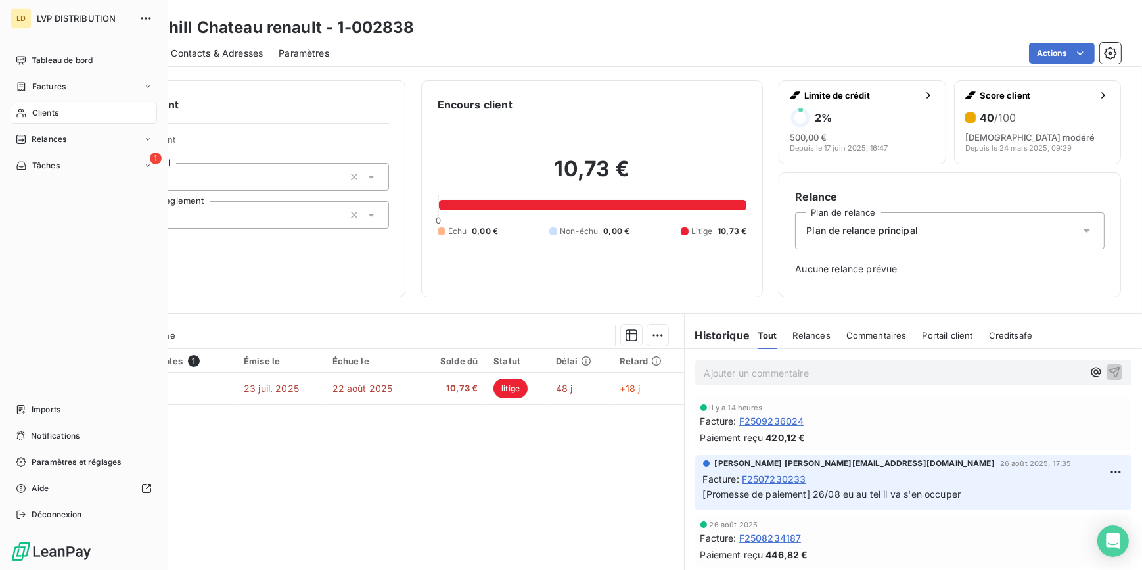
drag, startPoint x: 26, startPoint y: 118, endPoint x: 54, endPoint y: 118, distance: 27.6
click at [26, 118] on div "Clients" at bounding box center [84, 112] width 147 height 21
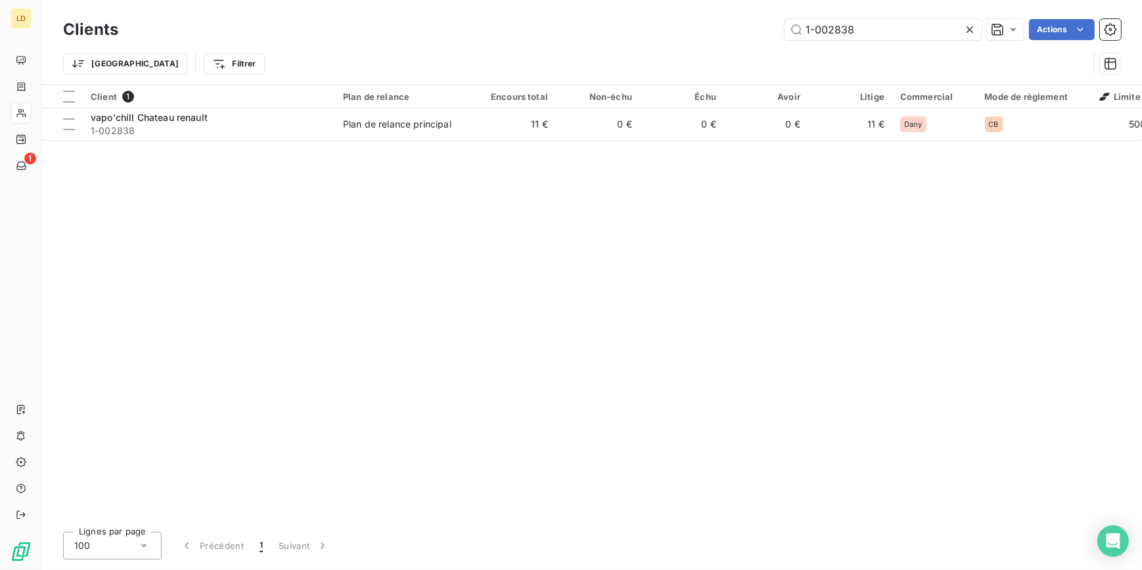
drag, startPoint x: 820, startPoint y: 31, endPoint x: 710, endPoint y: 26, distance: 110.5
click at [711, 26] on div "1-002838 Actions" at bounding box center [627, 29] width 987 height 21
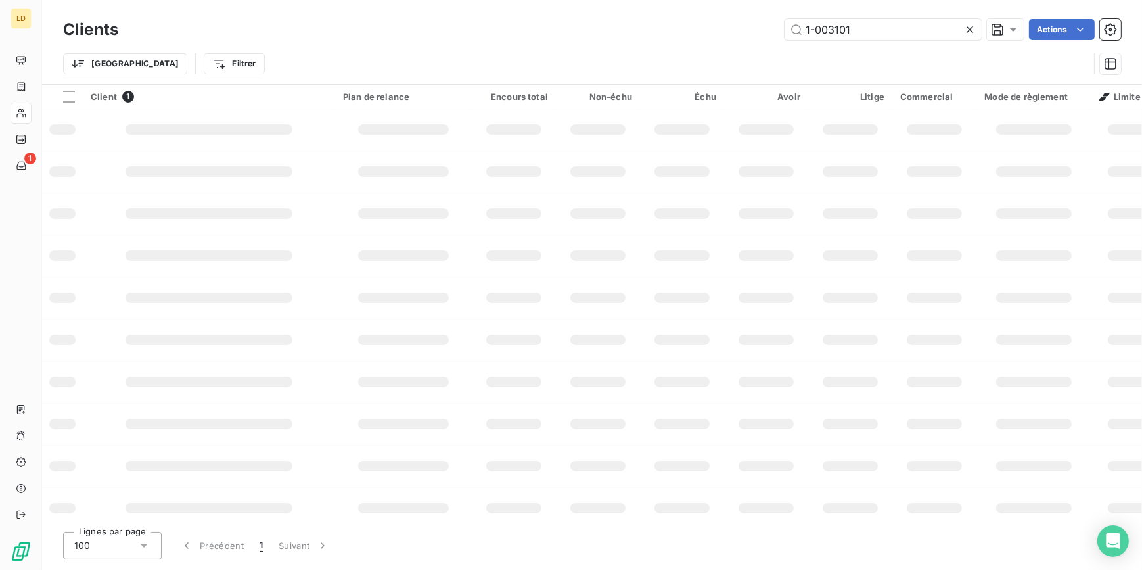
type input "1-003101"
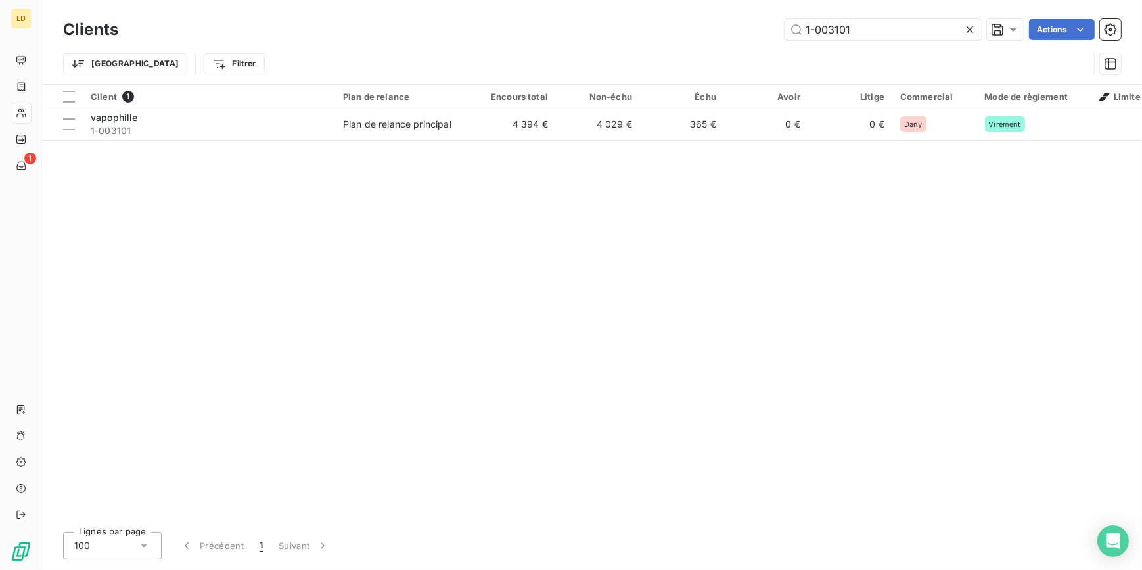
click at [314, 125] on span "1-003101" at bounding box center [209, 130] width 237 height 13
drag, startPoint x: 910, startPoint y: 28, endPoint x: 696, endPoint y: 24, distance: 214.2
click at [727, 24] on div "1-003101 Actions" at bounding box center [627, 29] width 987 height 21
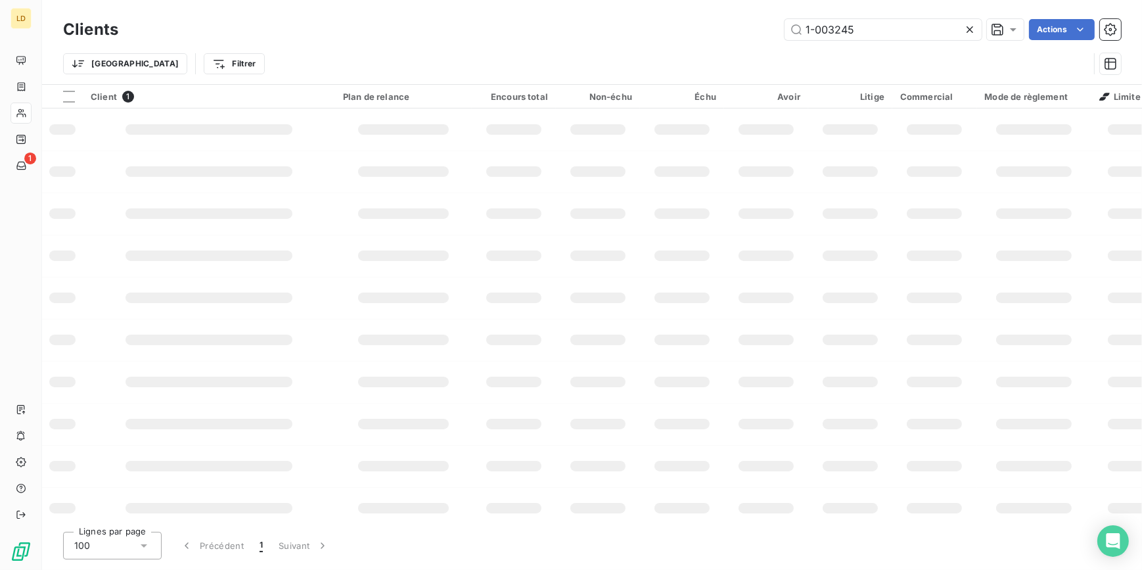
type input "1-003245"
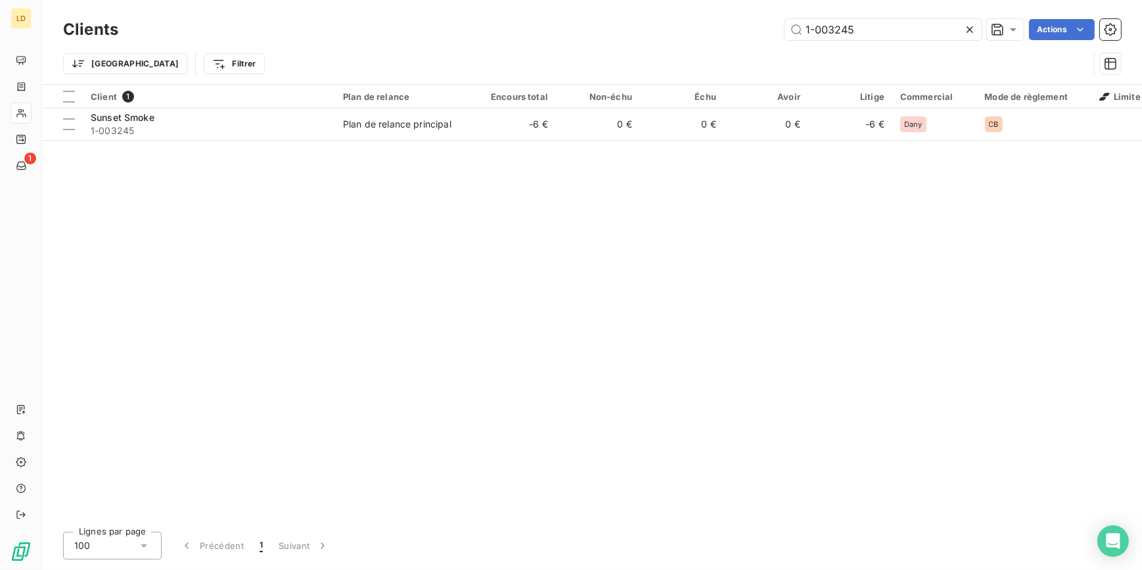
click at [457, 122] on span "Plan de relance principal" at bounding box center [403, 124] width 121 height 13
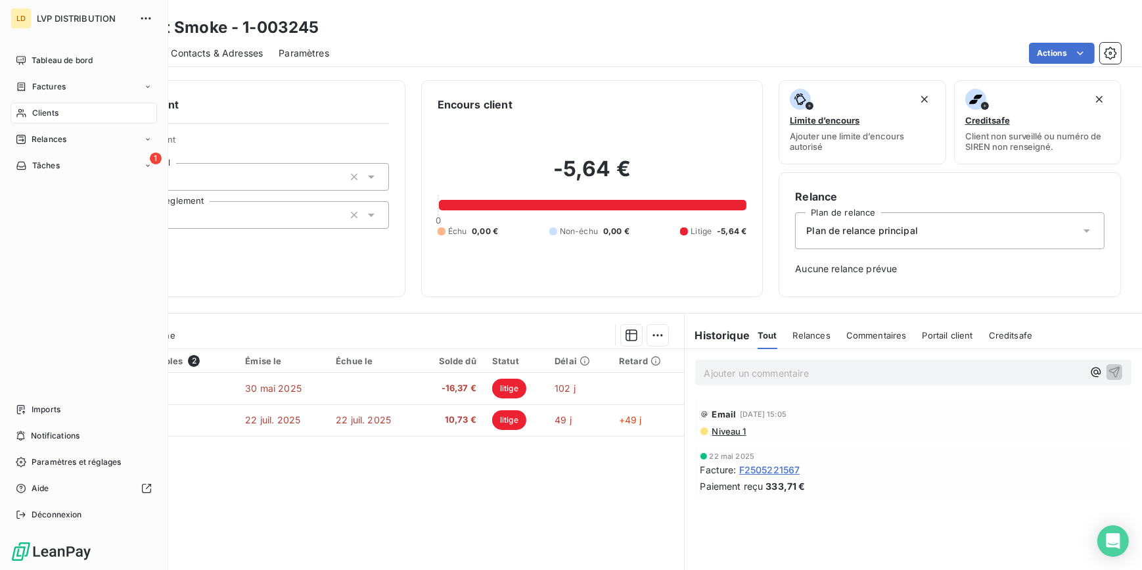
click at [23, 112] on icon at bounding box center [20, 113] width 9 height 9
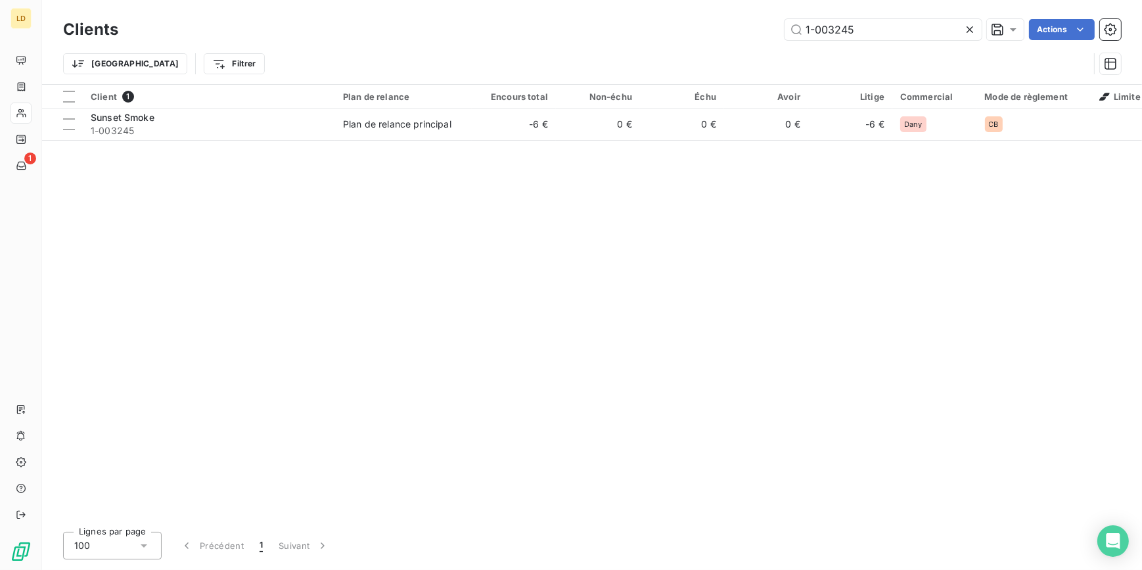
drag, startPoint x: 756, startPoint y: 32, endPoint x: 725, endPoint y: 31, distance: 30.9
click at [738, 31] on div "1-003245 Actions" at bounding box center [627, 29] width 987 height 21
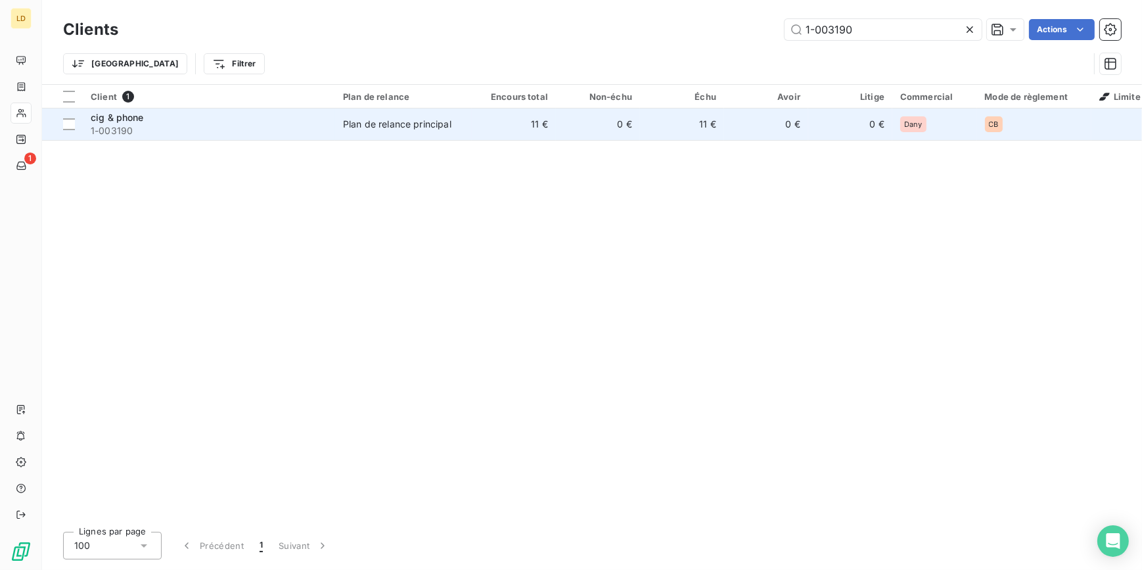
type input "1-003190"
click at [524, 134] on td "11 €" at bounding box center [514, 124] width 84 height 32
